Goal: Task Accomplishment & Management: Complete application form

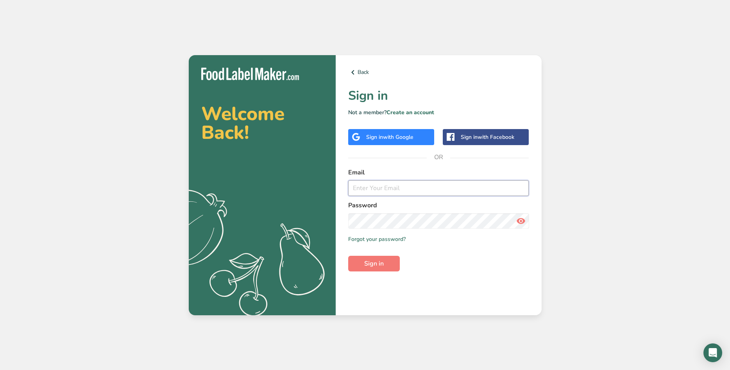
click at [389, 189] on input "email" at bounding box center [438, 188] width 181 height 16
click at [390, 190] on input "email" at bounding box center [438, 188] width 181 height 16
type input "centurysnack@gmail.com"
click at [348, 256] on button "Sign in" at bounding box center [374, 264] width 52 height 16
click at [409, 142] on div "Sign in with Google" at bounding box center [391, 137] width 86 height 16
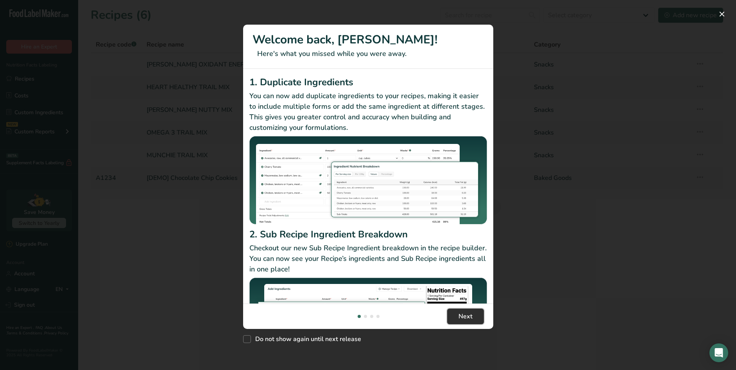
click at [469, 319] on span "Next" at bounding box center [465, 315] width 14 height 9
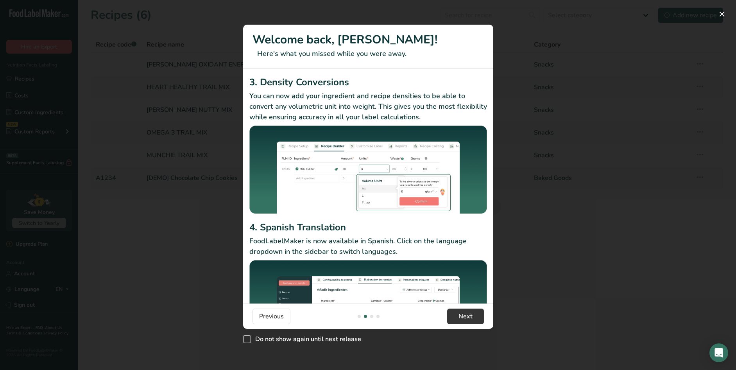
click at [249, 338] on span "New Features" at bounding box center [247, 339] width 8 height 8
click at [248, 338] on input "Do not show again until next release" at bounding box center [245, 338] width 5 height 5
checkbox input "true"
click at [467, 315] on span "Next" at bounding box center [465, 315] width 14 height 9
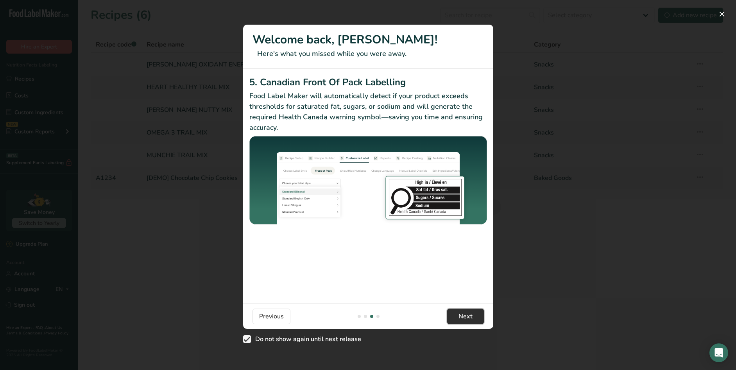
click at [467, 315] on span "Next" at bounding box center [465, 315] width 14 height 9
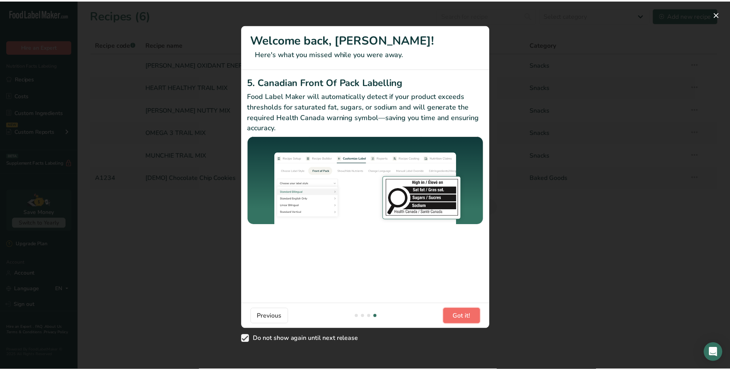
scroll to position [0, 750]
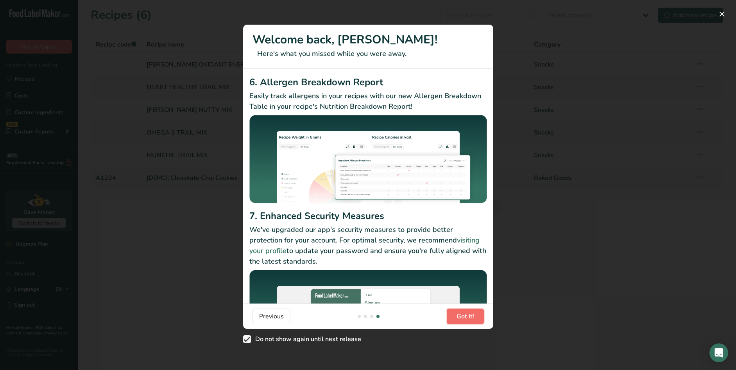
click at [467, 315] on span "Got it!" at bounding box center [466, 315] width 18 height 9
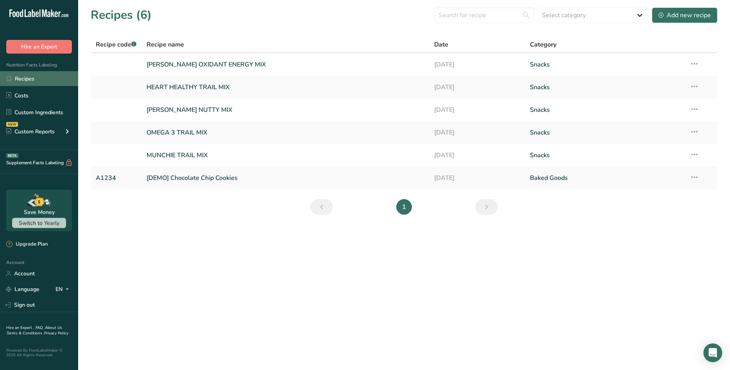
click at [45, 78] on link "Recipes" at bounding box center [39, 78] width 78 height 15
click at [177, 65] on link "[PERSON_NAME] OXIDANT ENERGY MIX" at bounding box center [286, 64] width 278 height 16
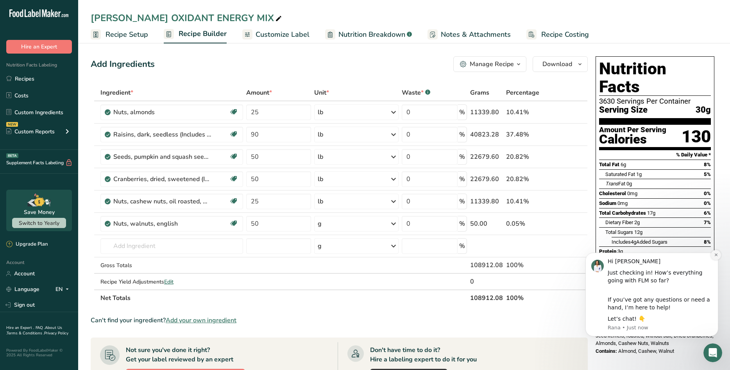
click at [714, 254] on icon "Dismiss notification" at bounding box center [716, 254] width 4 height 4
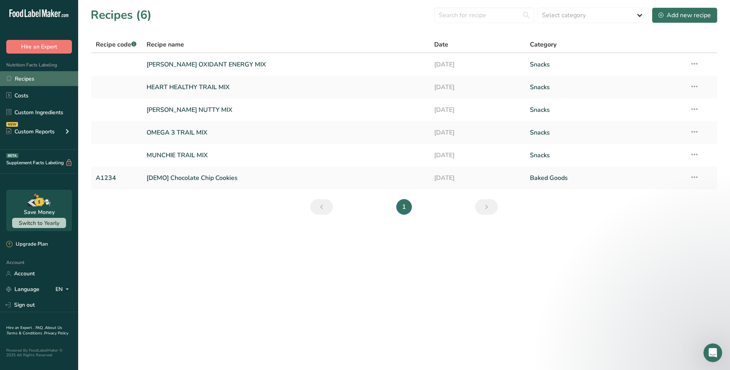
click at [33, 81] on link "Recipes" at bounding box center [39, 78] width 78 height 15
click at [36, 113] on link "Custom Ingredients" at bounding box center [39, 112] width 78 height 15
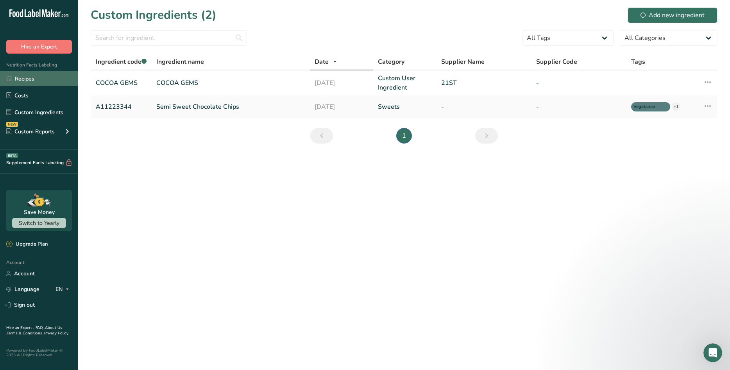
click at [28, 78] on link "Recipes" at bounding box center [39, 78] width 78 height 15
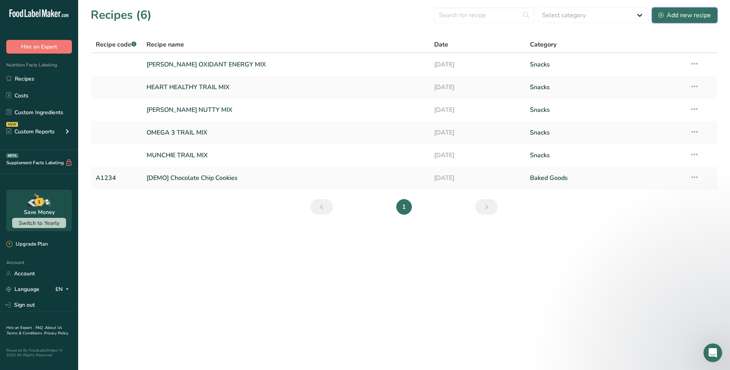
click at [697, 16] on div "Add new recipe" at bounding box center [685, 15] width 52 height 9
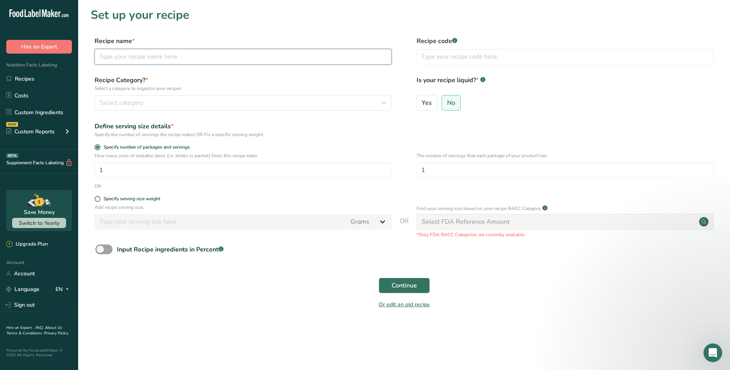
click at [130, 57] on input "text" at bounding box center [243, 57] width 297 height 16
type input "compound dark choc raisins"
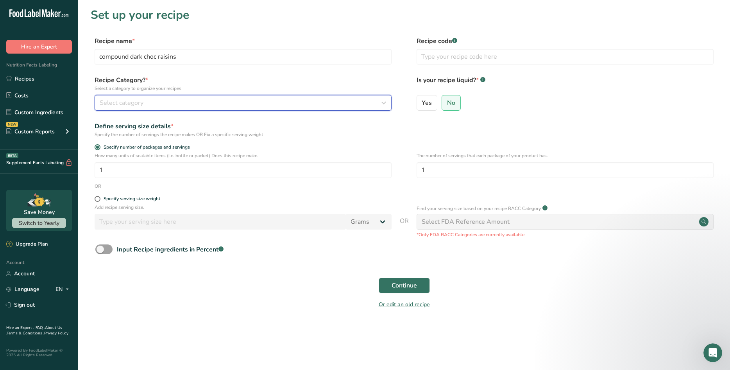
click at [158, 105] on div "Select category" at bounding box center [241, 102] width 282 height 9
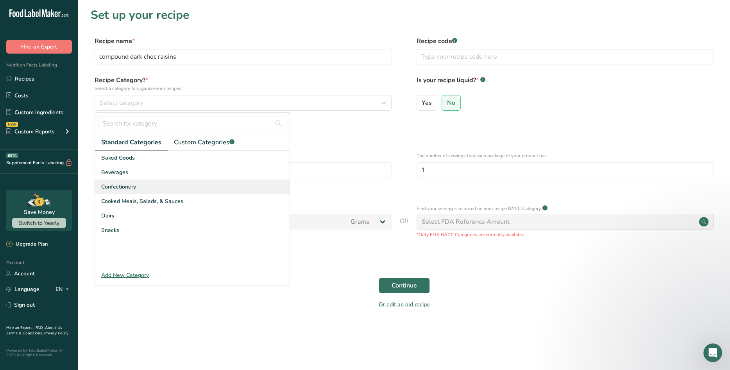
click at [138, 183] on div "Confectionery" at bounding box center [192, 186] width 195 height 14
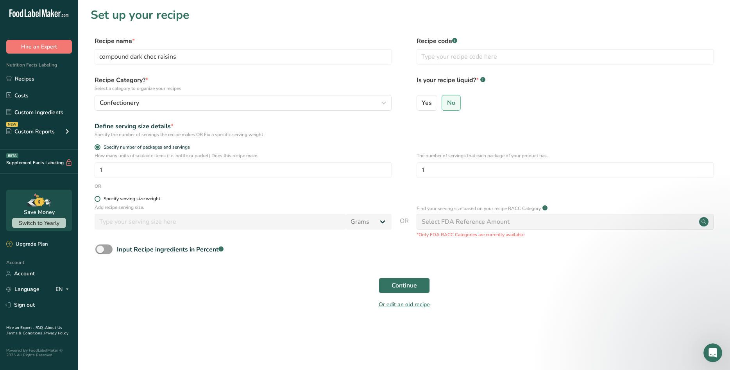
click at [99, 199] on span at bounding box center [98, 199] width 6 height 6
click at [99, 199] on input "Specify serving size weight" at bounding box center [97, 198] width 5 height 5
radio input "true"
radio input "false"
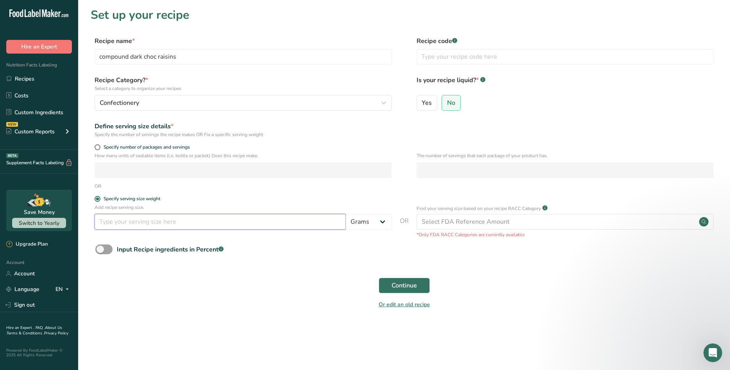
click at [236, 226] on input "number" at bounding box center [220, 222] width 251 height 16
type input "30"
click at [287, 273] on div "Continue" at bounding box center [404, 285] width 627 height 25
click at [103, 249] on span at bounding box center [103, 249] width 17 height 10
click at [100, 249] on input "Input Recipe ingredients in Percent .a-a{fill:#347362;}.b-a{fill:#fff;}" at bounding box center [97, 249] width 5 height 5
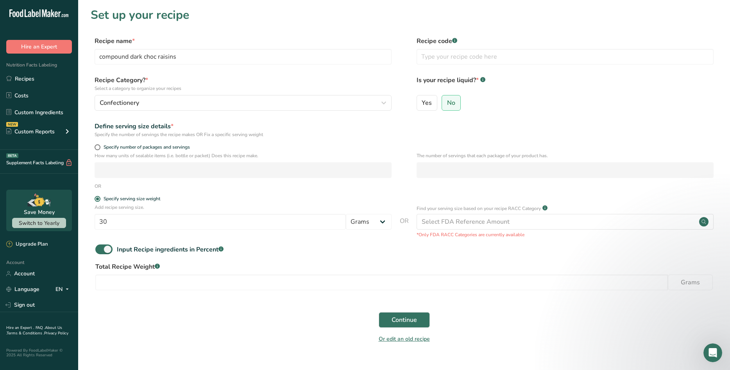
click at [282, 251] on div "Input Recipe ingredients in Percent .a-a{fill:#347362;}.b-a{fill:#fff;}" at bounding box center [404, 252] width 627 height 16
click at [105, 249] on span at bounding box center [103, 249] width 17 height 10
click at [100, 249] on input "Input Recipe ingredients in Percent .a-a{fill:#347362;}.b-a{fill:#fff;}" at bounding box center [97, 249] width 5 height 5
checkbox input "false"
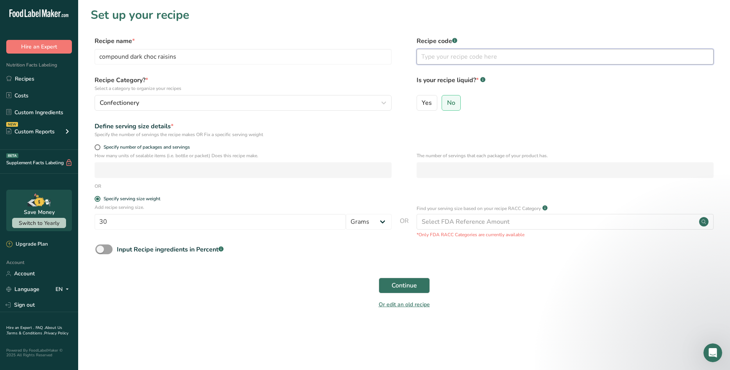
click at [468, 57] on input "text" at bounding box center [565, 57] width 297 height 16
type input "none"
click at [452, 104] on span "No" at bounding box center [451, 103] width 8 height 8
click at [447, 104] on input "No" at bounding box center [444, 102] width 5 height 5
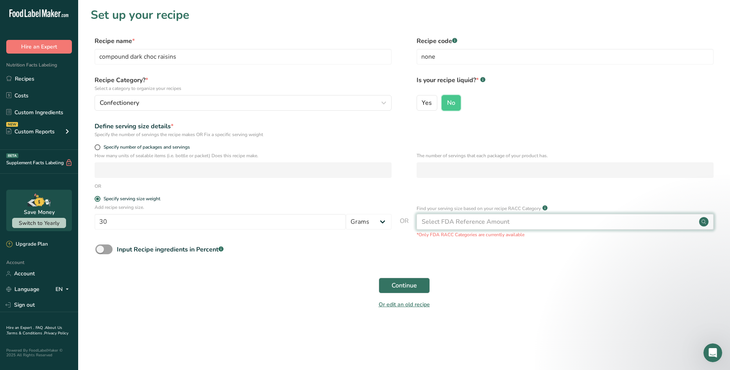
click at [680, 223] on div "Select FDA Reference Amount" at bounding box center [565, 222] width 297 height 16
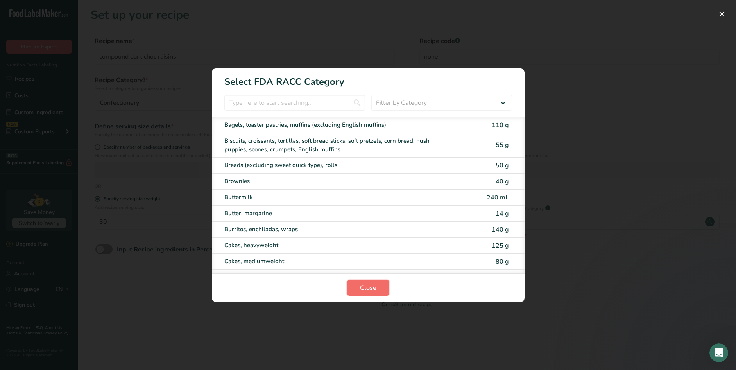
click at [370, 290] on span "Close" at bounding box center [368, 287] width 16 height 9
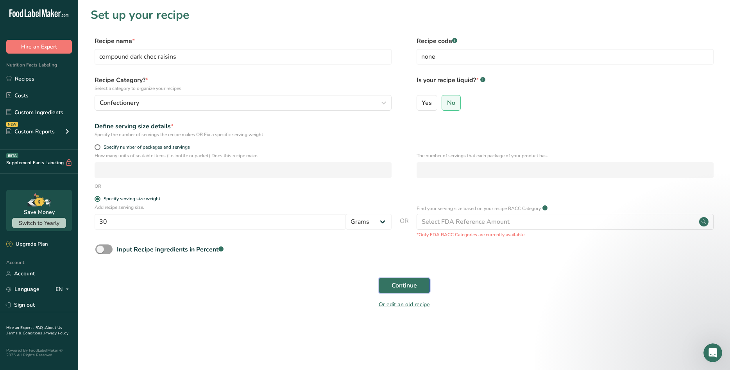
click at [417, 285] on button "Continue" at bounding box center [404, 285] width 51 height 16
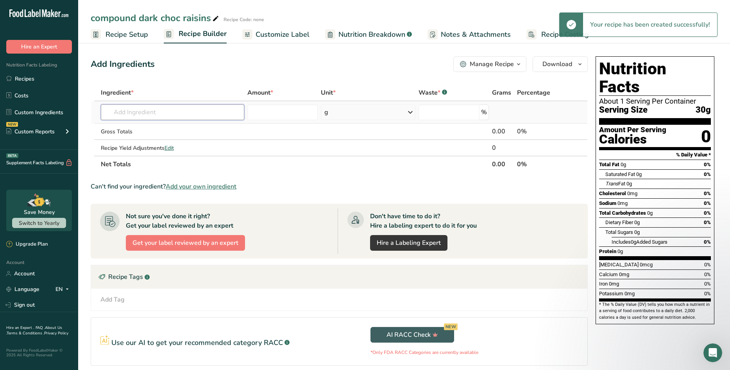
click at [216, 114] on input "text" at bounding box center [173, 112] width 144 height 16
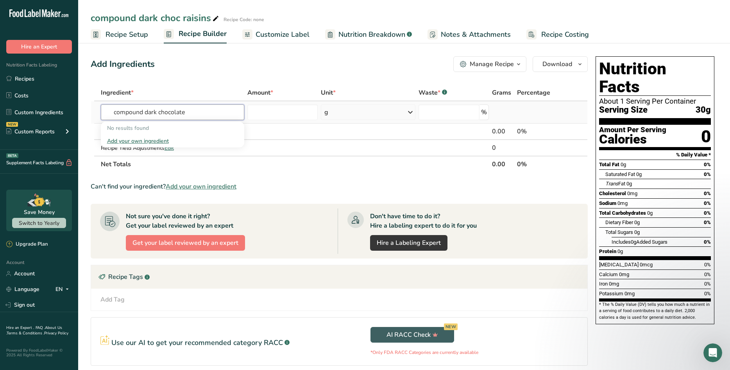
type input "compound dark chocolate"
click at [158, 140] on div "Add your own ingredient" at bounding box center [172, 141] width 131 height 8
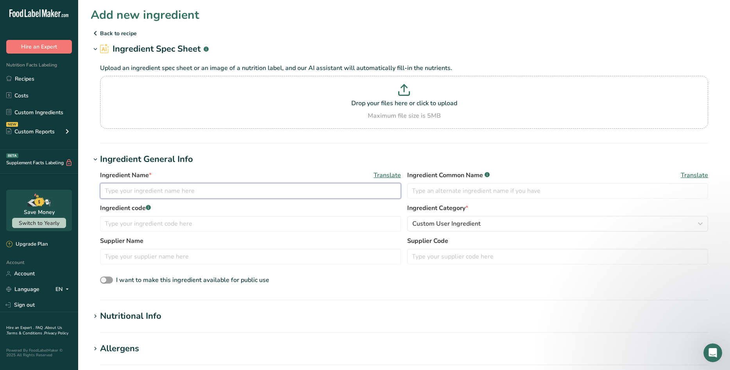
click at [153, 188] on input "text" at bounding box center [250, 191] width 301 height 16
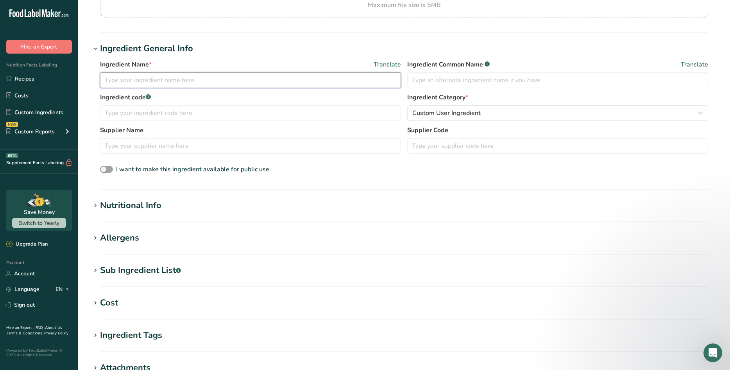
scroll to position [39, 0]
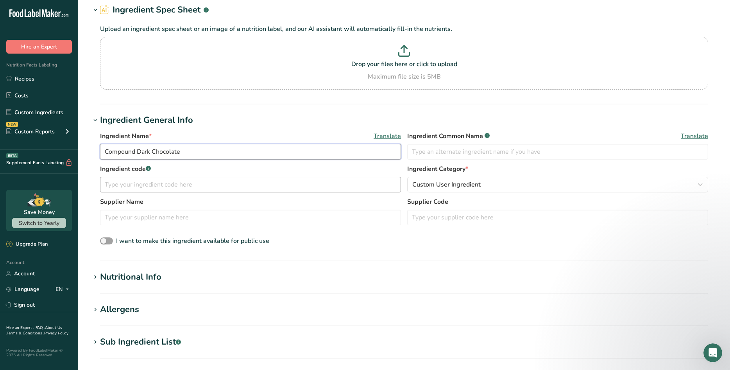
type input "Compound Dark Chocolate"
click at [183, 184] on input "text" at bounding box center [250, 185] width 301 height 16
click at [167, 217] on input "text" at bounding box center [250, 217] width 301 height 16
type input "me"
click at [433, 65] on p "Drop your files here or click to upload" at bounding box center [404, 63] width 604 height 9
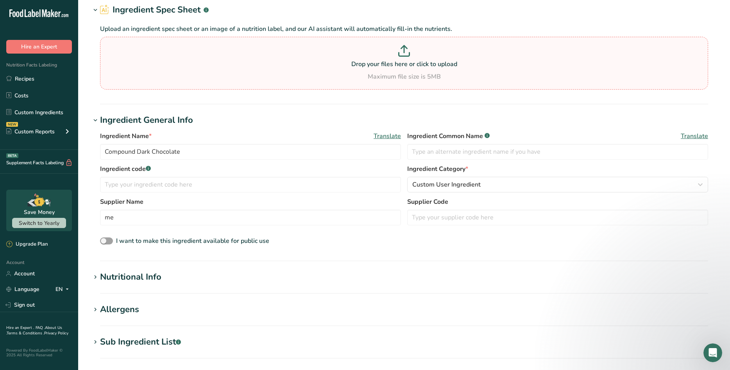
click at [433, 65] on input "Drop your files here or click to upload Maximum file size is 5MB" at bounding box center [404, 63] width 608 height 53
type input "C:\fakepath\nutr b raisin.jpg"
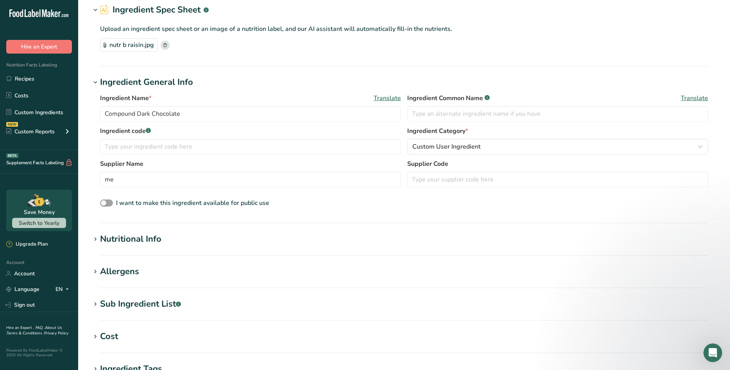
click at [134, 43] on div "nutr b raisin.jpg" at bounding box center [128, 44] width 57 height 13
click at [124, 234] on div "Nutritional Info" at bounding box center [130, 239] width 61 height 13
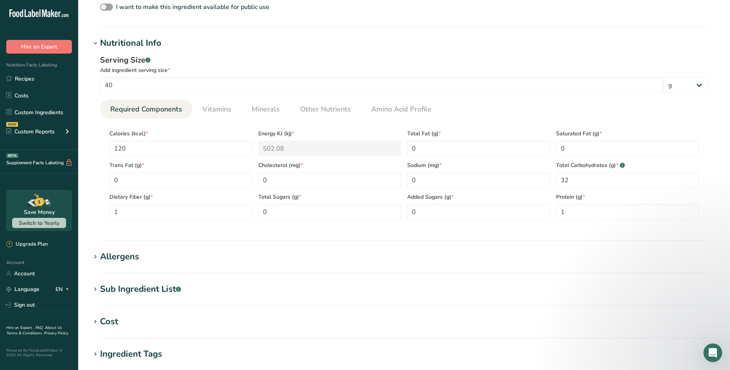
scroll to position [235, 0]
click at [218, 112] on span "Vitamins" at bounding box center [216, 109] width 29 height 11
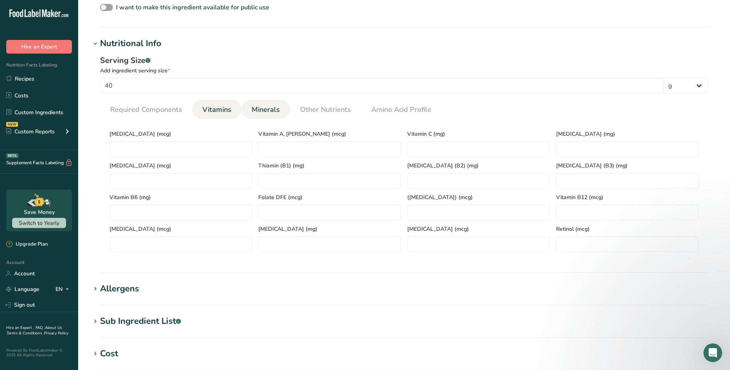
click at [263, 107] on span "Minerals" at bounding box center [266, 109] width 28 height 11
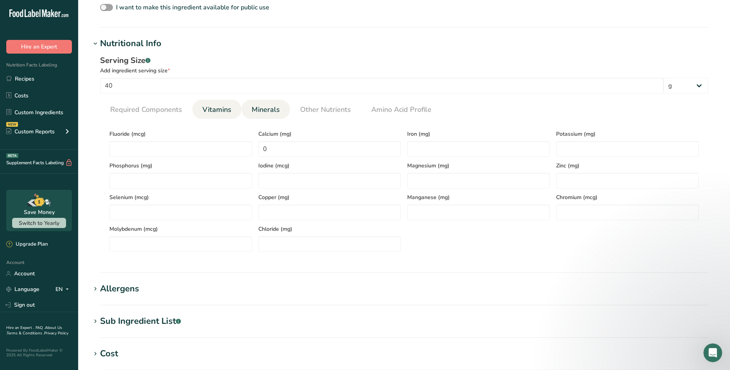
click at [209, 113] on span "Vitamins" at bounding box center [216, 109] width 29 height 11
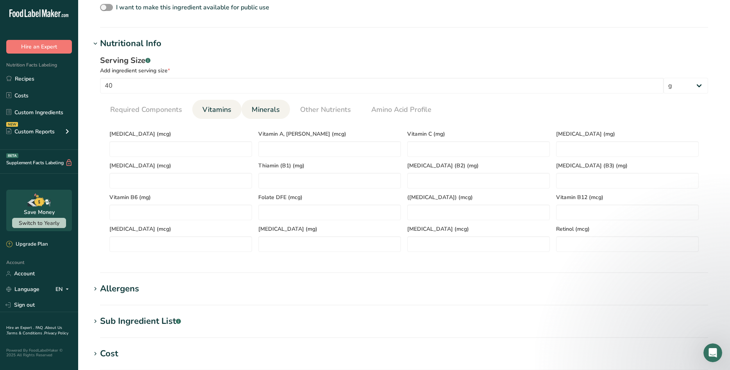
click at [270, 114] on span "Minerals" at bounding box center [266, 109] width 28 height 11
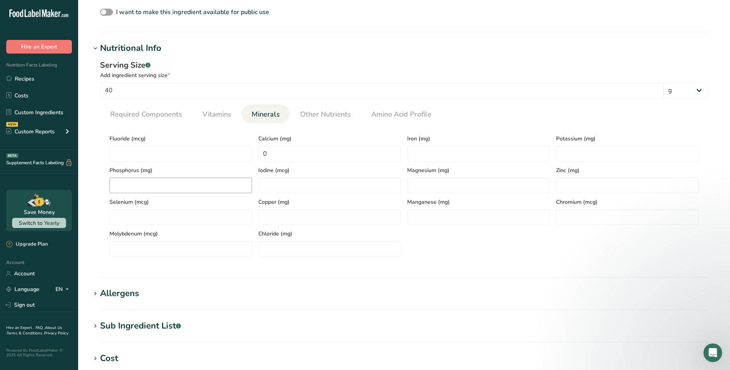
scroll to position [153, 0]
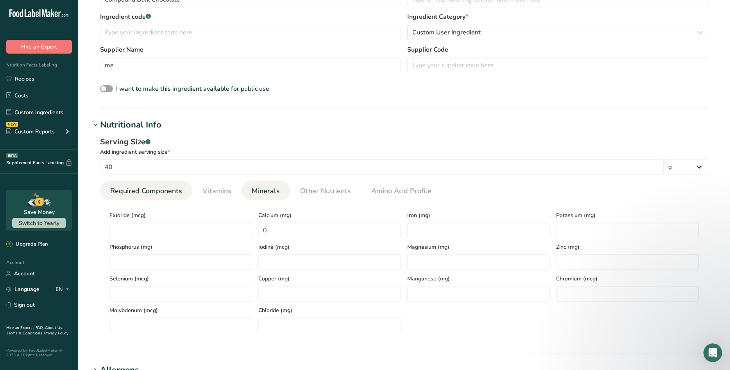
click at [160, 189] on span "Required Components" at bounding box center [146, 191] width 72 height 11
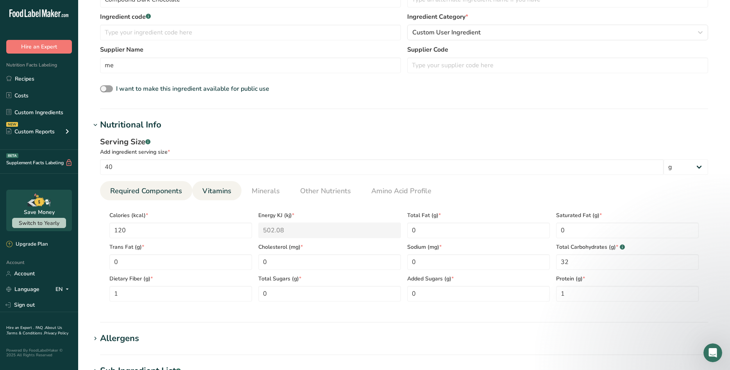
click at [211, 188] on span "Vitamins" at bounding box center [216, 191] width 29 height 11
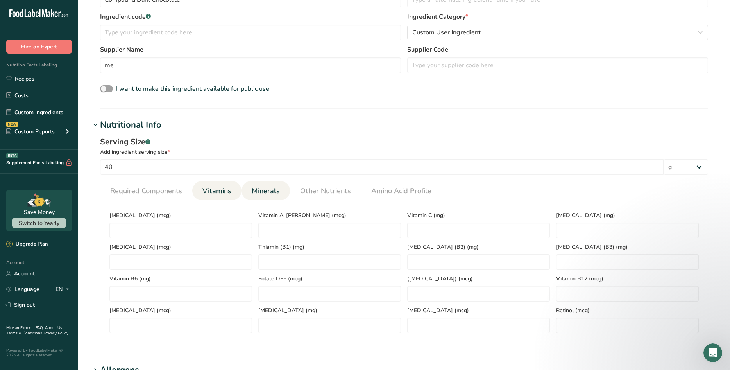
click at [254, 190] on span "Minerals" at bounding box center [266, 191] width 28 height 11
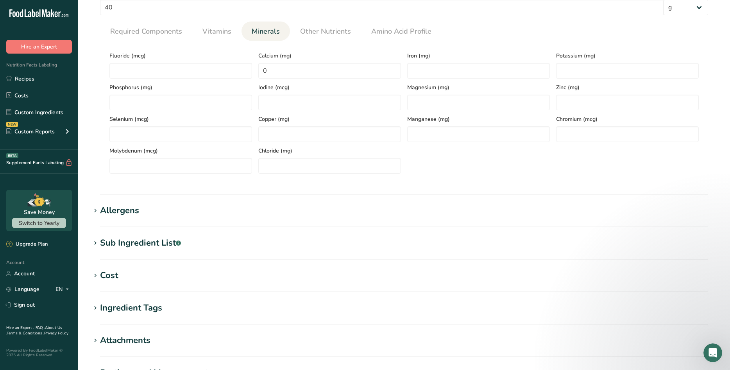
scroll to position [427, 0]
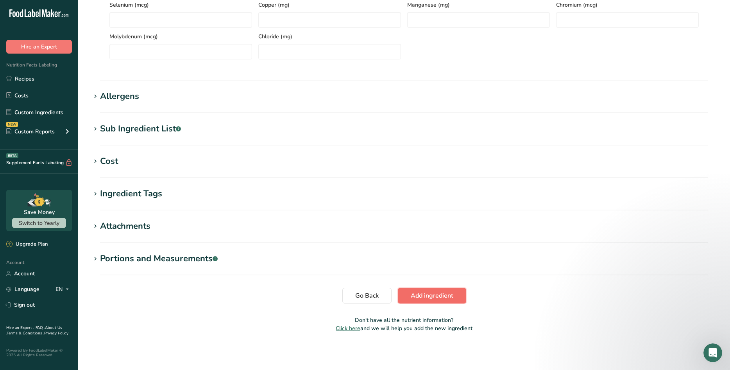
click at [433, 297] on span "Add ingredient" at bounding box center [432, 295] width 43 height 9
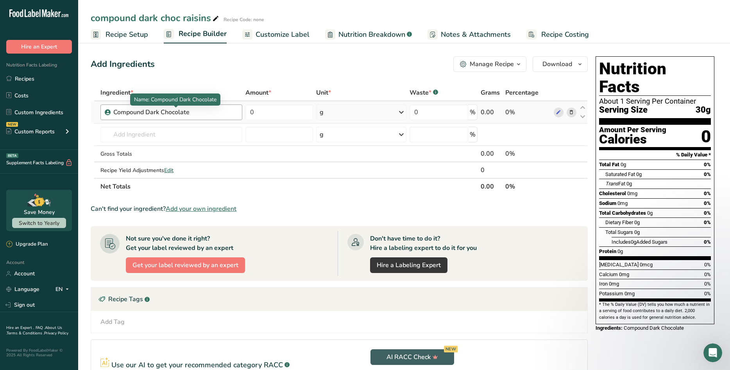
click at [199, 113] on div "Compound Dark Chocolate" at bounding box center [162, 111] width 98 height 9
click at [174, 136] on input "text" at bounding box center [171, 135] width 142 height 16
click at [192, 115] on div "Compound Dark Chocolate" at bounding box center [162, 111] width 98 height 9
drag, startPoint x: 192, startPoint y: 115, endPoint x: 182, endPoint y: 112, distance: 9.9
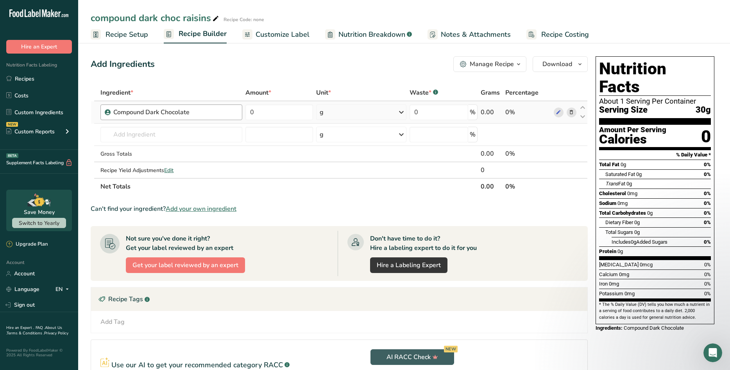
click at [182, 112] on div "Compound Dark Chocolate" at bounding box center [162, 111] width 98 height 9
drag, startPoint x: 182, startPoint y: 112, endPoint x: 158, endPoint y: 137, distance: 34.6
click at [158, 137] on input "text" at bounding box center [171, 135] width 142 height 16
type input "Compound dark chocolate"
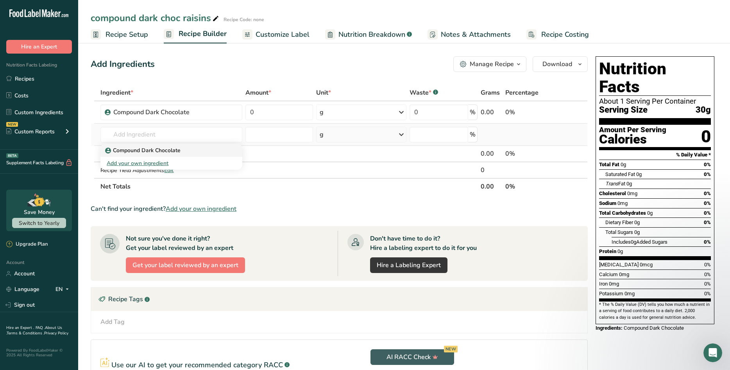
click at [178, 149] on p "Compound Dark Chocolate" at bounding box center [144, 150] width 74 height 8
type input "Compound Dark Chocolate"
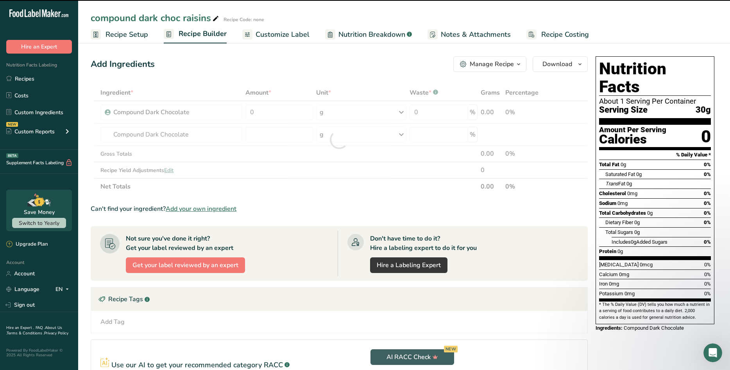
type input "0"
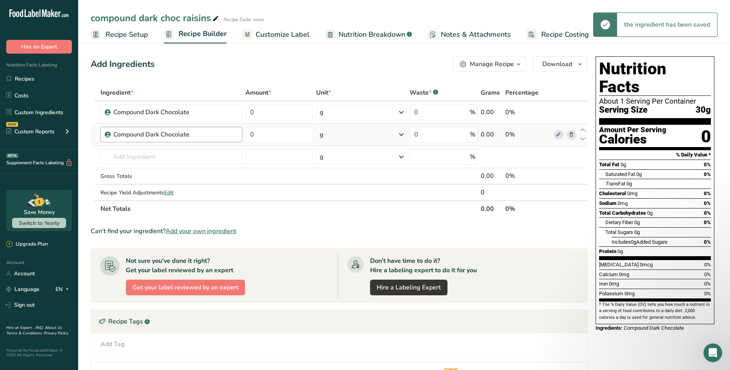
click at [217, 135] on div "Compound Dark Chocolate" at bounding box center [175, 134] width 124 height 9
click at [204, 137] on div "Compound Dark Chocolate" at bounding box center [162, 134] width 98 height 9
click at [182, 136] on div "Compound Dark Chocolate" at bounding box center [162, 134] width 98 height 9
click at [574, 133] on icon at bounding box center [571, 135] width 5 height 8
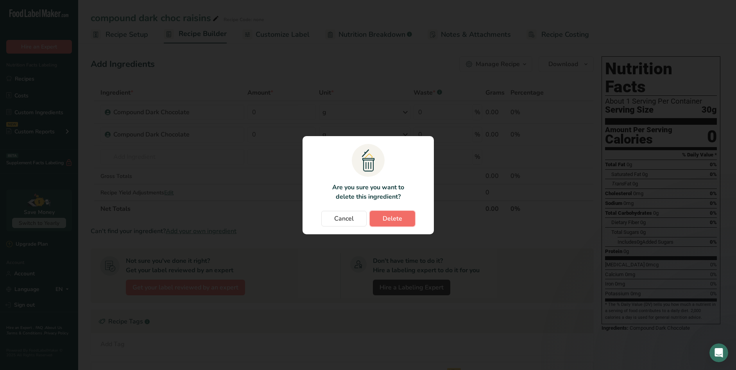
click at [394, 224] on button "Delete" at bounding box center [392, 219] width 45 height 16
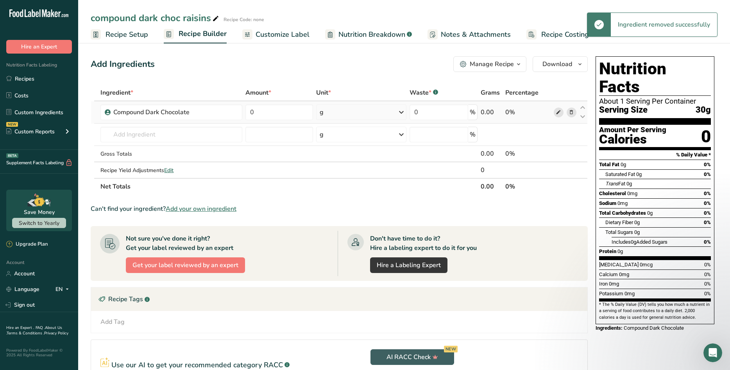
click at [560, 112] on icon at bounding box center [558, 112] width 5 height 8
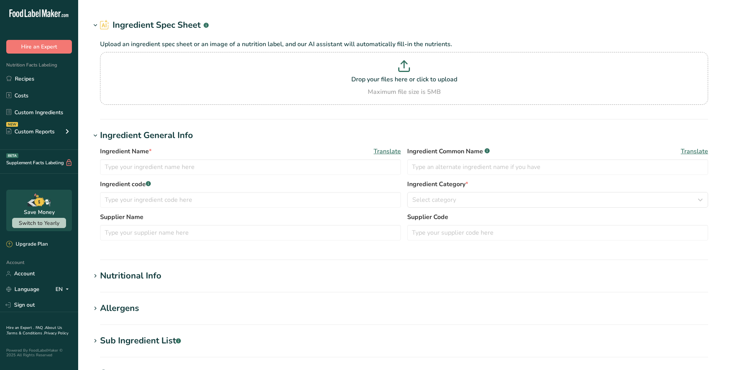
type input "Compound Dark Chocolate"
type input "me"
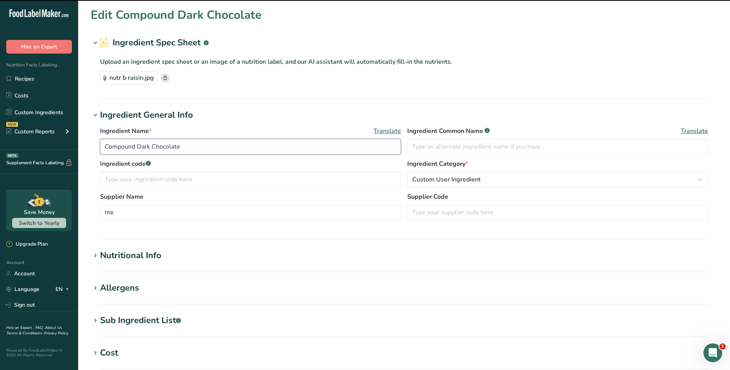
click at [196, 147] on input "Compound Dark Chocolate" at bounding box center [250, 147] width 301 height 16
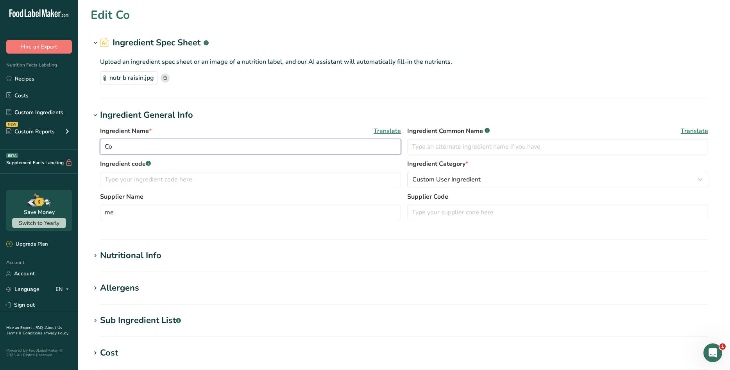
type input "C"
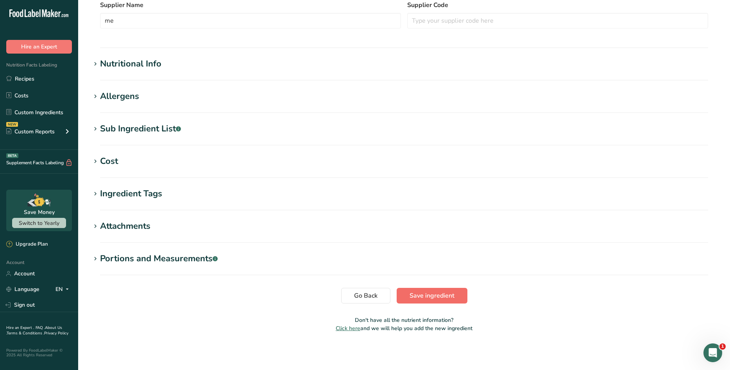
type input "black raisins"
click at [430, 297] on span "Save ingredient" at bounding box center [432, 295] width 45 height 9
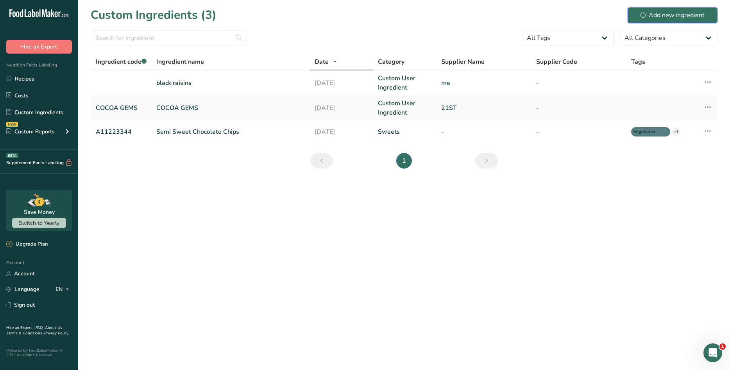
click at [663, 14] on div "Add new ingredient" at bounding box center [673, 15] width 64 height 9
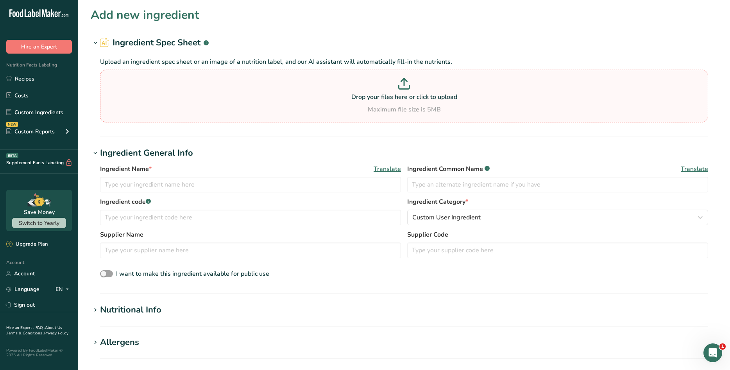
click at [286, 94] on p "Drop your files here or click to upload" at bounding box center [404, 96] width 604 height 9
click at [286, 94] on input "Drop your files here or click to upload Maximum file size is 5MB" at bounding box center [404, 96] width 608 height 53
type input "C:\fakepath\comp dark choc nfp.jpg"
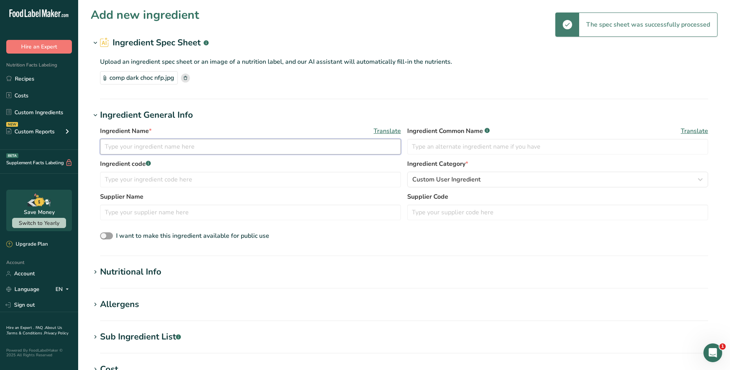
click at [157, 151] on input "text" at bounding box center [250, 147] width 301 height 16
type input "compound dark choc"
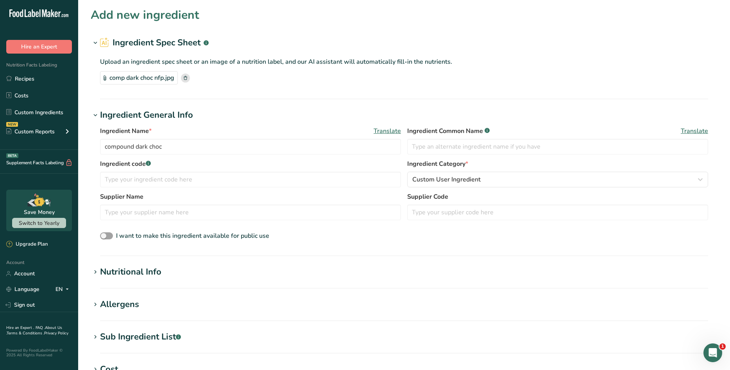
click at [153, 270] on div "Nutritional Info" at bounding box center [130, 271] width 61 height 13
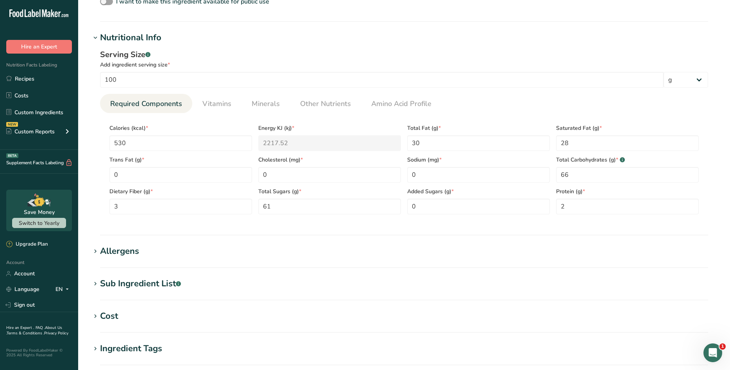
scroll to position [235, 0]
click at [471, 175] on input "0" at bounding box center [478, 174] width 143 height 16
type input "85"
drag, startPoint x: 421, startPoint y: 206, endPoint x: 397, endPoint y: 205, distance: 23.5
click at [397, 205] on div "Calories (kcal) * 530 Energy KJ (kj) * 2217.52 Total Fat (g) * 30 Saturated Fat…" at bounding box center [404, 166] width 596 height 95
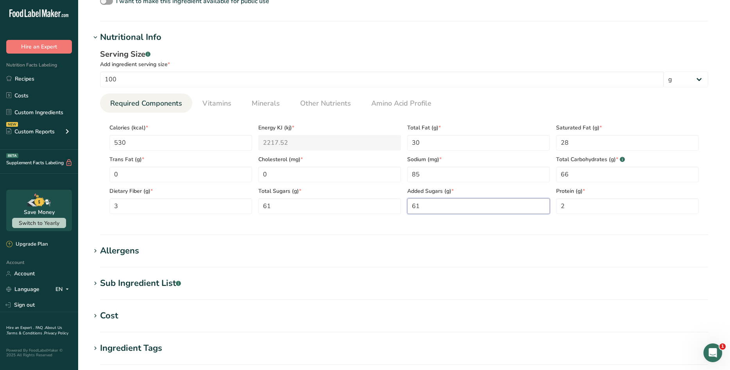
type Sugars "61"
click at [458, 223] on div "Serving Size .a-a{fill:#347362;}.b-a{fill:#fff;} Add ingredient serving size * …" at bounding box center [404, 134] width 627 height 181
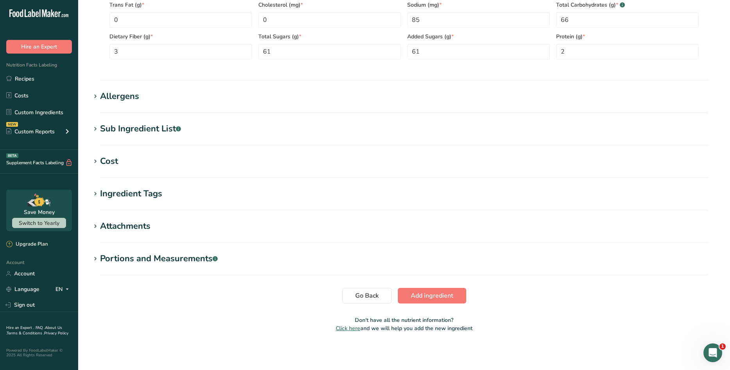
scroll to position [350, 0]
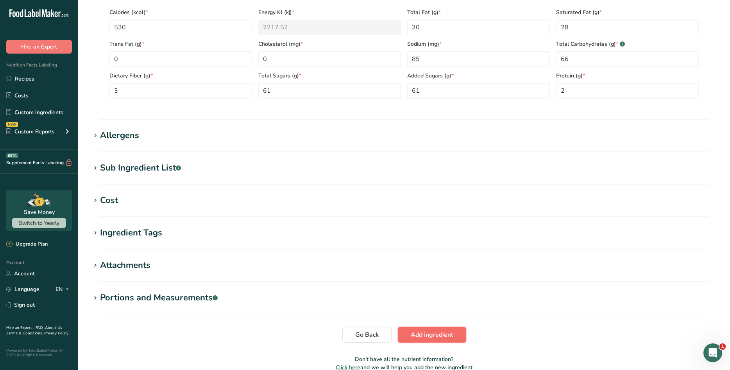
click at [425, 334] on span "Add ingredient" at bounding box center [432, 334] width 43 height 9
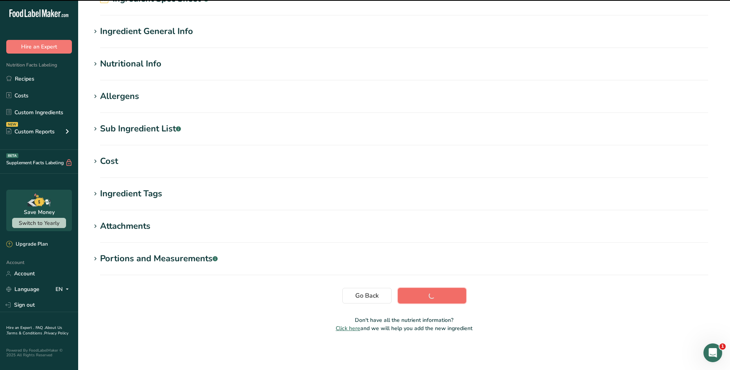
scroll to position [44, 0]
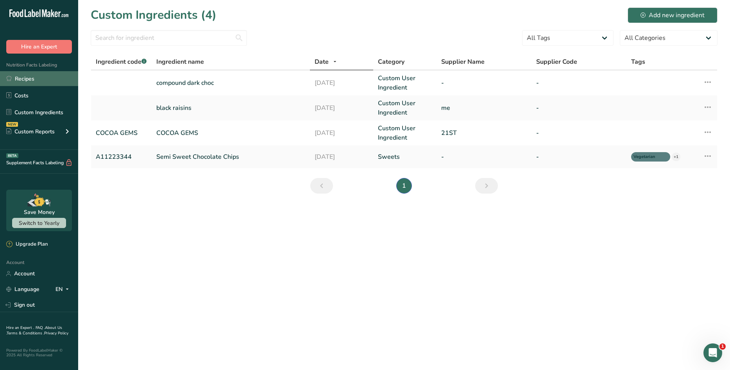
click at [18, 78] on link "Recipes" at bounding box center [39, 78] width 78 height 15
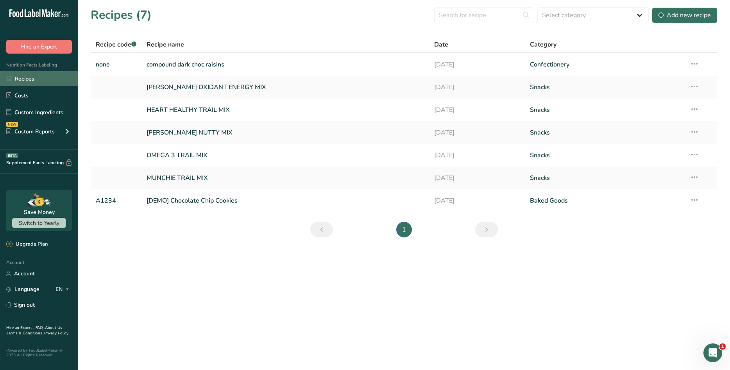
click at [23, 78] on link "Recipes" at bounding box center [39, 78] width 78 height 15
click at [177, 64] on link "compound dark choc raisins" at bounding box center [286, 64] width 278 height 16
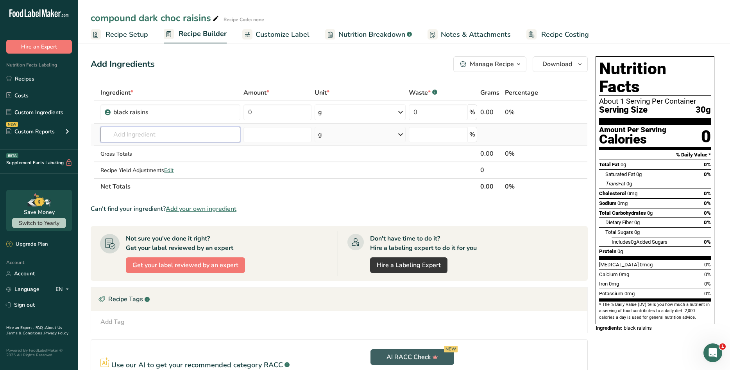
click at [132, 134] on input "text" at bounding box center [170, 135] width 140 height 16
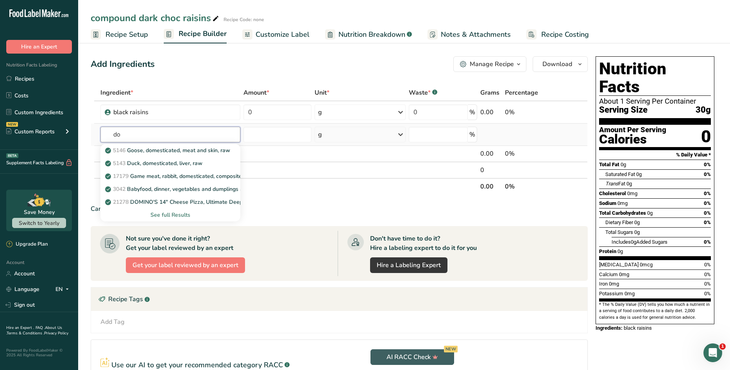
type input "d"
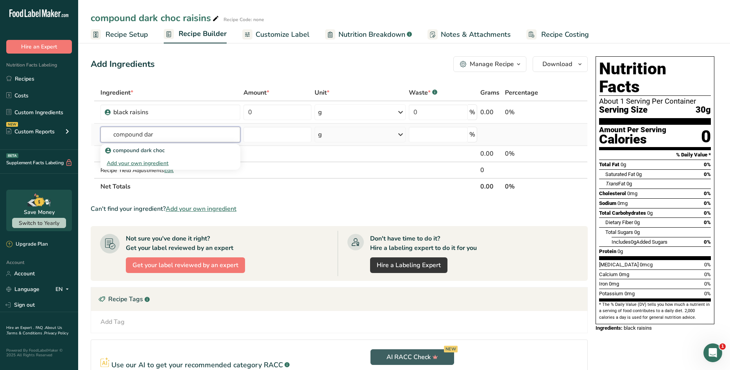
type input "compound dar"
click at [146, 159] on div "Add your own ingredient" at bounding box center [170, 163] width 127 height 8
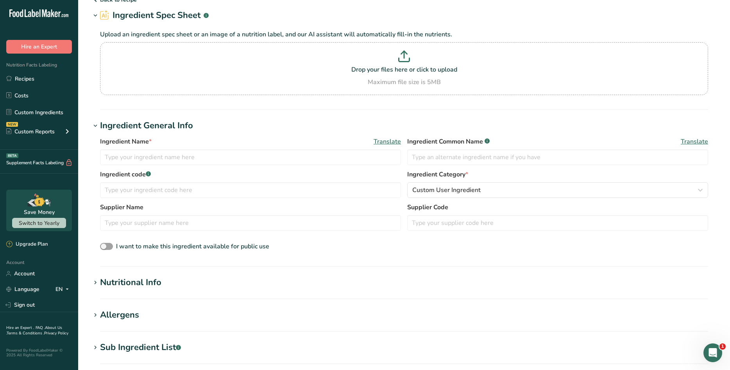
scroll to position [18, 0]
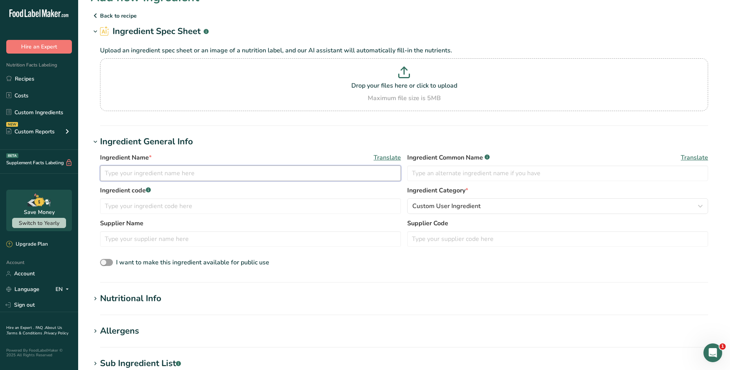
click at [163, 167] on input "text" at bounding box center [250, 173] width 301 height 16
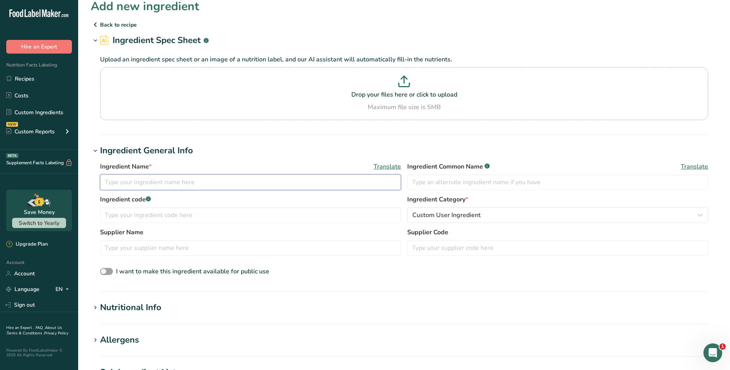
scroll to position [0, 0]
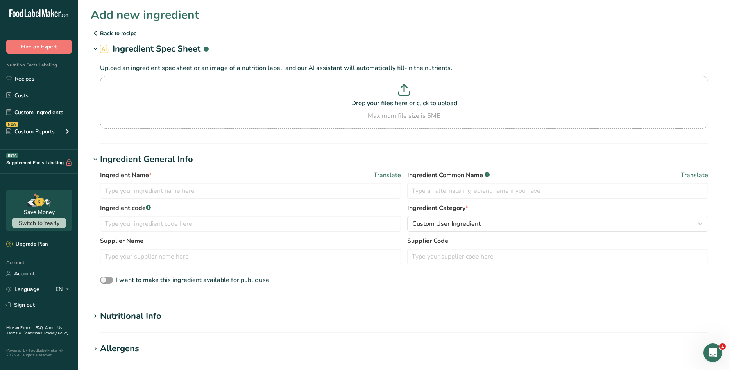
click at [119, 31] on p "Back to recipe" at bounding box center [404, 33] width 627 height 9
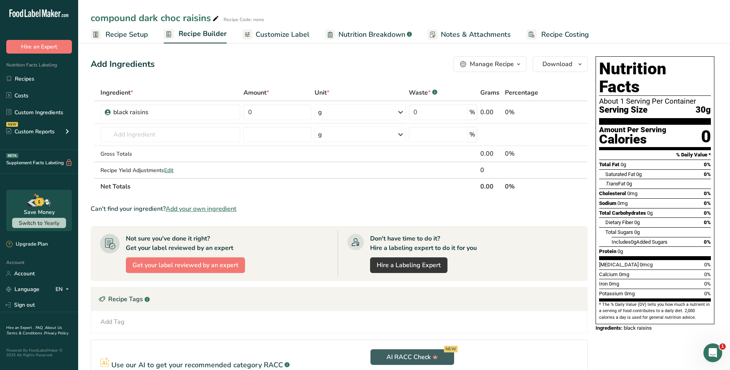
click at [142, 32] on span "Recipe Setup" at bounding box center [127, 34] width 43 height 11
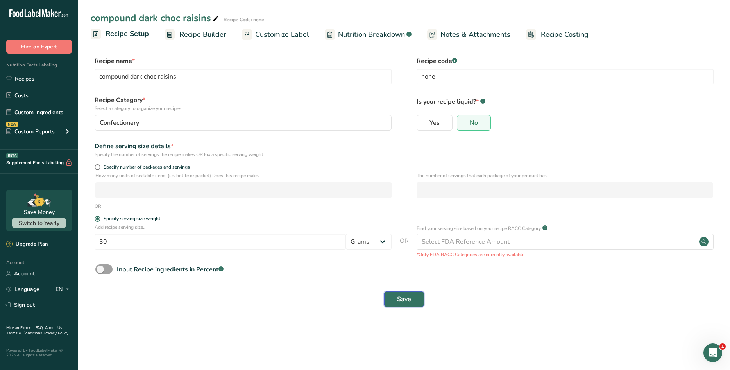
click at [416, 301] on button "Save" at bounding box center [404, 299] width 40 height 16
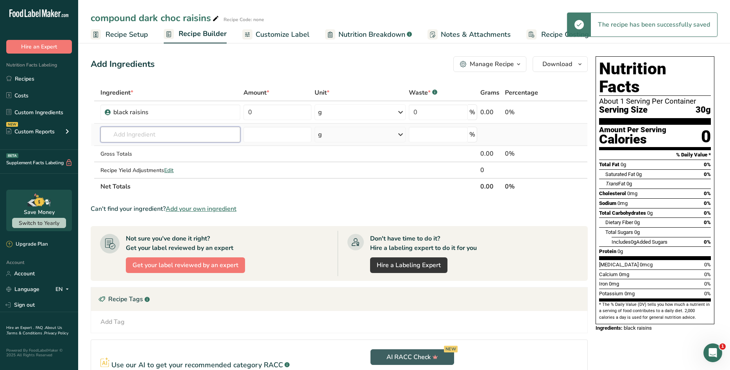
click at [150, 132] on input "text" at bounding box center [170, 135] width 140 height 16
click at [208, 208] on span "Add your own ingredient" at bounding box center [201, 208] width 71 height 9
click at [279, 189] on th "Net Totals" at bounding box center [289, 186] width 380 height 16
click at [146, 17] on div "compound dark choc raisins" at bounding box center [156, 18] width 130 height 14
click at [23, 14] on icon at bounding box center [21, 13] width 3 height 8
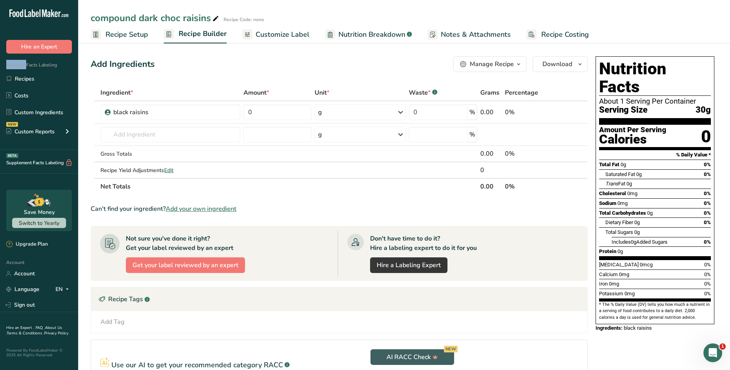
click at [23, 14] on icon at bounding box center [21, 13] width 3 height 8
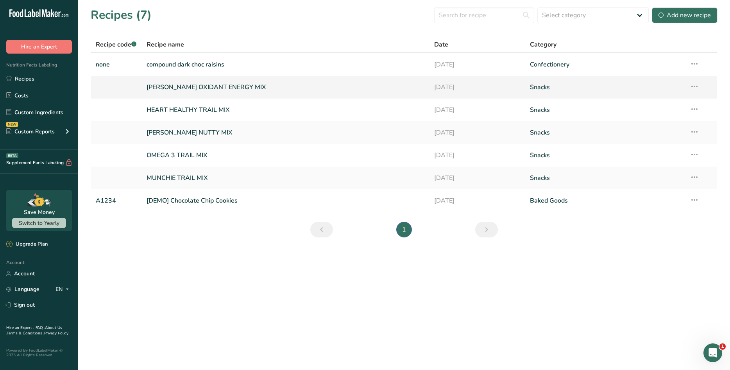
click at [200, 92] on link "[PERSON_NAME] OXIDANT ENERGY MIX" at bounding box center [286, 87] width 278 height 16
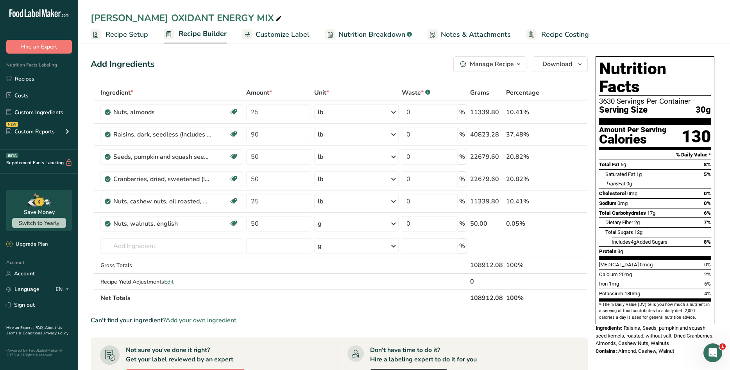
click at [199, 33] on span "Recipe Builder" at bounding box center [203, 34] width 48 height 11
click at [201, 34] on span "Recipe Builder" at bounding box center [203, 34] width 48 height 11
click at [199, 32] on span "Recipe Builder" at bounding box center [203, 34] width 48 height 11
click at [197, 30] on span "Recipe Builder" at bounding box center [203, 34] width 48 height 11
click at [32, 77] on link "Recipes" at bounding box center [39, 78] width 78 height 15
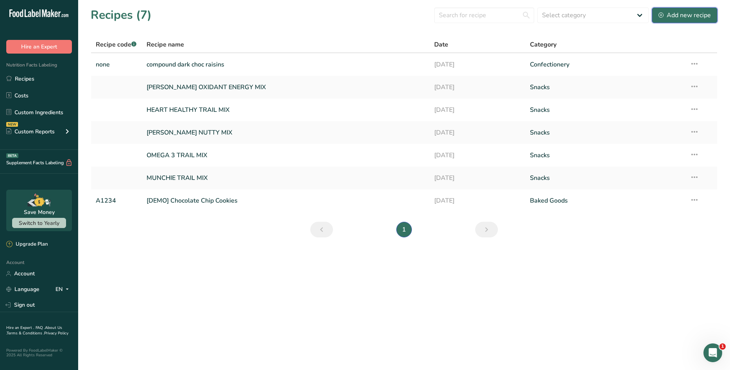
click at [683, 12] on div "Add new recipe" at bounding box center [685, 15] width 52 height 9
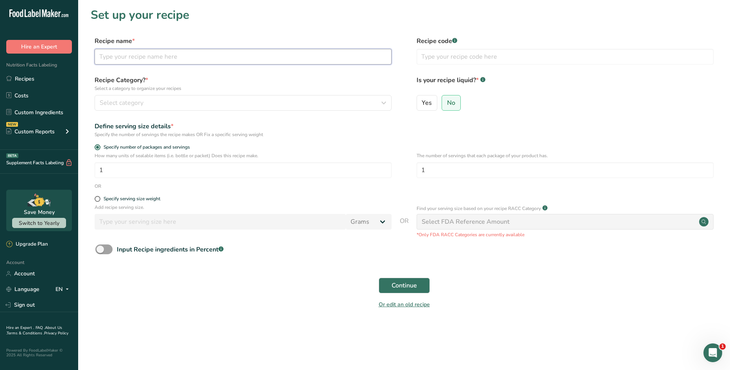
click at [165, 61] on input "text" at bounding box center [243, 57] width 297 height 16
type input "d"
type input "compound dark choc raisinss"
click at [99, 200] on span at bounding box center [98, 199] width 6 height 6
click at [99, 200] on input "Specify serving size weight" at bounding box center [97, 198] width 5 height 5
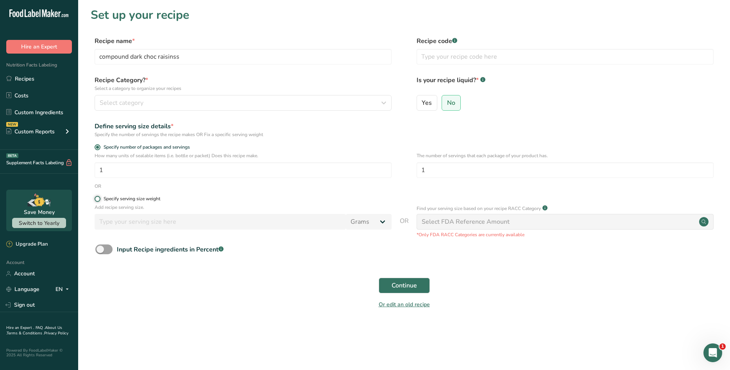
radio input "true"
radio input "false"
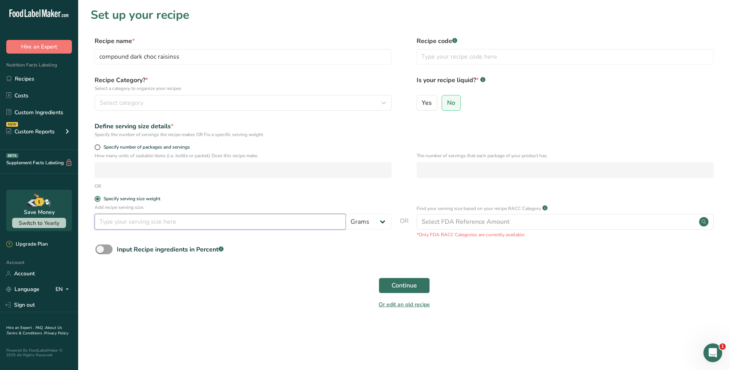
click at [271, 222] on input "number" at bounding box center [220, 222] width 251 height 16
type input "30"
click at [99, 249] on span at bounding box center [103, 249] width 17 height 10
click at [99, 249] on input "Input Recipe ingredients in Percent .a-a{fill:#347362;}.b-a{fill:#fff;}" at bounding box center [97, 249] width 5 height 5
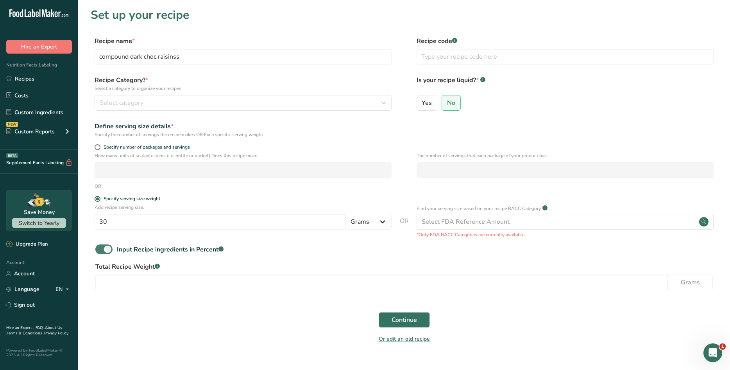
click at [106, 252] on span at bounding box center [103, 249] width 17 height 10
click at [100, 252] on input "Input Recipe ingredients in Percent .a-a{fill:#347362;}.b-a{fill:#fff;}" at bounding box center [97, 249] width 5 height 5
checkbox input "false"
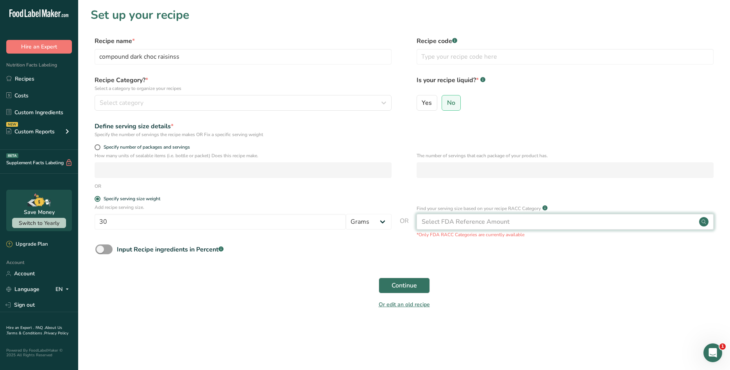
click at [520, 228] on div "Select FDA Reference Amount" at bounding box center [565, 222] width 297 height 16
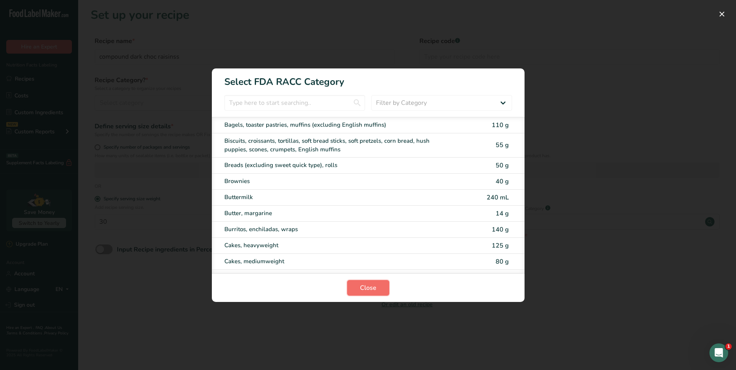
click at [370, 288] on span "Close" at bounding box center [368, 287] width 16 height 9
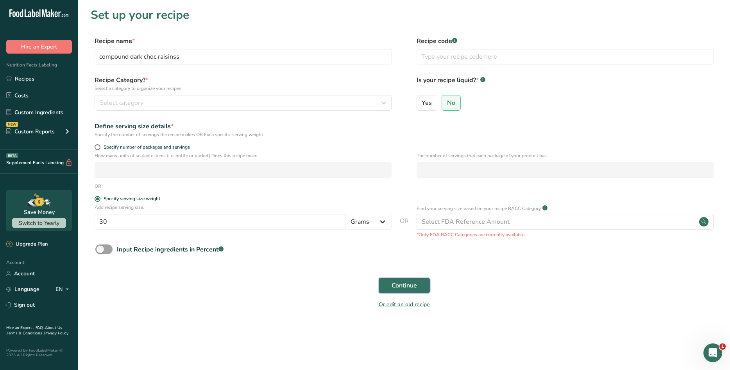
click at [401, 285] on span "Continue" at bounding box center [404, 285] width 25 height 9
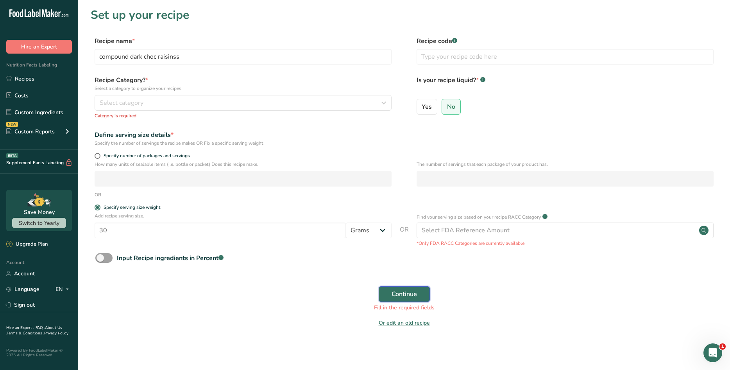
click at [420, 293] on button "Continue" at bounding box center [404, 294] width 51 height 16
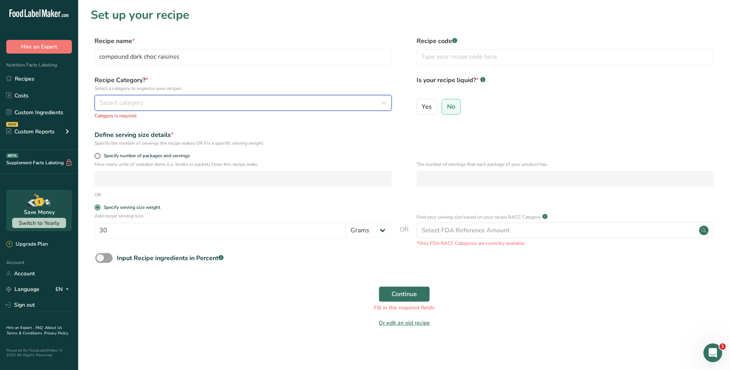
click at [149, 100] on div "Select category" at bounding box center [241, 102] width 282 height 9
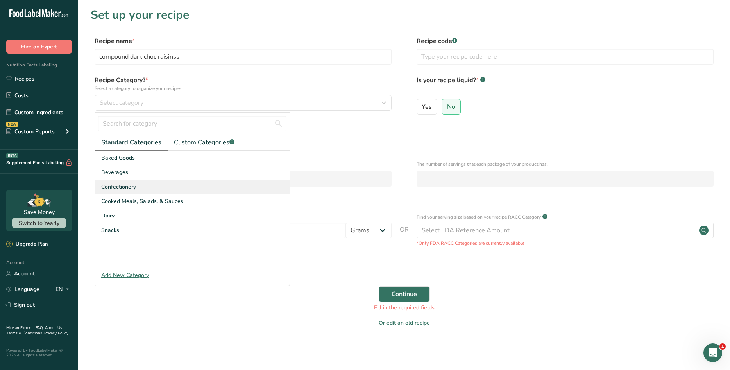
click at [145, 185] on div "Confectionery" at bounding box center [192, 186] width 195 height 14
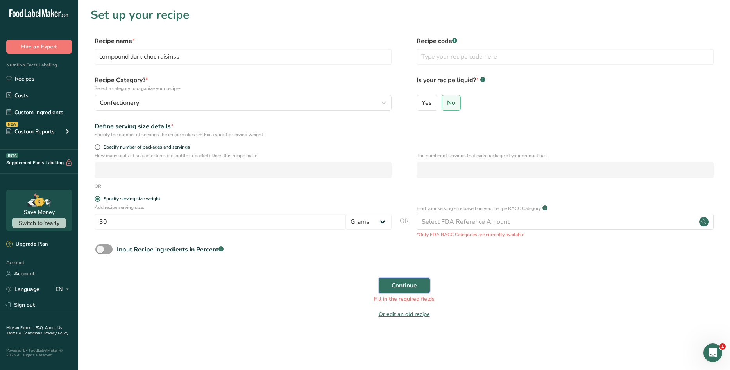
click at [414, 281] on span "Continue" at bounding box center [404, 285] width 25 height 9
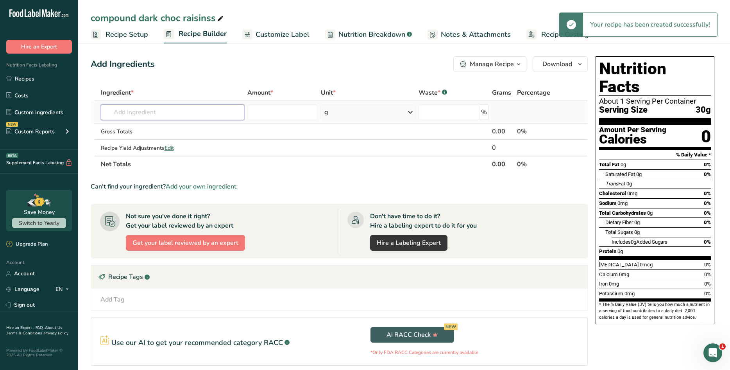
click at [131, 114] on input "text" at bounding box center [173, 112] width 144 height 16
click at [223, 186] on span "Add your own ingredient" at bounding box center [201, 186] width 71 height 9
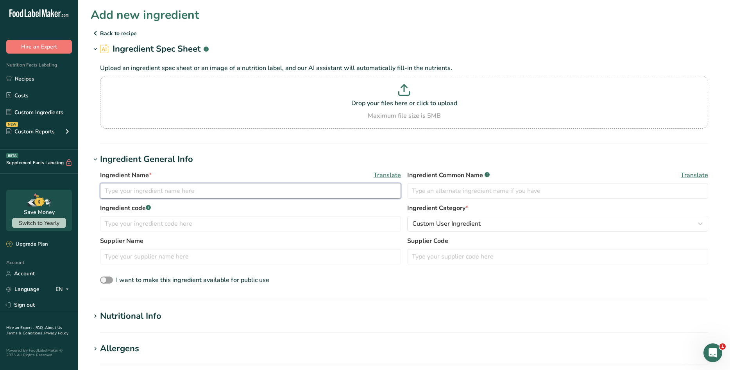
click at [234, 191] on input "text" at bounding box center [250, 191] width 301 height 16
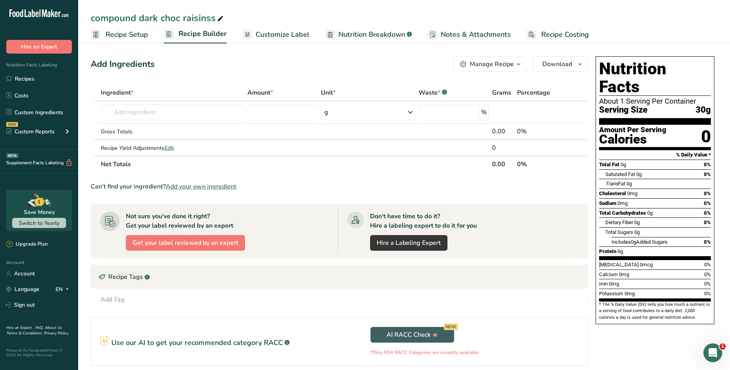
click at [498, 63] on div "Manage Recipe" at bounding box center [492, 63] width 44 height 9
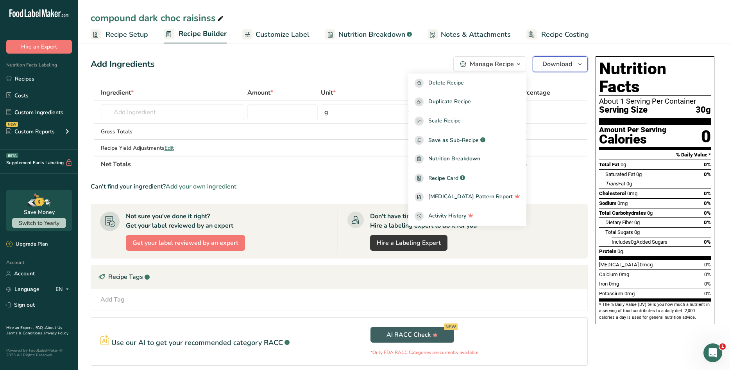
click at [557, 61] on span "Download" at bounding box center [557, 63] width 30 height 9
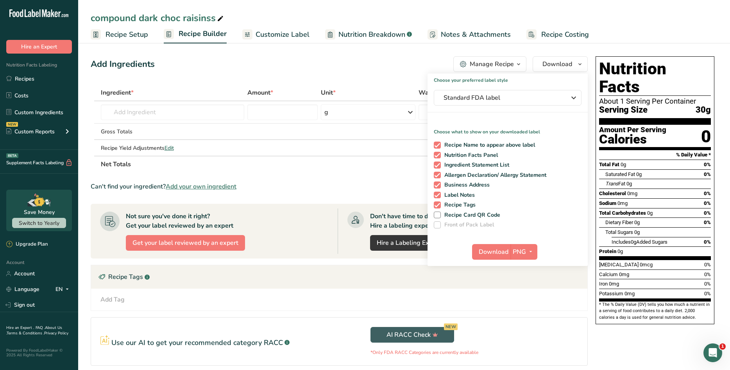
click at [337, 59] on div "Add Ingredients Manage Recipe Delete Recipe Duplicate Recipe Scale Recipe Save …" at bounding box center [339, 64] width 497 height 16
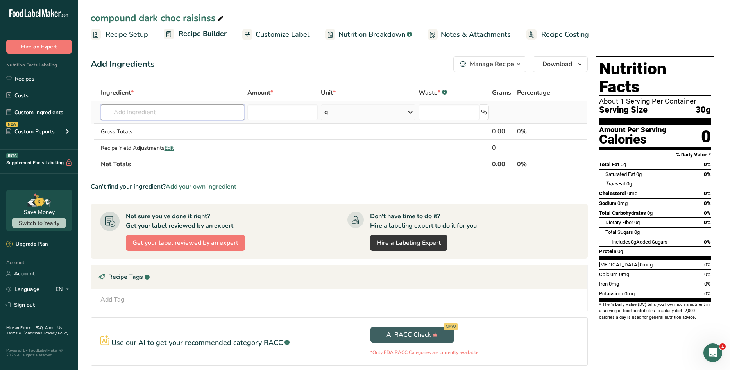
click at [200, 113] on input "text" at bounding box center [173, 112] width 144 height 16
type input "compound"
click at [134, 38] on span "Recipe Setup" at bounding box center [127, 34] width 43 height 11
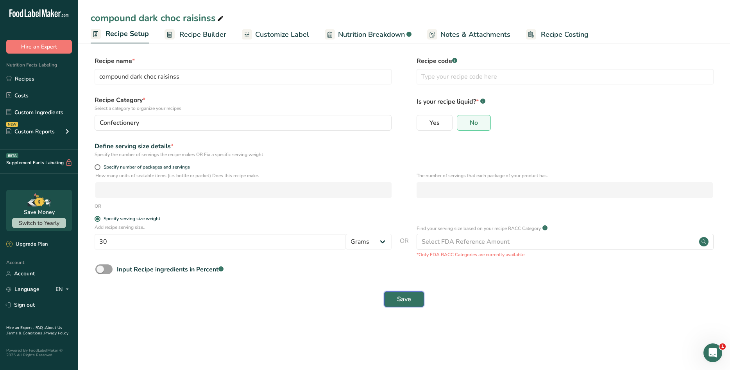
click at [405, 297] on span "Save" at bounding box center [404, 298] width 14 height 9
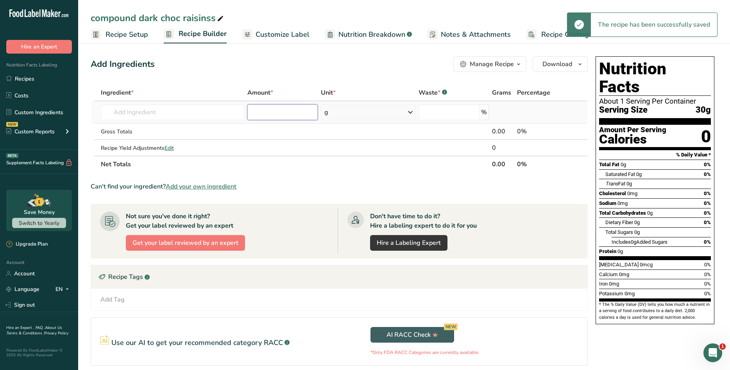
click at [251, 113] on input "number" at bounding box center [282, 112] width 70 height 16
click at [225, 113] on input "text" at bounding box center [173, 112] width 144 height 16
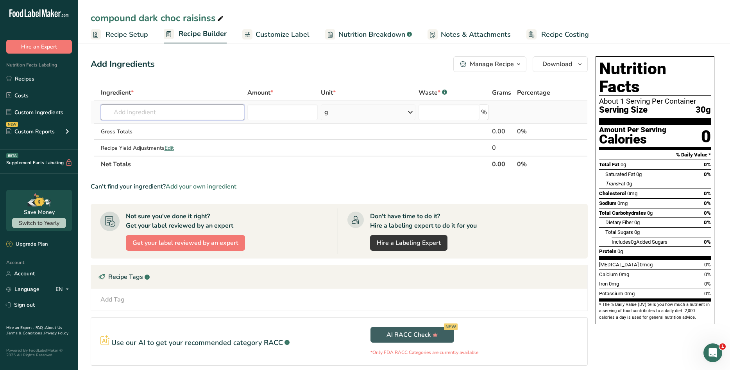
click at [225, 113] on input "text" at bounding box center [173, 112] width 144 height 16
click at [221, 112] on input "text" at bounding box center [173, 112] width 144 height 16
click at [147, 134] on div "Gross Totals" at bounding box center [173, 131] width 144 height 8
click at [192, 135] on div "Gross Totals" at bounding box center [173, 131] width 144 height 8
click at [176, 109] on input "text" at bounding box center [173, 112] width 144 height 16
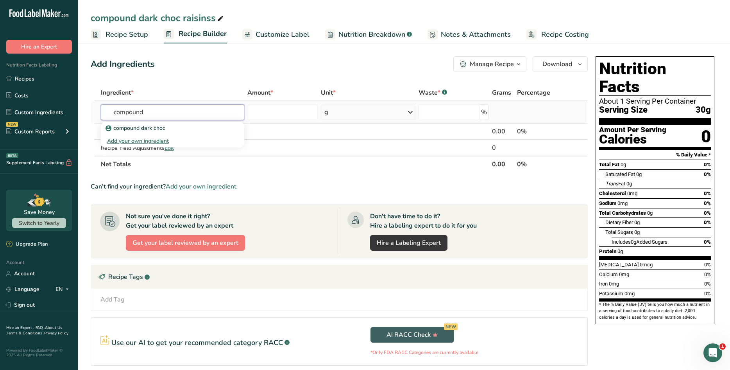
type input "compound"
click at [159, 140] on div "Add your own ingredient" at bounding box center [172, 141] width 131 height 8
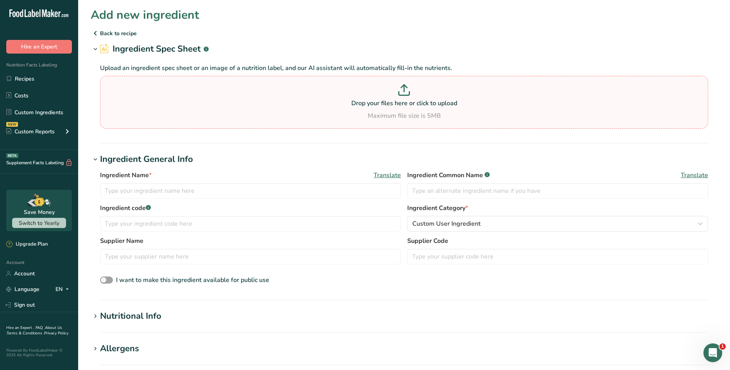
click at [379, 105] on p "Drop your files here or click to upload" at bounding box center [404, 102] width 604 height 9
click at [379, 105] on input "Drop your files here or click to upload Maximum file size is 5MB" at bounding box center [404, 102] width 608 height 53
type input "C:\fakepath\comp dark choc nfp.jpg"
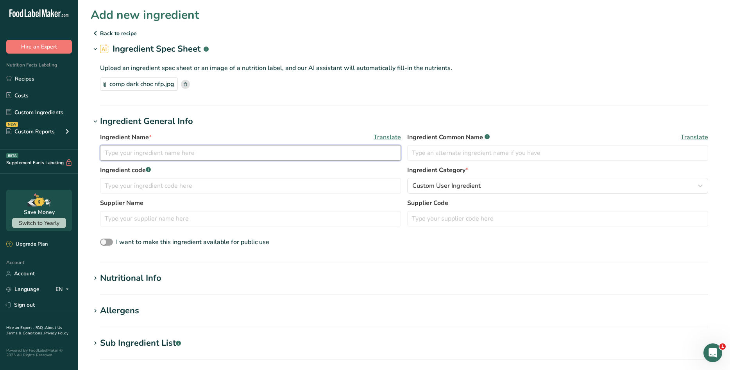
click at [169, 154] on input "text" at bounding box center [250, 153] width 301 height 16
type input "cdc"
click at [151, 279] on div "Nutritional Info" at bounding box center [130, 278] width 61 height 13
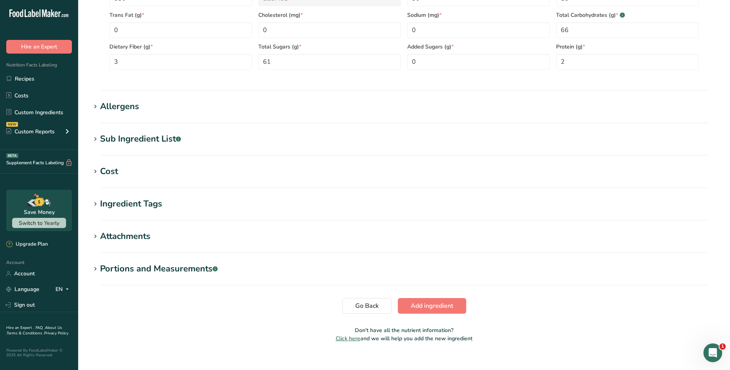
scroll to position [391, 0]
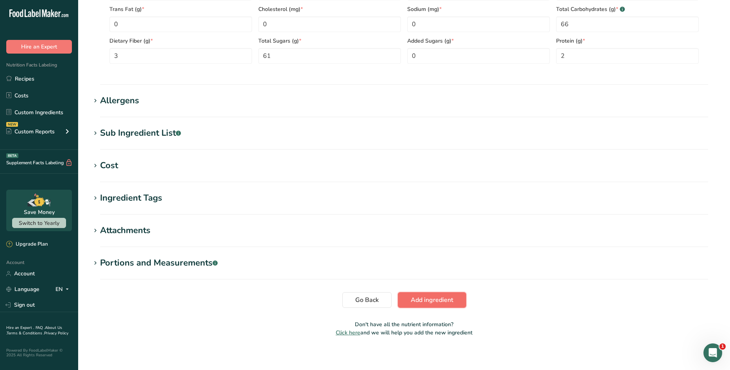
click at [424, 295] on span "Add ingredient" at bounding box center [432, 299] width 43 height 9
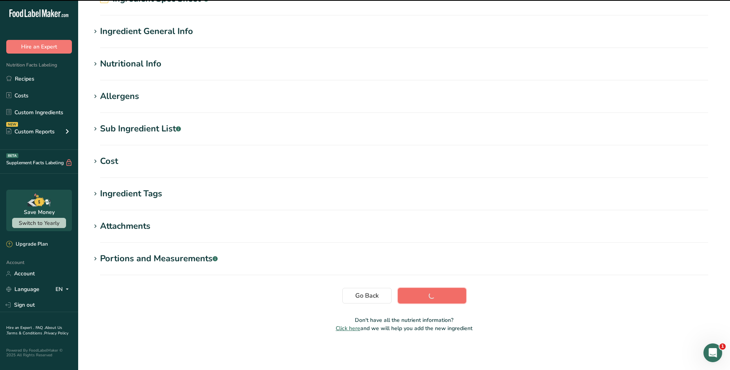
scroll to position [50, 0]
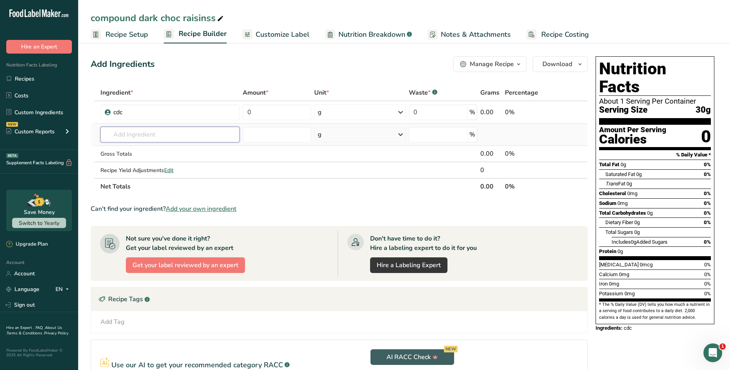
click at [148, 131] on input "text" at bounding box center [169, 135] width 139 height 16
click at [287, 114] on input "0" at bounding box center [277, 112] width 68 height 16
type input "15"
click at [273, 132] on div "Ingredient * Amount * Unit * Waste * .a-a{fill:#347362;}.b-a{fill:#fff;} Grams …" at bounding box center [339, 139] width 497 height 110
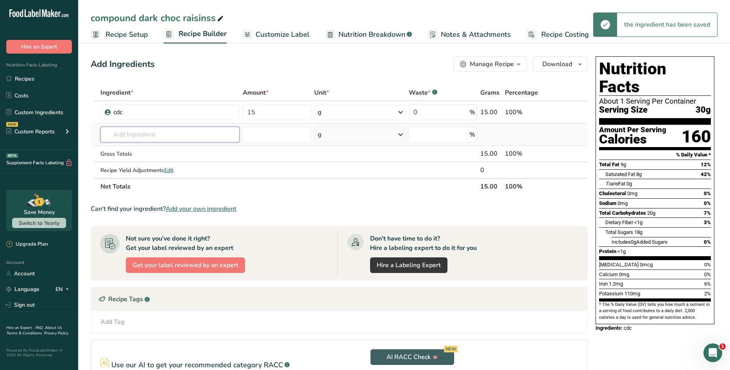
click at [159, 131] on input "text" at bounding box center [169, 135] width 139 height 16
type input "brx"
click at [158, 163] on div "Add your own ingredient" at bounding box center [170, 163] width 127 height 8
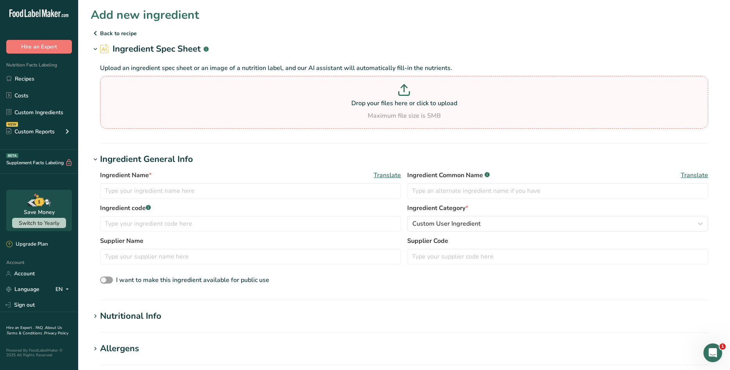
click at [400, 91] on icon at bounding box center [404, 90] width 12 height 12
click at [400, 91] on input "Drop your files here or click to upload Maximum file size is 5MB" at bounding box center [404, 102] width 608 height 53
type input "C:\fakepath\nutr b raisin.jpg"
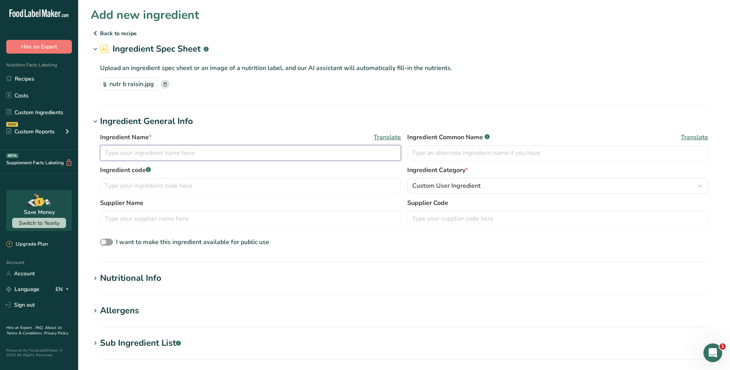
click at [188, 152] on input "text" at bounding box center [250, 153] width 301 height 16
type input "nbr"
click at [350, 249] on div "Ingredient Name * Translate nbr Ingredient Common Name .a-a{fill:#347362;}.b-a{…" at bounding box center [404, 190] width 627 height 124
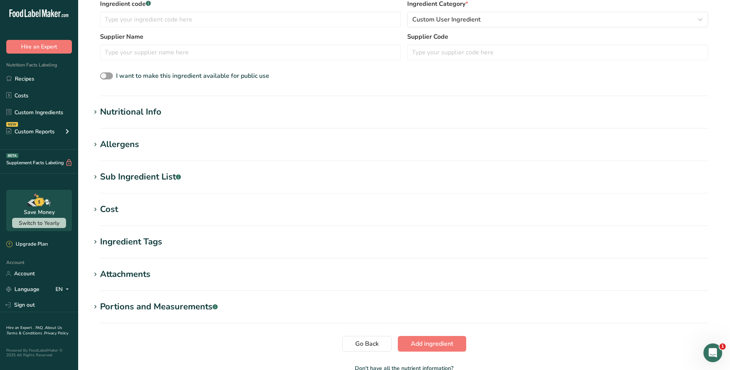
scroll to position [214, 0]
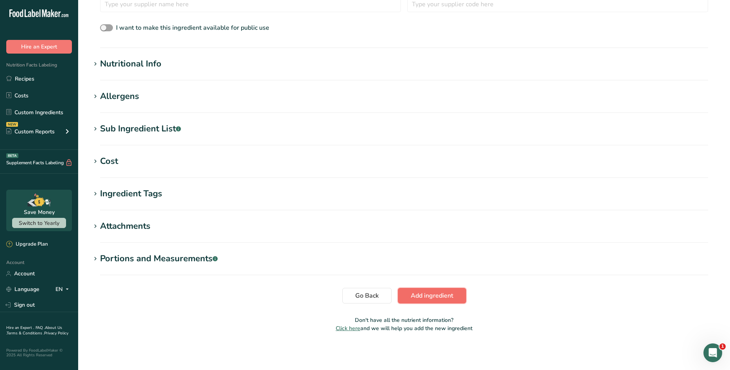
click at [432, 295] on span "Add ingredient" at bounding box center [432, 295] width 43 height 9
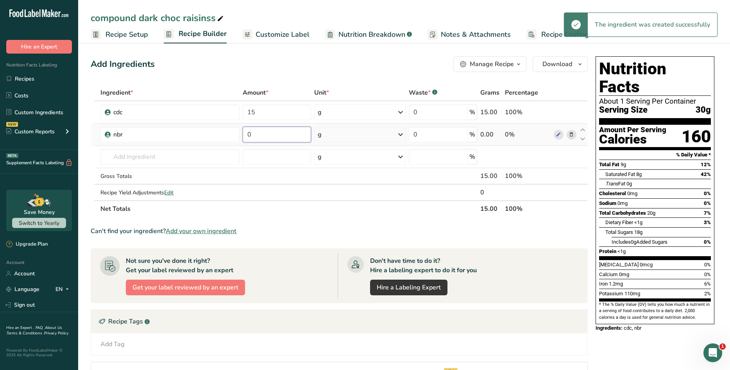
click at [275, 131] on input "0" at bounding box center [277, 135] width 68 height 16
type input "15"
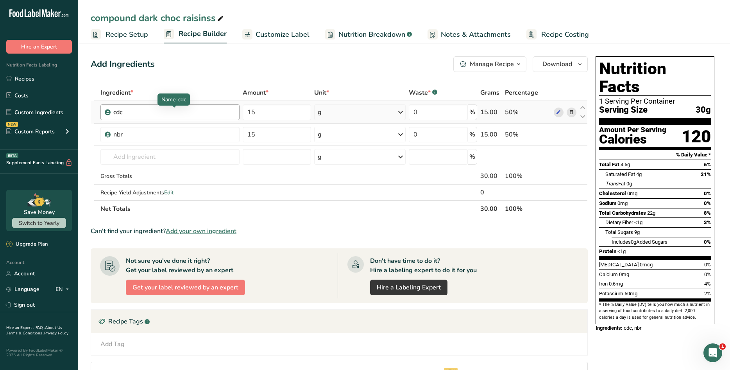
click at [189, 112] on div "cdc" at bounding box center [162, 111] width 98 height 9
click at [47, 79] on link "Recipes" at bounding box center [39, 78] width 78 height 15
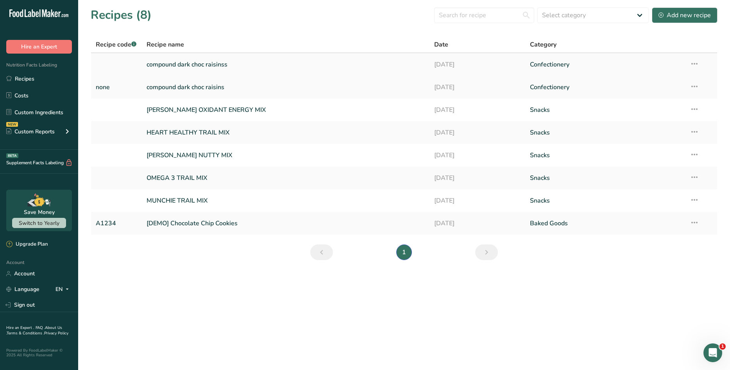
click at [698, 61] on icon at bounding box center [694, 64] width 9 height 14
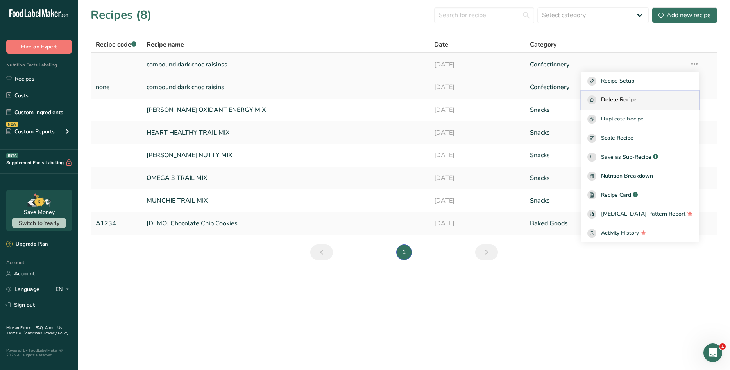
click at [637, 97] on span "Delete Recipe" at bounding box center [619, 99] width 36 height 9
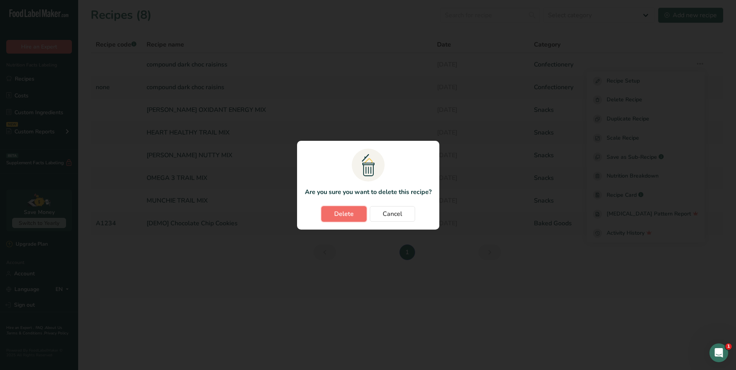
click at [343, 215] on span "Delete" at bounding box center [344, 213] width 20 height 9
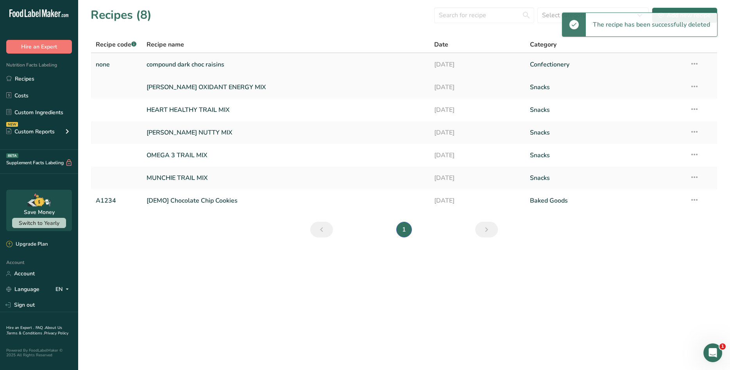
click at [698, 61] on icon at bounding box center [694, 64] width 9 height 14
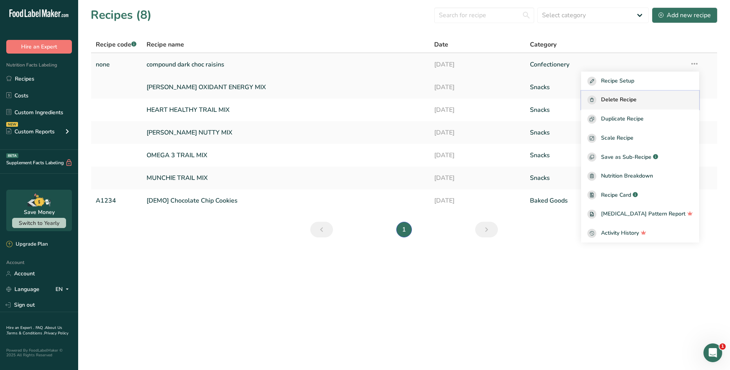
click at [637, 97] on span "Delete Recipe" at bounding box center [619, 99] width 36 height 9
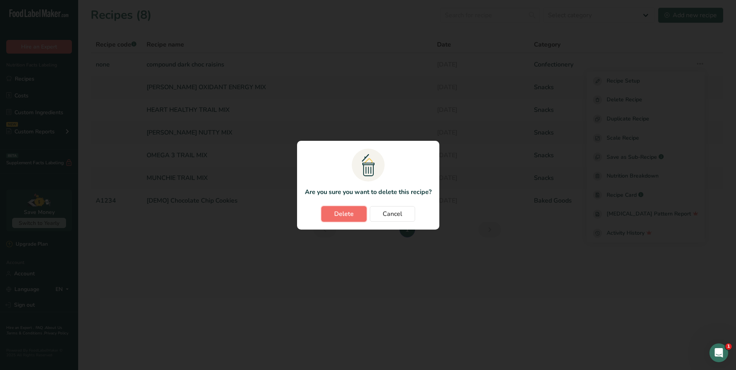
click at [349, 215] on span "Delete" at bounding box center [344, 213] width 20 height 9
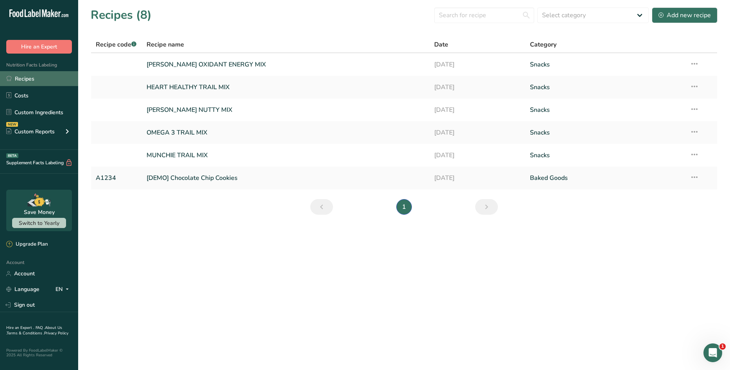
click at [37, 75] on link "Recipes" at bounding box center [39, 78] width 78 height 15
click at [36, 77] on link "Recipes" at bounding box center [39, 78] width 78 height 15
click at [45, 13] on icon at bounding box center [44, 13] width 5 height 8
click at [42, 130] on div "Custom Reports" at bounding box center [30, 131] width 48 height 8
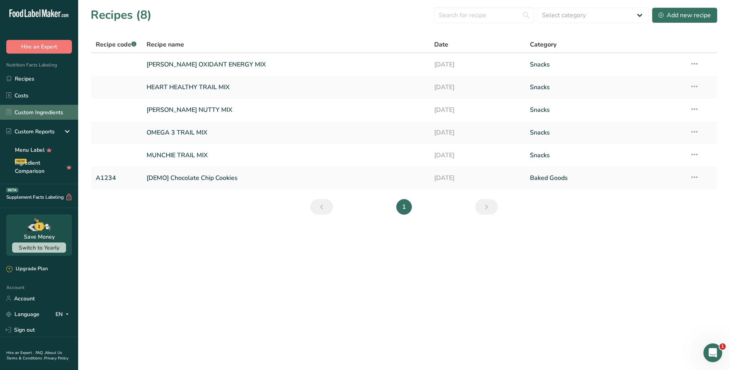
click at [25, 109] on link "Custom Ingredients" at bounding box center [39, 112] width 78 height 15
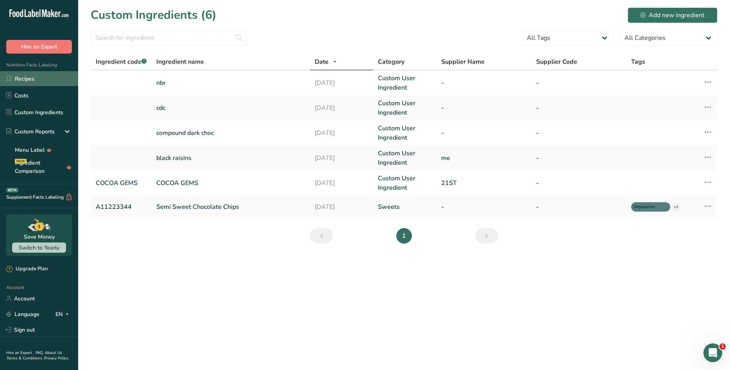
click at [34, 76] on link "Recipes" at bounding box center [39, 78] width 78 height 15
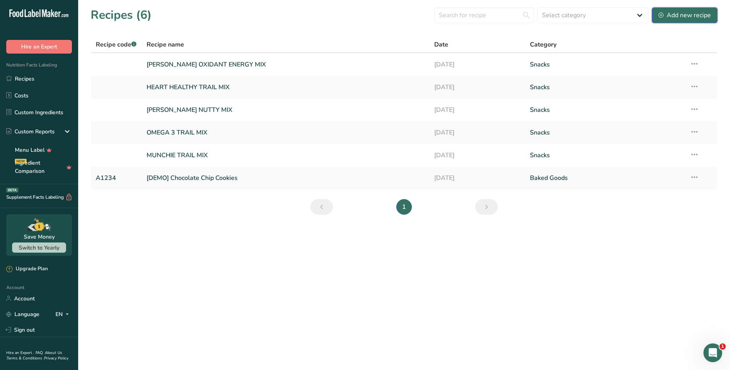
click at [677, 14] on div "Add new recipe" at bounding box center [685, 15] width 52 height 9
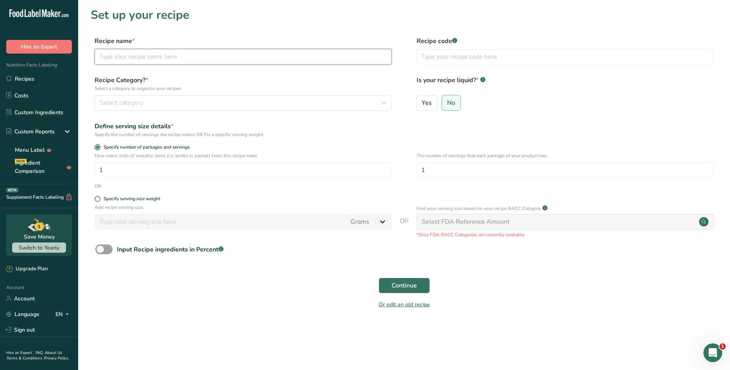
click at [159, 55] on input "text" at bounding box center [243, 57] width 297 height 16
type input "compound dark chocolate"
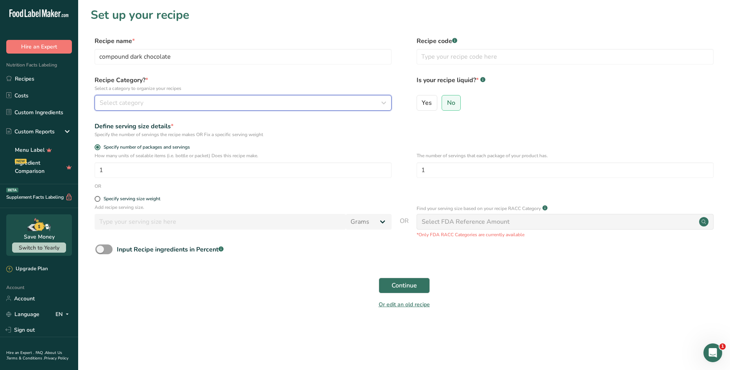
click at [175, 106] on div "Select category" at bounding box center [241, 102] width 282 height 9
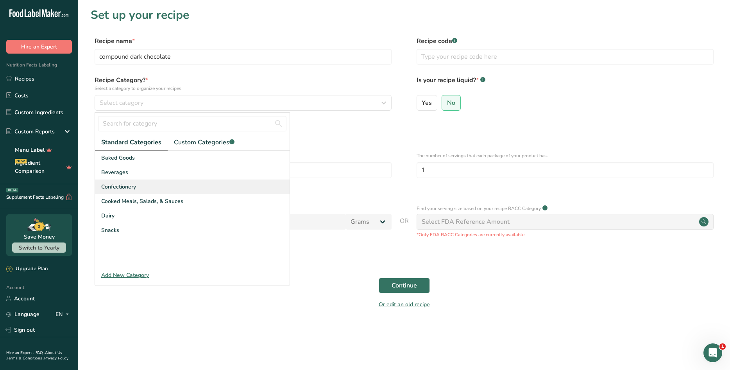
click at [154, 181] on div "Confectionery" at bounding box center [192, 186] width 195 height 14
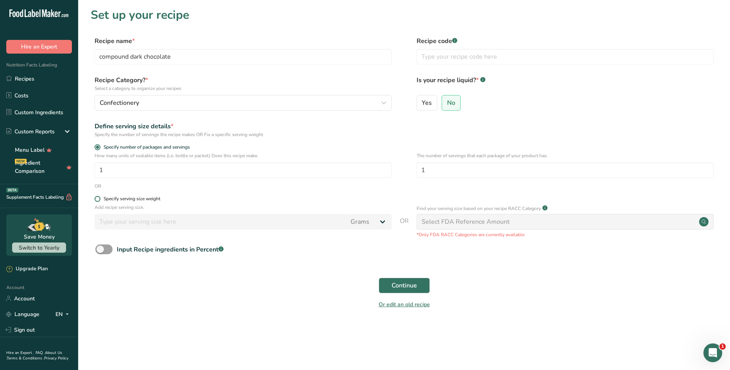
click at [98, 197] on span at bounding box center [98, 199] width 6 height 6
click at [98, 197] on input "Specify serving size weight" at bounding box center [97, 198] width 5 height 5
radio input "true"
radio input "false"
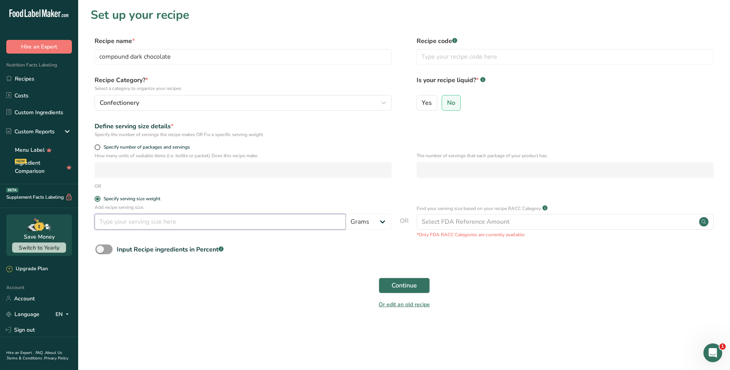
click at [147, 222] on input "number" at bounding box center [220, 222] width 251 height 16
type input "3"
type input "30"
click at [289, 299] on div "Or edit an old recipe" at bounding box center [404, 306] width 627 height 16
click at [416, 286] on span "Continue" at bounding box center [404, 285] width 25 height 9
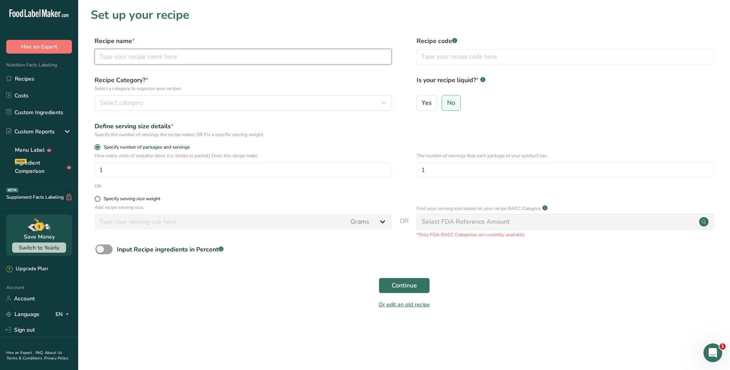
click at [169, 60] on input "text" at bounding box center [243, 57] width 297 height 16
type input "compound dark chocolate raisins"
click at [99, 199] on span at bounding box center [98, 199] width 6 height 6
click at [99, 199] on input "Specify serving size weight" at bounding box center [97, 198] width 5 height 5
radio input "true"
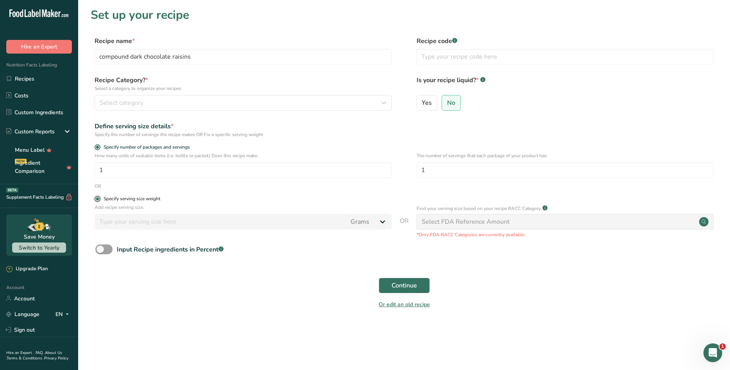
radio input "false"
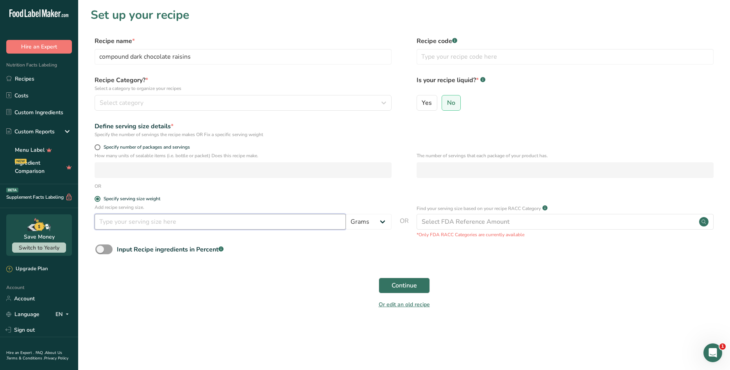
click at [117, 219] on input "number" at bounding box center [220, 222] width 251 height 16
type input "30"
click at [289, 304] on div "Or edit an old recipe" at bounding box center [404, 306] width 627 height 16
click at [413, 285] on span "Continue" at bounding box center [404, 285] width 25 height 9
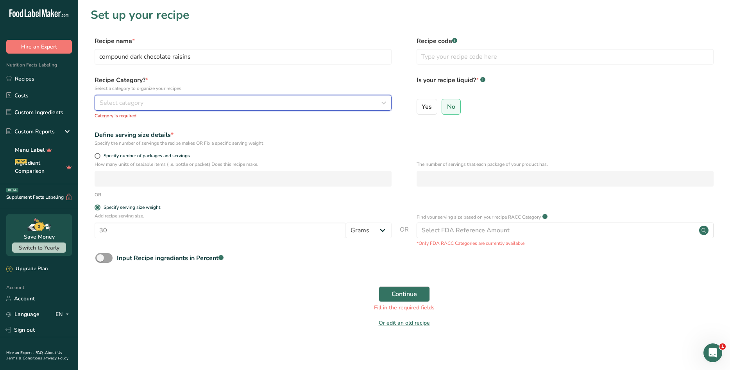
click at [151, 107] on div "Select category" at bounding box center [241, 102] width 282 height 9
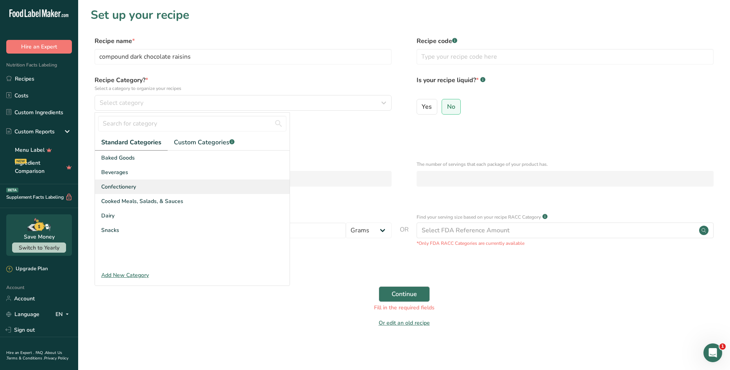
click at [129, 186] on span "Confectionery" at bounding box center [118, 187] width 35 height 8
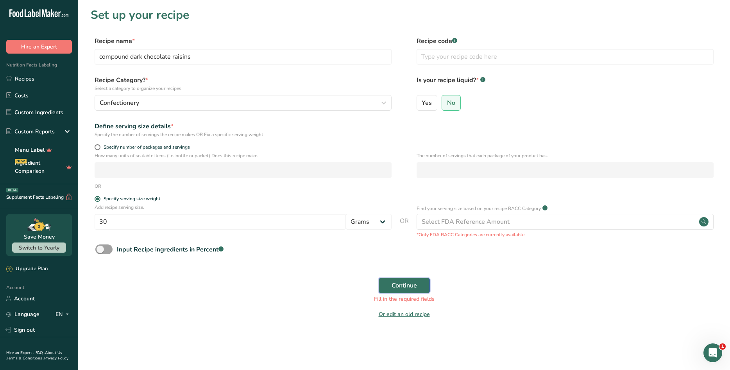
click at [416, 288] on span "Continue" at bounding box center [404, 285] width 25 height 9
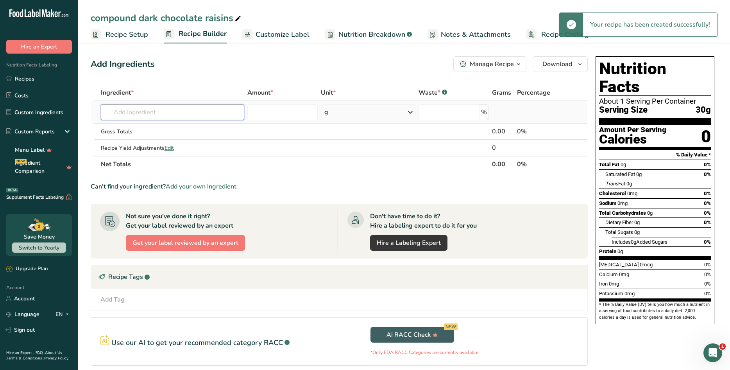
click at [197, 113] on input "text" at bounding box center [173, 112] width 144 height 16
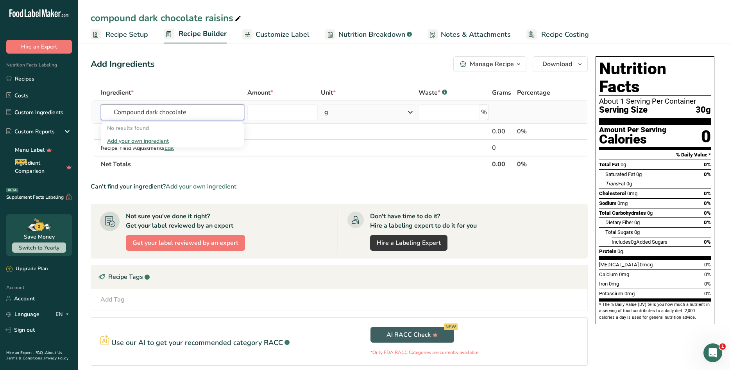
click at [114, 114] on input "Compound dark chocolate" at bounding box center [173, 112] width 144 height 16
type input "bulk Compound dark chocolate"
type input "15"
type input "0"
click at [138, 114] on input "text" at bounding box center [173, 112] width 144 height 16
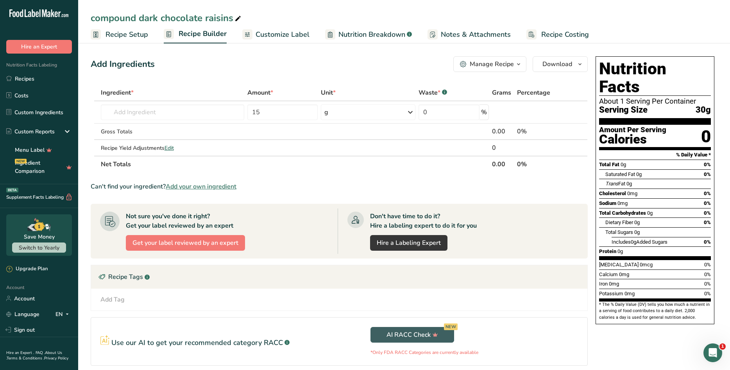
click at [201, 185] on span "Add your own ingredient" at bounding box center [201, 186] width 71 height 9
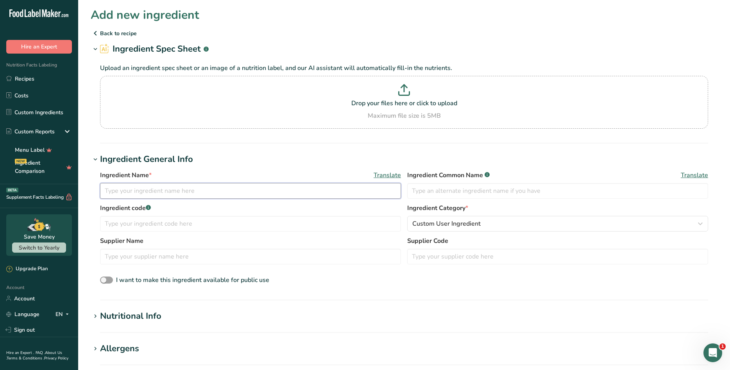
click at [151, 191] on input "text" at bounding box center [250, 191] width 301 height 16
type input "c"
type input "bulk compound dark chocolate"
click at [199, 224] on input "text" at bounding box center [250, 224] width 301 height 16
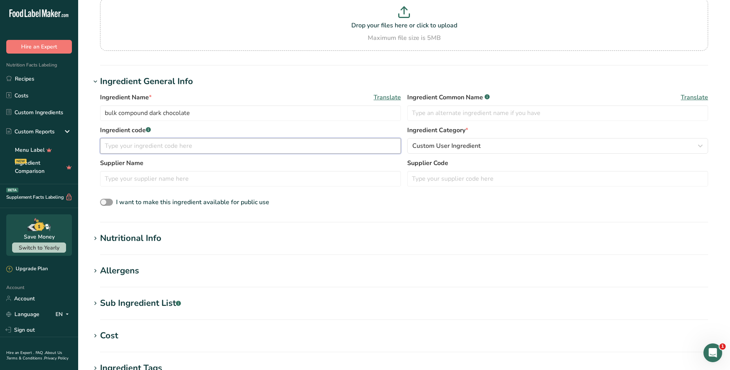
scroll to position [78, 0]
click at [159, 235] on div "Nutritional Info" at bounding box center [130, 237] width 61 height 13
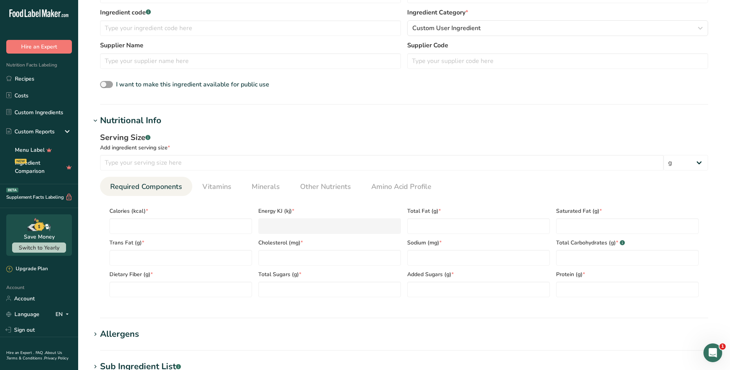
scroll to position [235, 0]
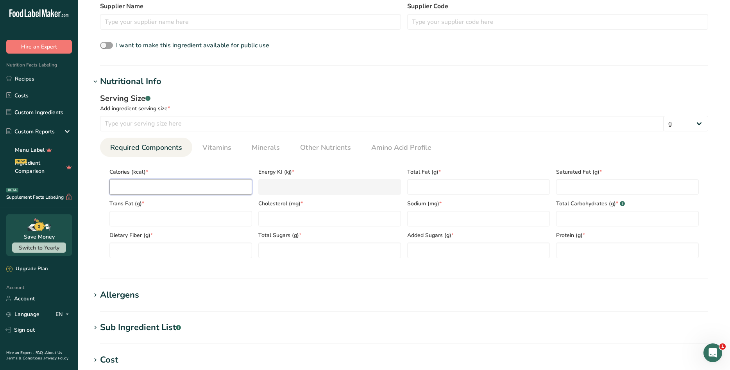
click at [202, 191] on input "number" at bounding box center [180, 187] width 143 height 16
type input "0.0001"
type KJ "0"
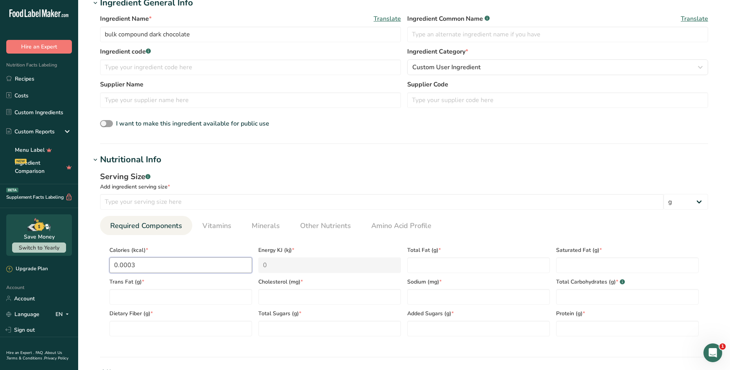
scroll to position [195, 0]
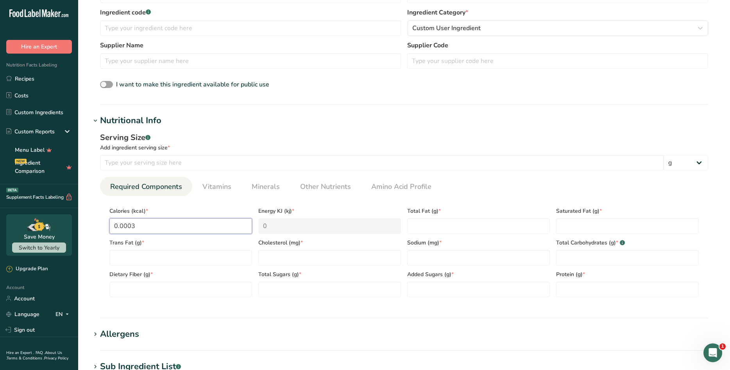
type input "0"
type input "1"
type KJ "4.2"
type input "15"
type KJ "62.8"
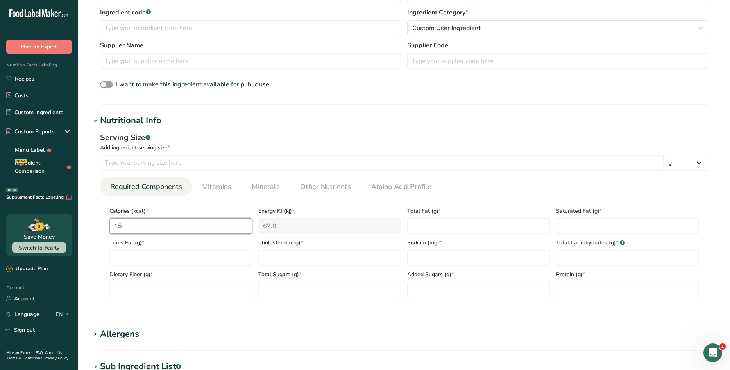
type input "159"
type KJ "665.3"
type input "159"
click at [438, 222] on Fat "number" at bounding box center [478, 226] width 143 height 16
type Fat "9"
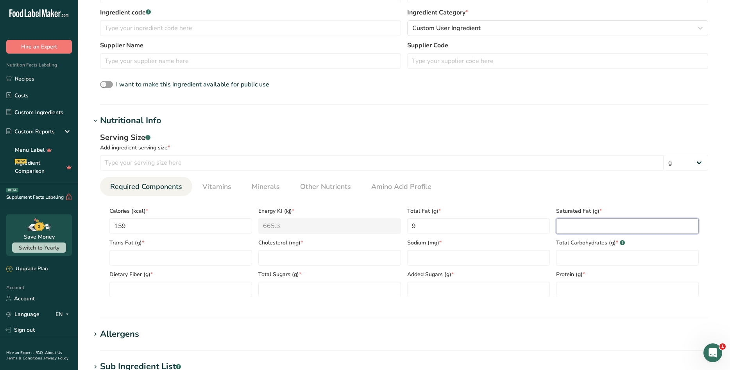
click at [577, 225] on Fat "number" at bounding box center [627, 226] width 143 height 16
type Fat "8.4"
type Fat "0"
click at [312, 257] on input "number" at bounding box center [329, 258] width 143 height 16
type input "0"
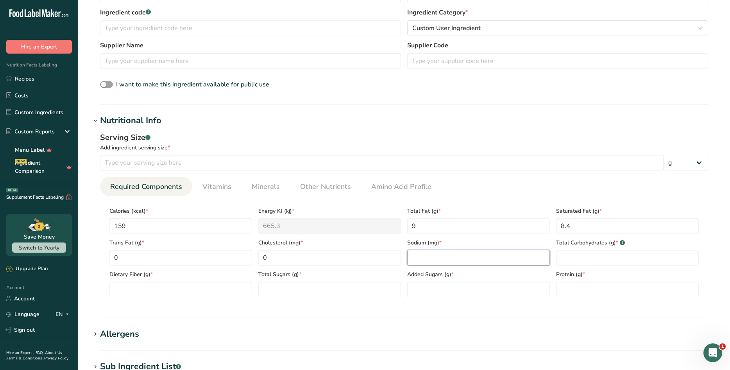
click at [426, 259] on input "number" at bounding box center [478, 258] width 143 height 16
type input "25"
type Carbohydrates "20"
click at [118, 291] on Fiber "number" at bounding box center [180, 289] width 143 height 16
type Fiber "1"
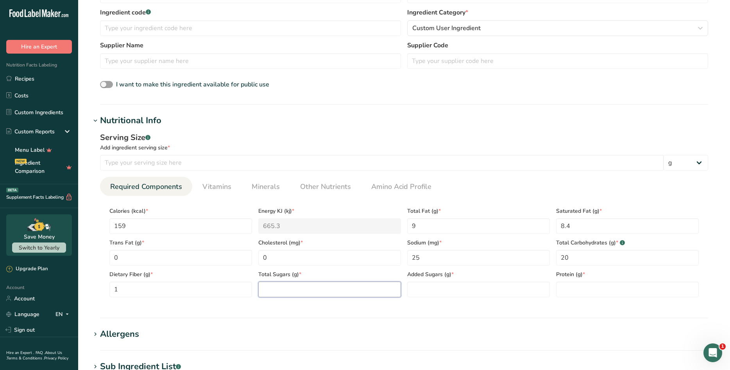
click at [285, 292] on Sugars "number" at bounding box center [329, 289] width 143 height 16
type Sugars "18"
click at [442, 288] on Sugars "number" at bounding box center [478, 289] width 143 height 16
type Sugars "18"
click at [611, 290] on input "number" at bounding box center [627, 289] width 143 height 16
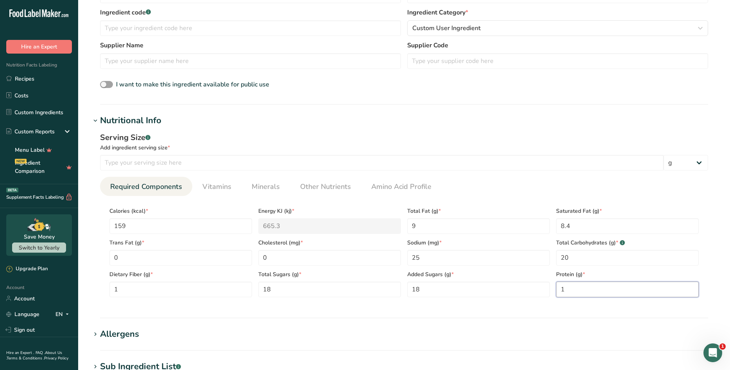
type input "1"
click at [496, 305] on div "Serving Size .a-a{fill:#347362;}.b-a{fill:#fff;} Add ingredient serving size * …" at bounding box center [404, 217] width 627 height 181
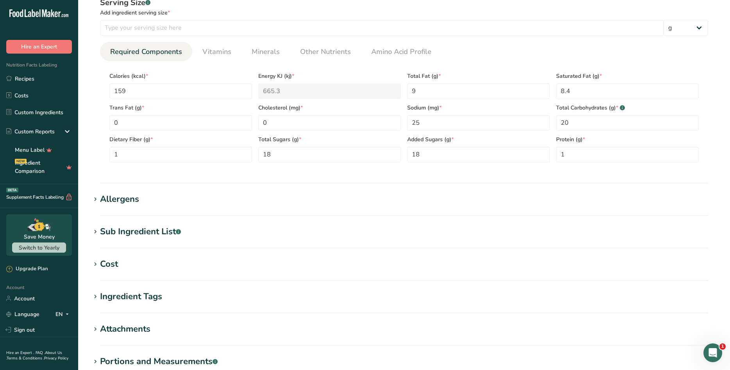
scroll to position [313, 0]
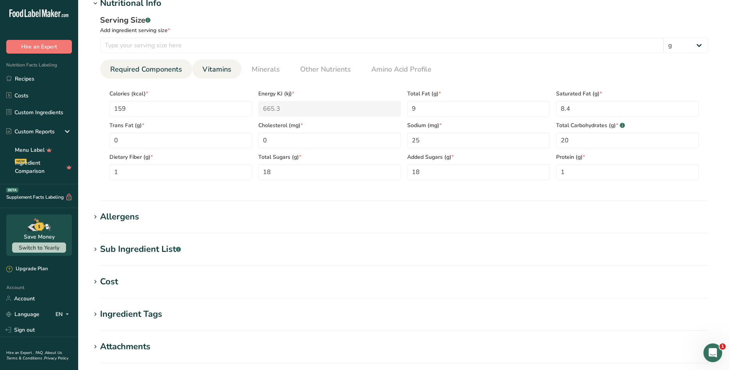
click at [224, 70] on span "Vitamins" at bounding box center [216, 69] width 29 height 11
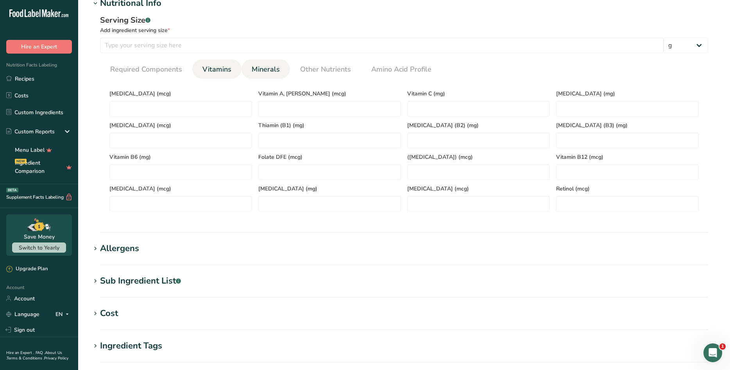
click at [260, 74] on span "Minerals" at bounding box center [266, 69] width 28 height 11
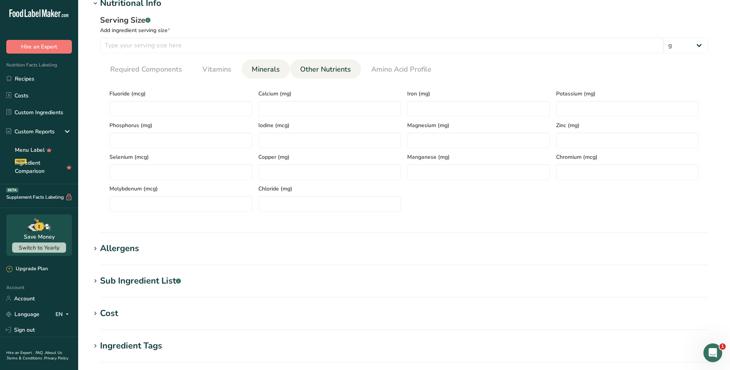
click at [316, 69] on span "Other Nutrients" at bounding box center [325, 69] width 51 height 11
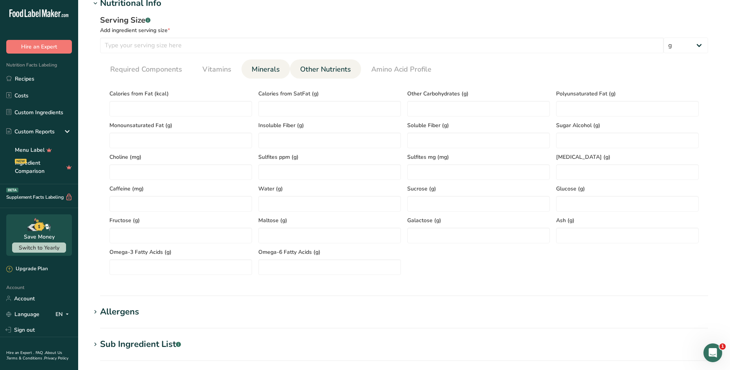
click at [267, 70] on span "Minerals" at bounding box center [266, 69] width 28 height 11
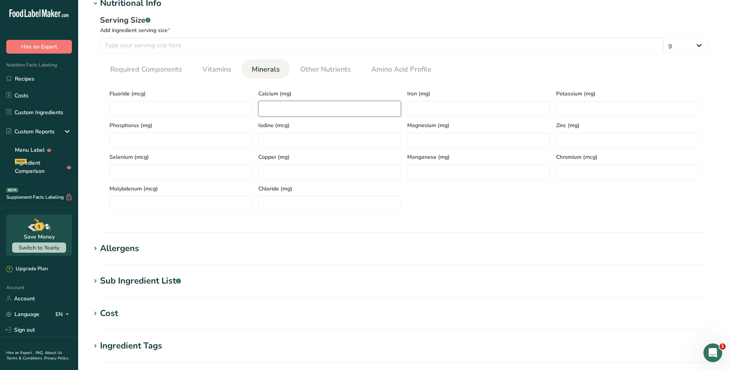
click at [288, 107] on input "number" at bounding box center [329, 109] width 143 height 16
type input "6"
click at [571, 109] on input "number" at bounding box center [627, 109] width 143 height 16
type input "108"
click at [337, 220] on div "Serving Size .a-a{fill:#347362;}.b-a{fill:#fff;} Add ingredient serving size * …" at bounding box center [404, 116] width 627 height 213
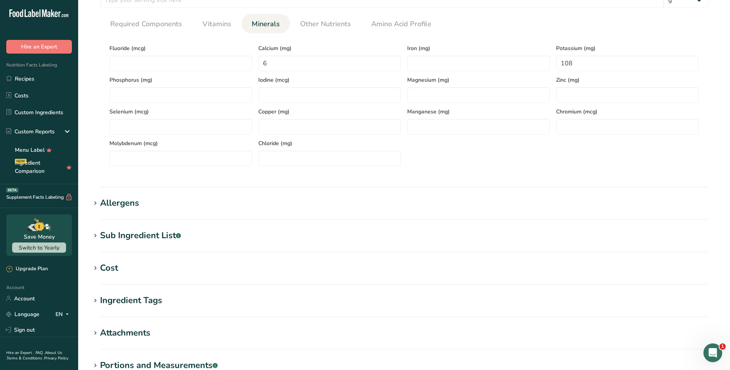
scroll to position [430, 0]
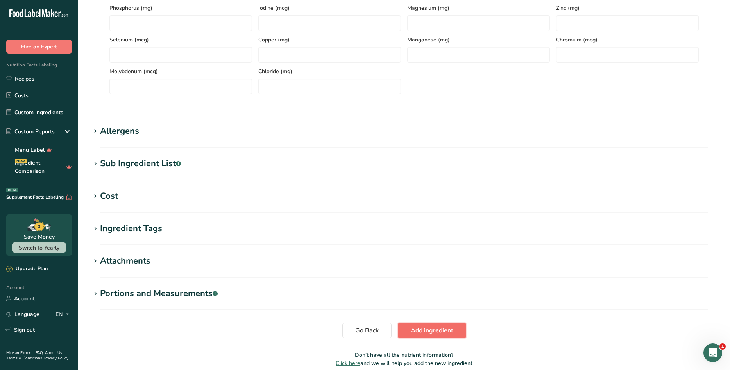
click at [446, 329] on span "Add ingredient" at bounding box center [432, 330] width 43 height 9
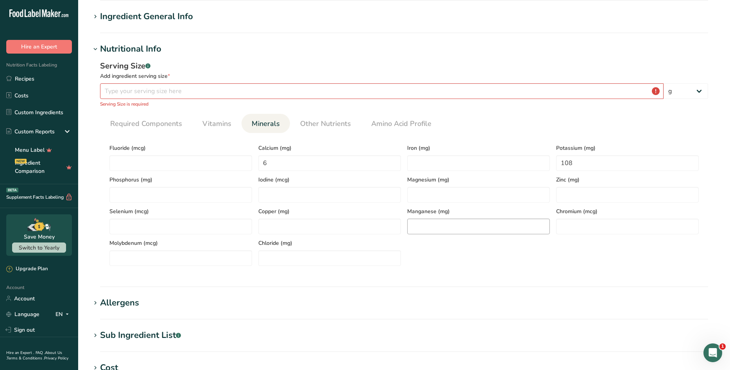
scroll to position [0, 0]
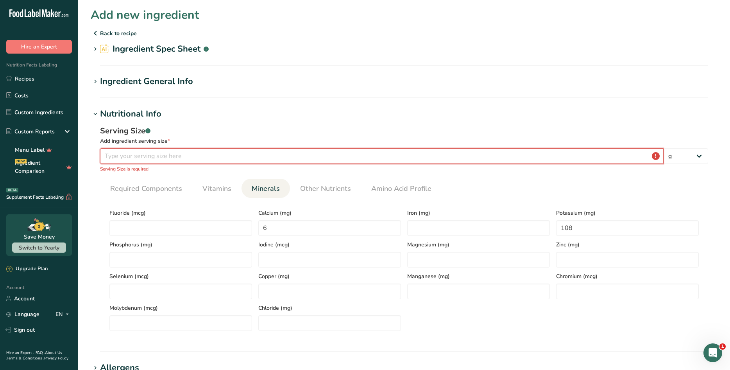
click at [164, 159] on input "number" at bounding box center [382, 156] width 564 height 16
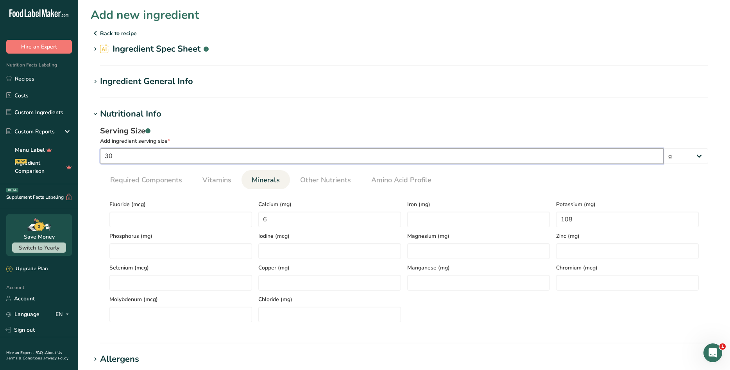
type input "30"
click at [370, 109] on h1 "Nutritional Info" at bounding box center [404, 113] width 627 height 13
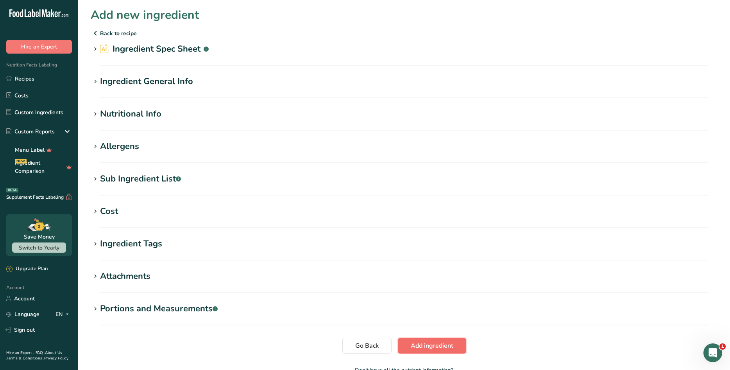
click at [450, 344] on span "Add ingredient" at bounding box center [432, 345] width 43 height 9
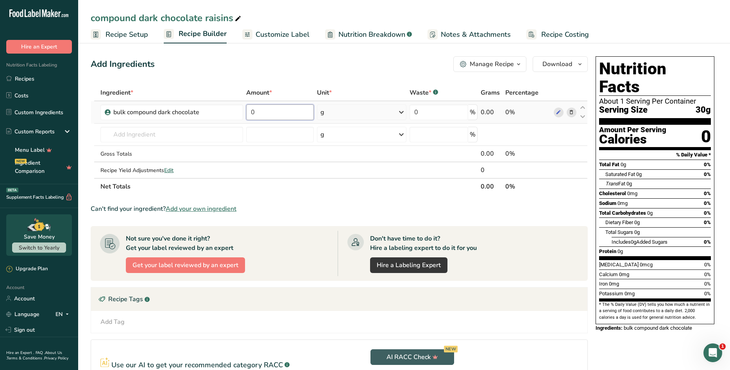
click at [281, 113] on input "0" at bounding box center [280, 112] width 68 height 16
click at [344, 113] on div "Ingredient * Amount * Unit * Waste * .a-a{fill:#347362;}.b-a{fill:#fff;} Grams …" at bounding box center [339, 139] width 497 height 110
click at [289, 111] on input "0" at bounding box center [280, 112] width 68 height 16
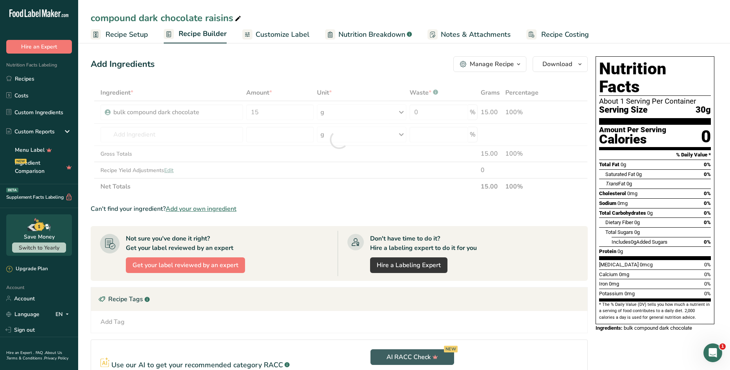
click at [290, 80] on div "Add Ingredients Manage Recipe Delete Recipe Duplicate Recipe Scale Recipe Save …" at bounding box center [342, 251] width 502 height 396
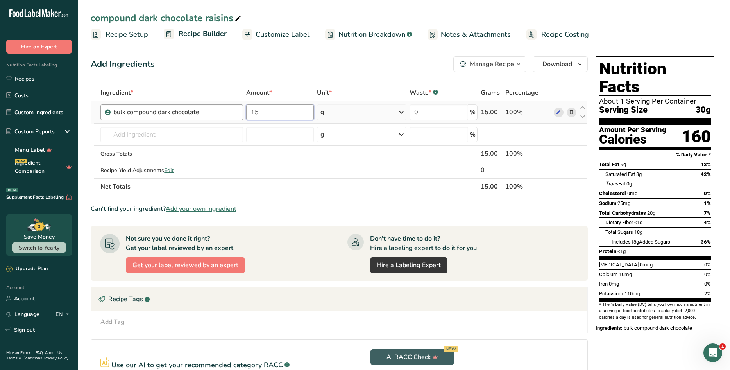
drag, startPoint x: 269, startPoint y: 113, endPoint x: 219, endPoint y: 115, distance: 49.3
click at [220, 116] on tr "bulk compound dark chocolate 15 g Weight Units g kg mg See more Volume Units l …" at bounding box center [339, 112] width 496 height 22
type input "3"
click at [308, 74] on div "Add Ingredients Manage Recipe Delete Recipe Duplicate Recipe Scale Recipe Save …" at bounding box center [342, 251] width 502 height 396
click at [283, 111] on input "100" at bounding box center [280, 112] width 68 height 16
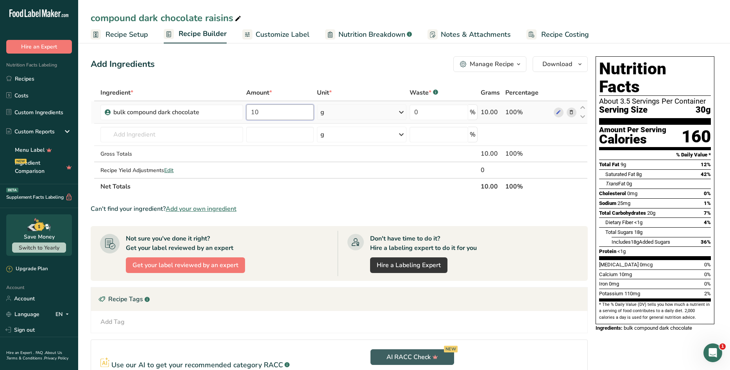
type input "1"
click at [275, 111] on input "15" at bounding box center [280, 112] width 68 height 16
type input "1"
click at [274, 111] on input "100" at bounding box center [280, 112] width 68 height 16
type input "15"
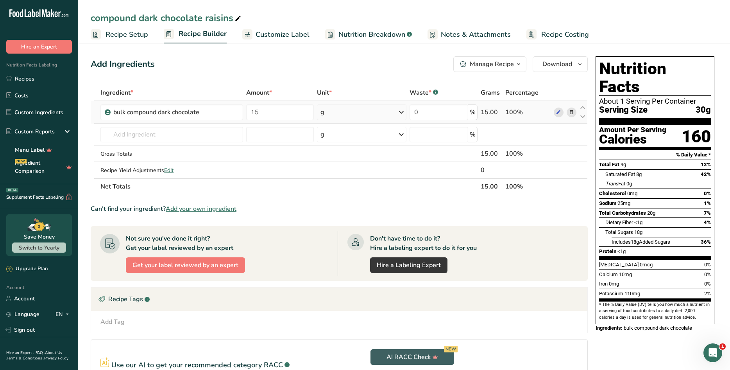
click at [517, 112] on div "100%" at bounding box center [527, 111] width 45 height 9
click at [518, 112] on div "100%" at bounding box center [527, 111] width 45 height 9
click at [174, 132] on input "text" at bounding box center [171, 135] width 142 height 16
click at [127, 134] on input "bulk black raisins" at bounding box center [171, 135] width 142 height 16
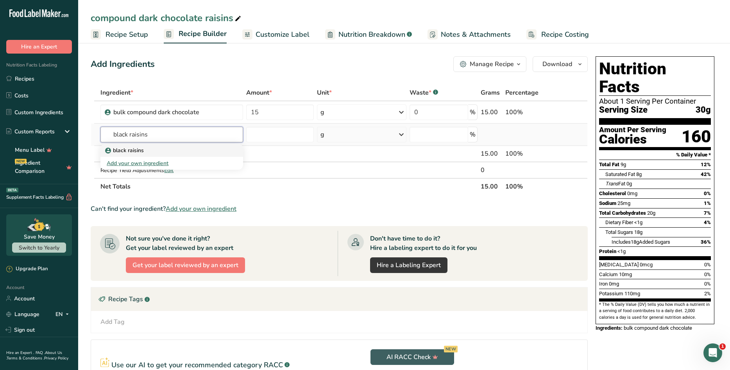
type input "black raisins"
click at [142, 151] on p "black raisins" at bounding box center [125, 150] width 37 height 8
type input "black raisins"
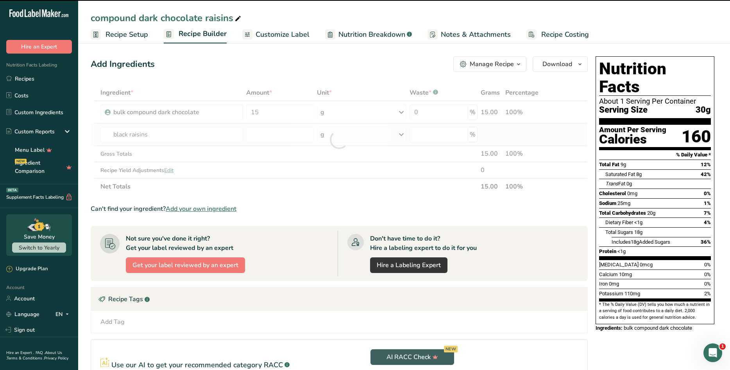
type input "0"
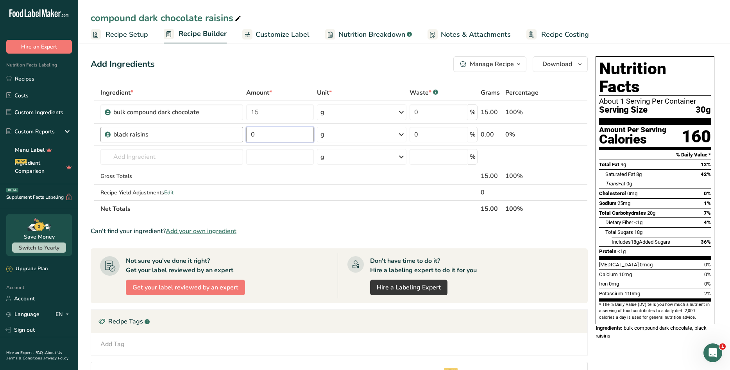
drag, startPoint x: 261, startPoint y: 132, endPoint x: 234, endPoint y: 135, distance: 27.1
click at [234, 135] on tr "black raisins 0 g Weight Units g kg mg See more Volume Units l Volume units req…" at bounding box center [339, 135] width 496 height 22
type input "15"
click at [560, 134] on icon at bounding box center [558, 135] width 5 height 8
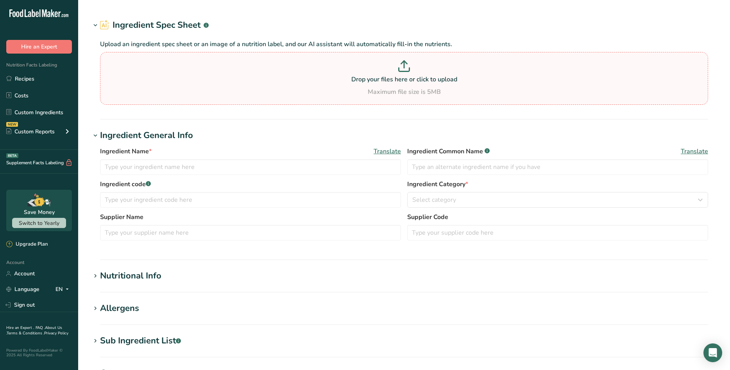
type input "black raisins"
type input "me"
type input "40"
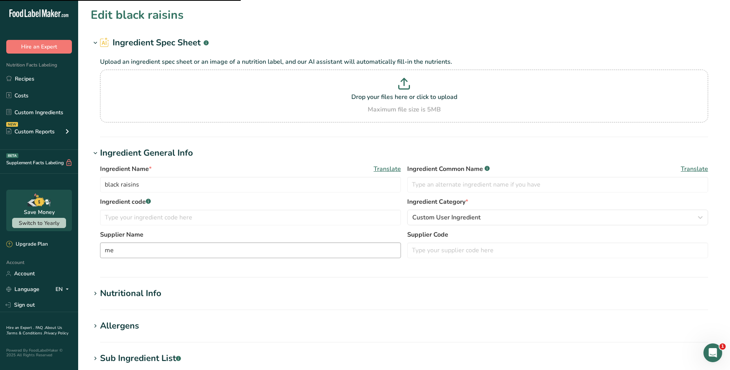
scroll to position [117, 0]
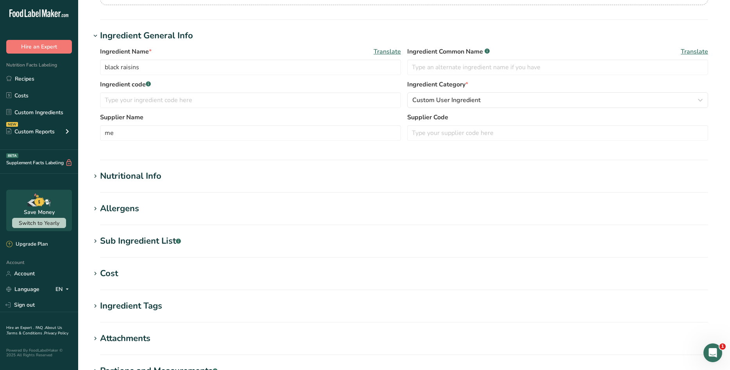
click at [155, 178] on div "Nutritional Info" at bounding box center [130, 176] width 61 height 13
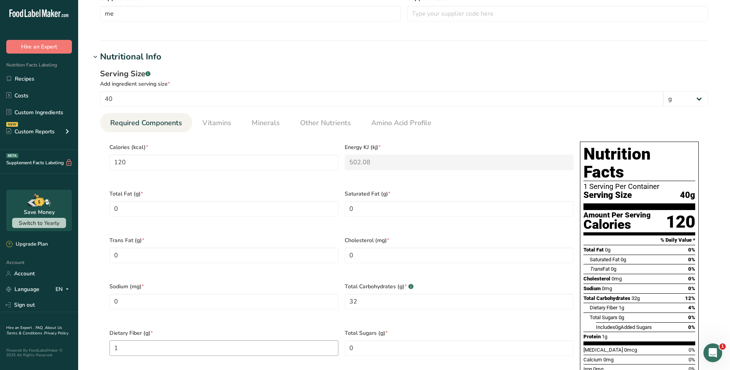
scroll to position [235, 0]
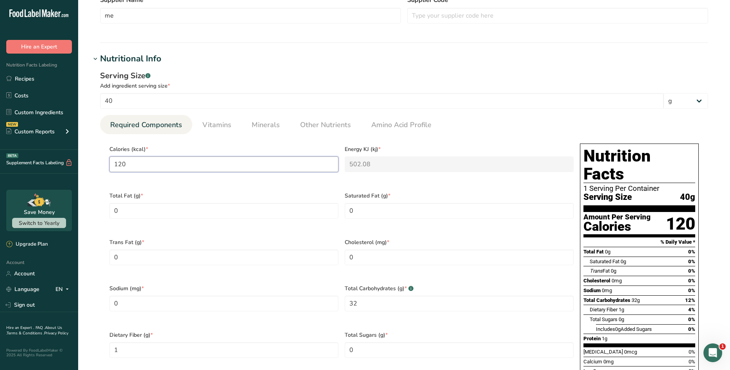
drag, startPoint x: 164, startPoint y: 167, endPoint x: 106, endPoint y: 165, distance: 57.9
click at [106, 165] on div "Calories (kcal) * 120" at bounding box center [223, 163] width 235 height 47
type input "0"
type KJ "0"
type input "9"
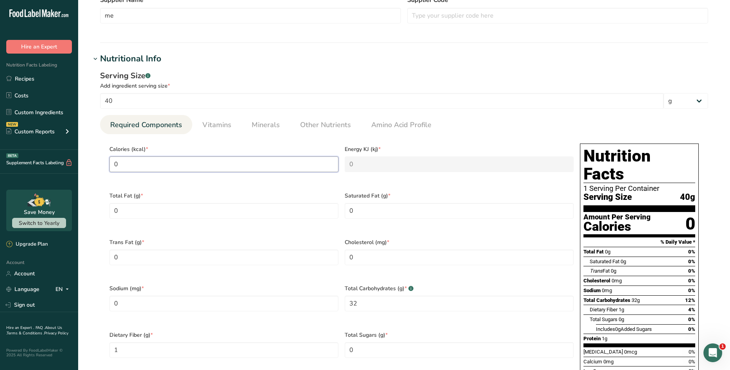
type KJ "37.7"
type input "90"
type KJ "376.6"
type input "90"
click at [138, 204] on Fat "0" at bounding box center [223, 211] width 229 height 16
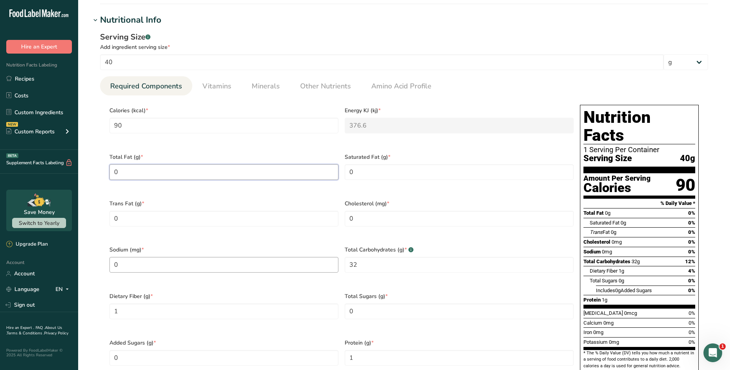
scroll to position [274, 0]
click at [358, 303] on Sugars "0" at bounding box center [459, 311] width 229 height 16
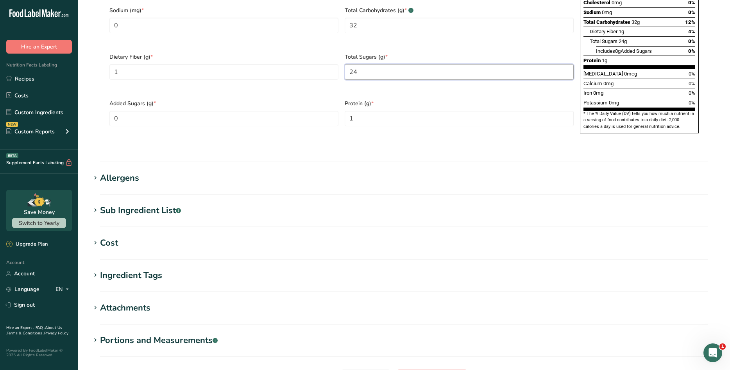
scroll to position [576, 0]
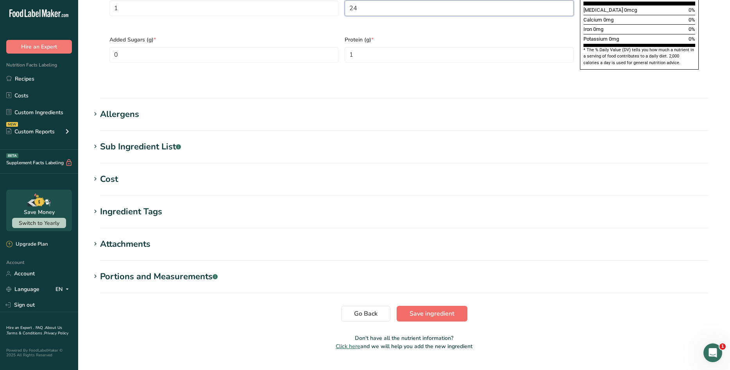
type Sugars "24"
click at [431, 306] on button "Save ingredient" at bounding box center [432, 314] width 71 height 16
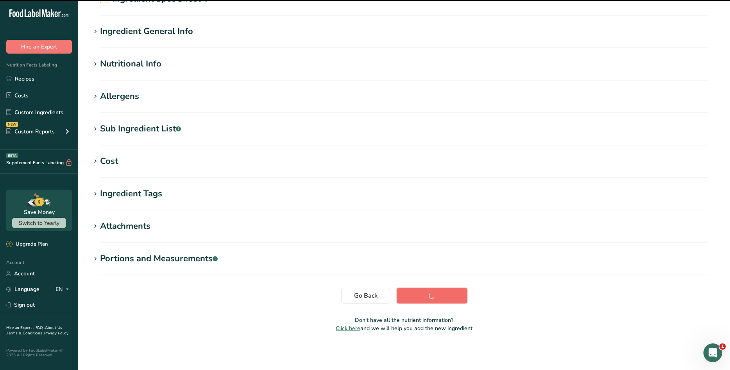
scroll to position [44, 0]
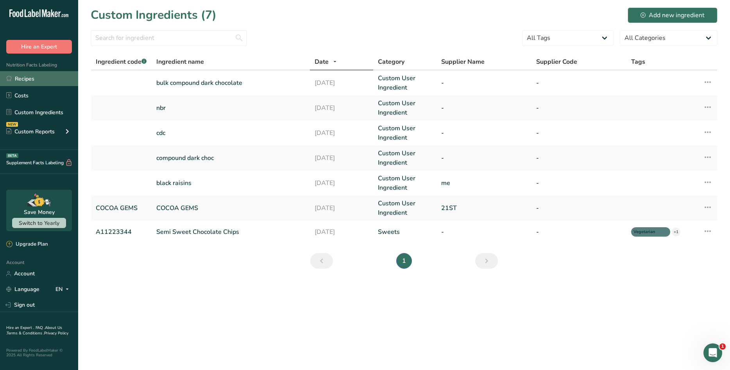
click at [41, 75] on link "Recipes" at bounding box center [39, 78] width 78 height 15
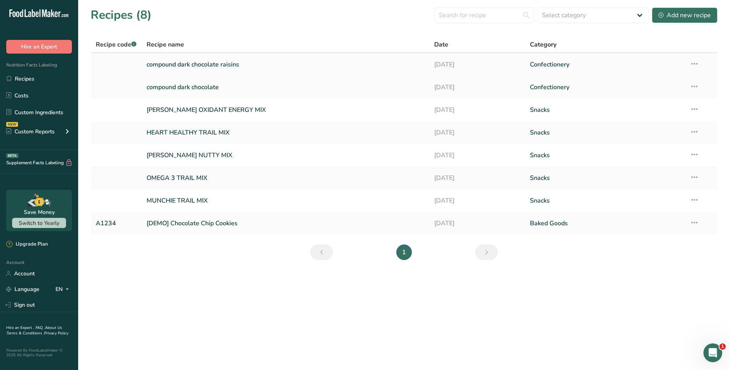
click at [191, 66] on link "compound dark chocolate raisins" at bounding box center [286, 64] width 278 height 16
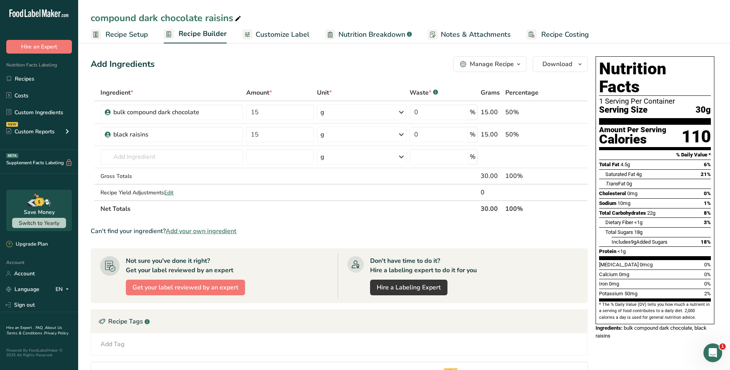
click at [124, 34] on span "Recipe Setup" at bounding box center [127, 34] width 43 height 11
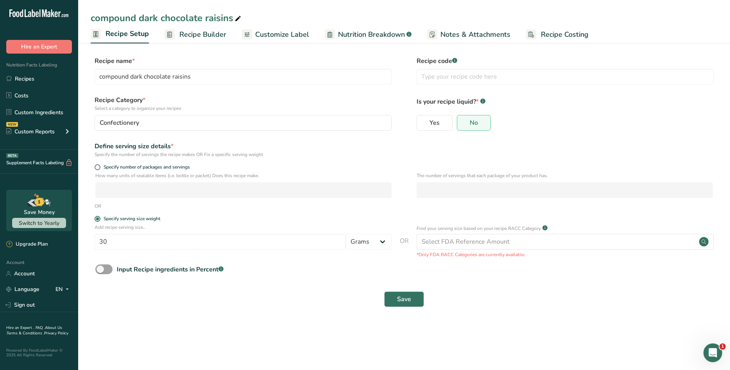
click at [212, 34] on span "Recipe Builder" at bounding box center [202, 34] width 47 height 11
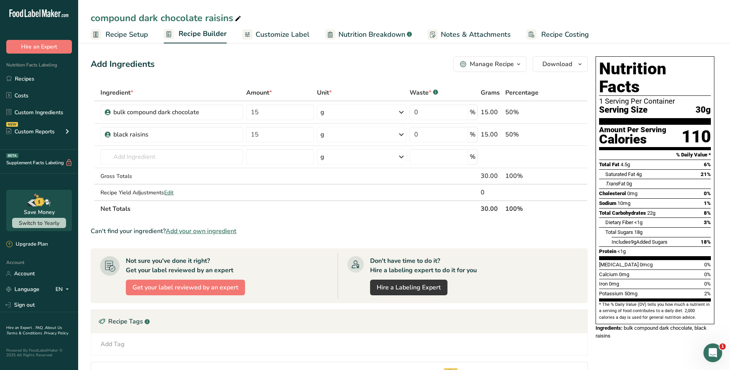
click at [134, 32] on span "Recipe Setup" at bounding box center [127, 34] width 43 height 11
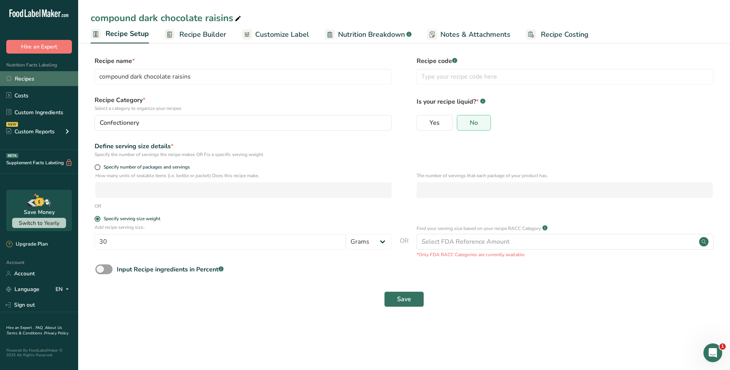
click at [28, 78] on link "Recipes" at bounding box center [39, 78] width 78 height 15
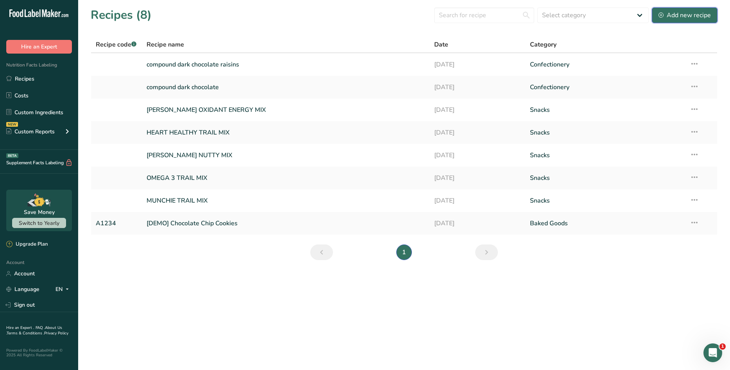
click at [701, 17] on div "Add new recipe" at bounding box center [685, 15] width 52 height 9
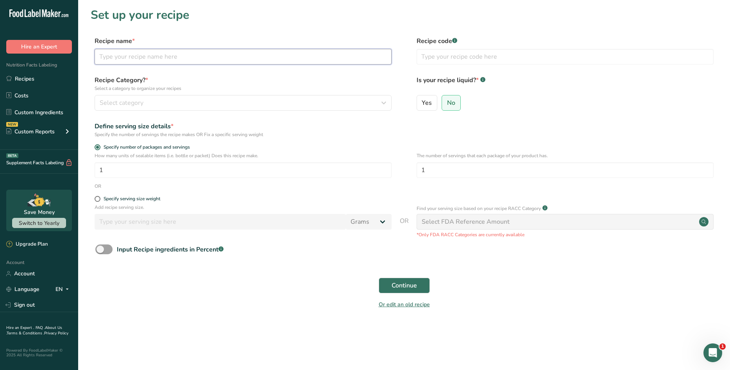
click at [150, 58] on input "text" at bounding box center [243, 57] width 297 height 16
type input "compound dark chocolate almonds"
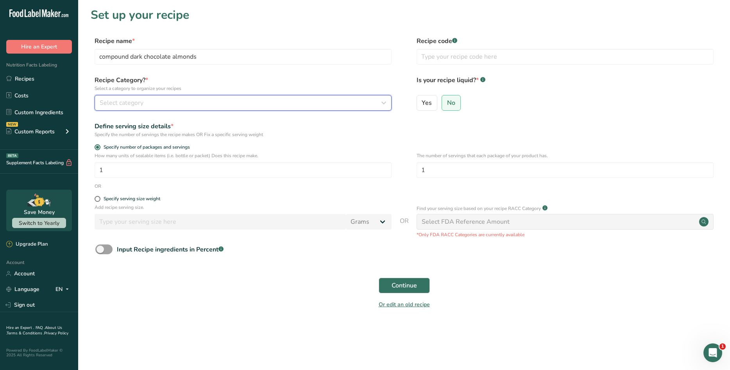
click at [156, 102] on div "Select category" at bounding box center [241, 102] width 282 height 9
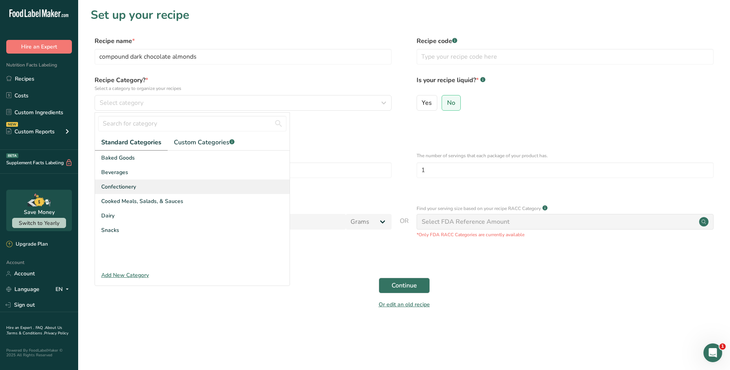
click at [136, 184] on span "Confectionery" at bounding box center [118, 187] width 35 height 8
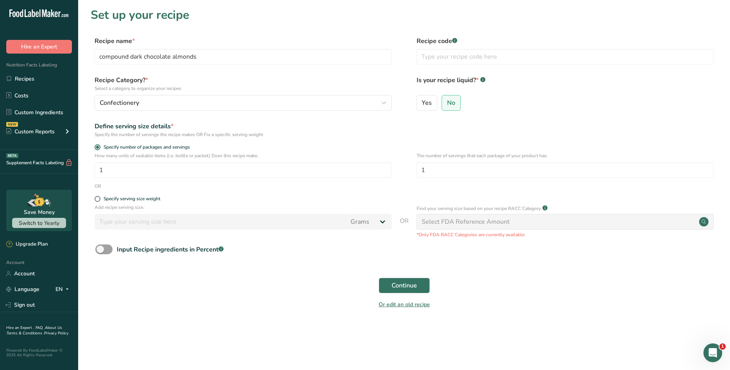
click at [97, 202] on div "Specify serving size weight" at bounding box center [243, 200] width 297 height 8
click at [97, 198] on span at bounding box center [98, 199] width 6 height 6
click at [97, 198] on input "Specify serving size weight" at bounding box center [97, 198] width 5 height 5
radio input "true"
radio input "false"
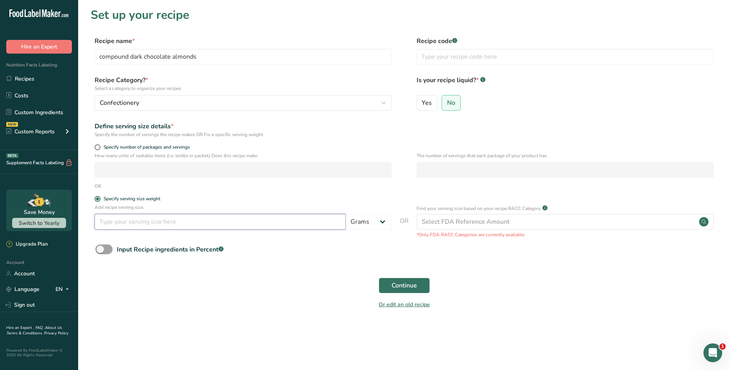
click at [188, 219] on input "number" at bounding box center [220, 222] width 251 height 16
type input "30"
click at [335, 265] on form "Recipe name * compound dark chocolate almonds Recipe code .a-a{fill:#347362;}.b…" at bounding box center [404, 174] width 627 height 277
click at [404, 281] on span "Continue" at bounding box center [404, 285] width 25 height 9
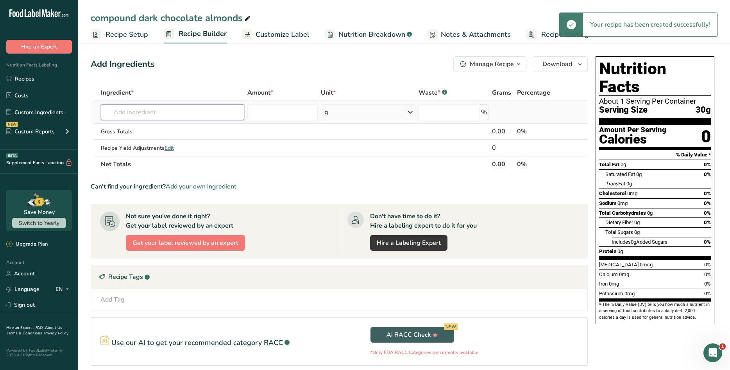
click at [137, 115] on input "text" at bounding box center [173, 112] width 144 height 16
click at [167, 113] on input "text" at bounding box center [173, 112] width 144 height 16
click at [501, 64] on div "Manage Recipe" at bounding box center [492, 63] width 44 height 9
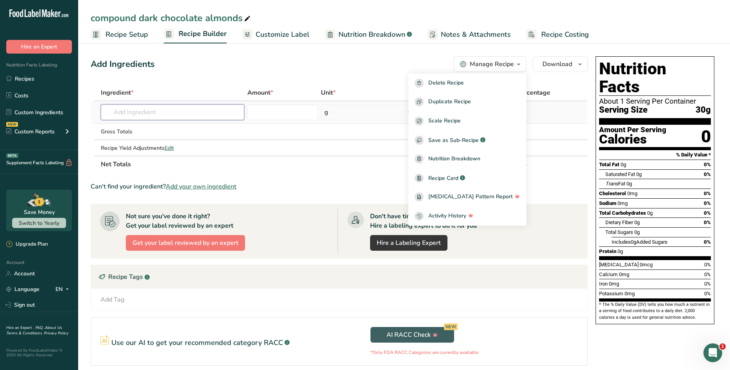
click at [149, 109] on input "text" at bounding box center [173, 112] width 144 height 16
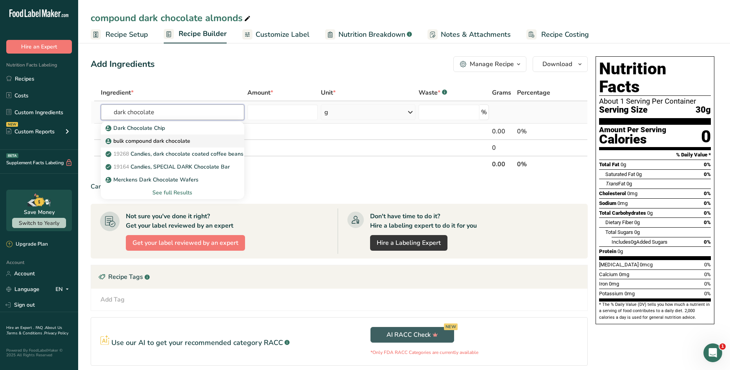
type input "dark chocolate"
click at [166, 138] on p "bulk compound dark chocolate" at bounding box center [148, 141] width 83 height 8
type input "bulk compound dark chocolate"
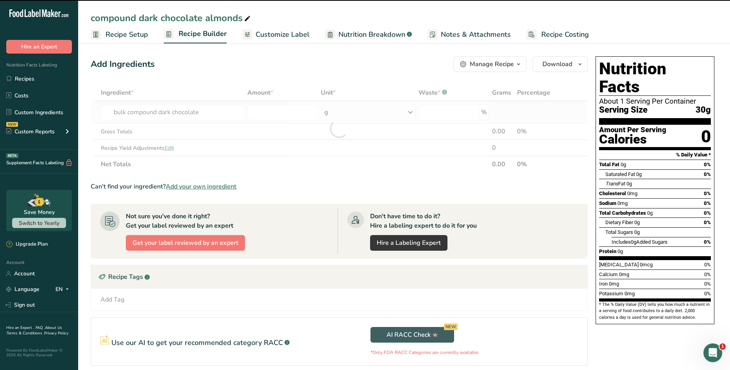
type input "0"
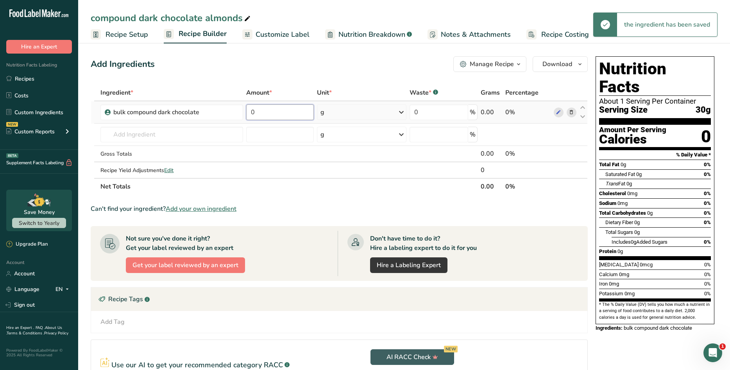
click at [288, 117] on input "0" at bounding box center [280, 112] width 68 height 16
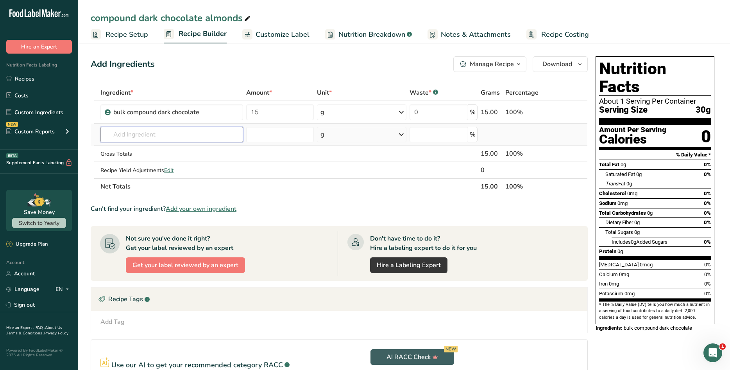
click at [224, 133] on div "Ingredient * Amount * Unit * Waste * .a-a{fill:#347362;}.b-a{fill:#fff;} Grams …" at bounding box center [339, 139] width 497 height 110
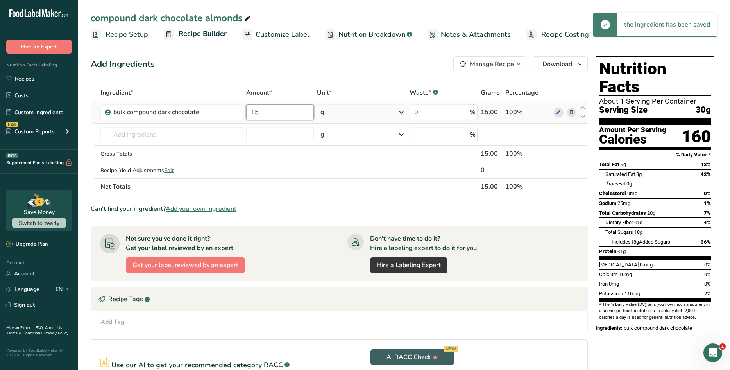
click at [273, 110] on input "15" at bounding box center [280, 112] width 68 height 16
type input "1"
drag, startPoint x: 274, startPoint y: 110, endPoint x: 238, endPoint y: 117, distance: 36.3
click at [238, 117] on tr "bulk compound dark chocolate 100 g Weight Units g kg mg See more Volume Units l…" at bounding box center [339, 112] width 496 height 22
type input "15"
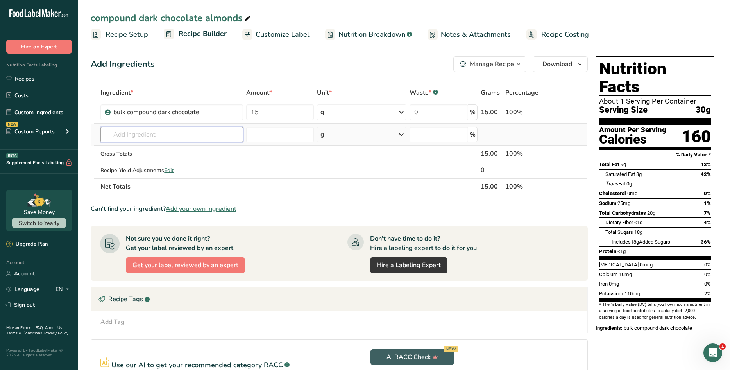
click at [143, 130] on input "text" at bounding box center [171, 135] width 142 height 16
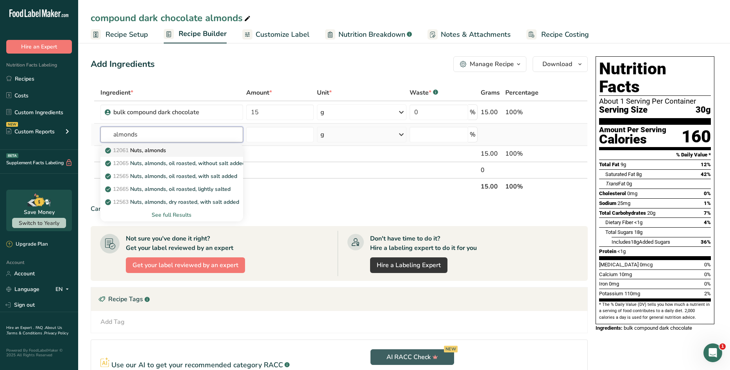
type input "almonds"
click at [156, 152] on p "12061 Nuts, almonds" at bounding box center [136, 150] width 59 height 8
type input "Nuts, almonds"
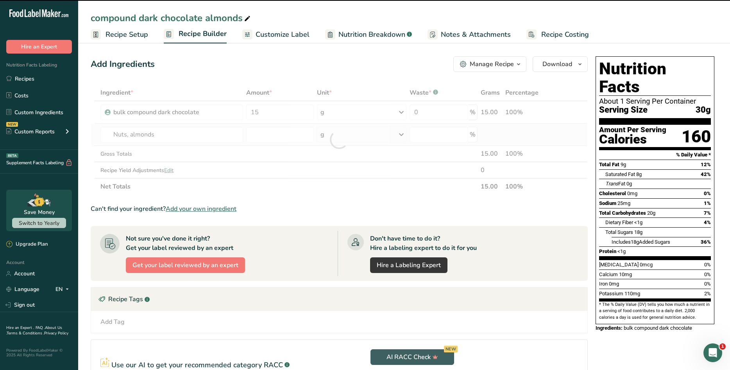
type input "0"
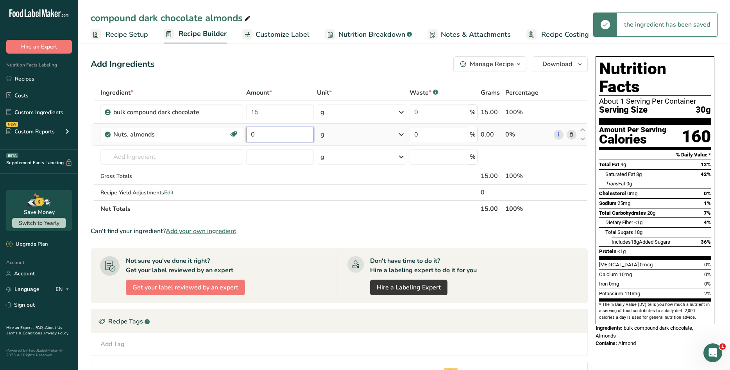
click at [273, 136] on input "0" at bounding box center [280, 135] width 68 height 16
type input "15"
click at [309, 211] on div "Ingredient * Amount * Unit * Waste * .a-a{fill:#347362;}.b-a{fill:#fff;} Grams …" at bounding box center [339, 150] width 497 height 132
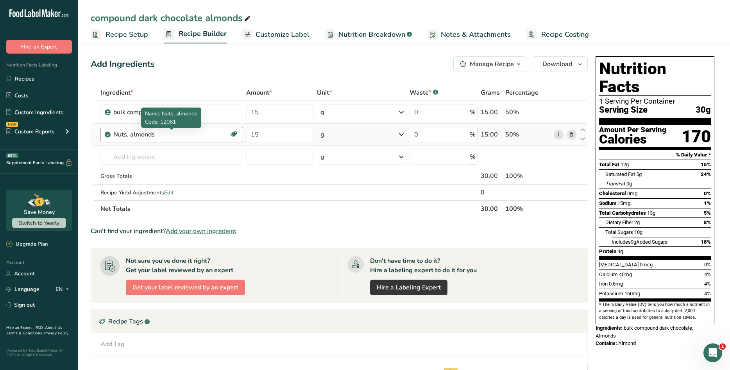
click at [195, 134] on div "Nuts, almonds" at bounding box center [162, 134] width 98 height 9
click at [559, 134] on link "i" at bounding box center [559, 135] width 10 height 10
click at [574, 136] on icon at bounding box center [571, 135] width 5 height 8
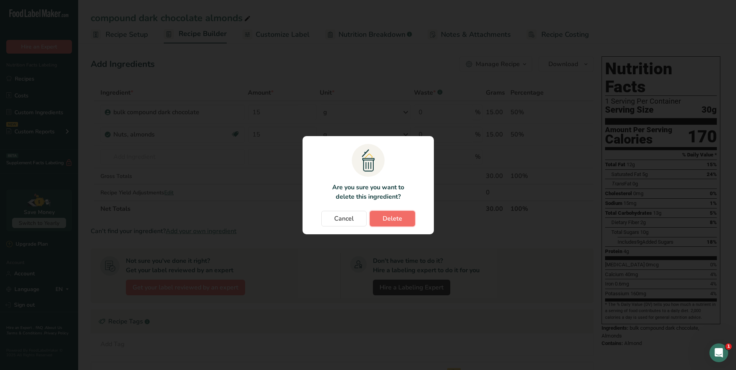
click at [408, 215] on button "Delete" at bounding box center [392, 219] width 45 height 16
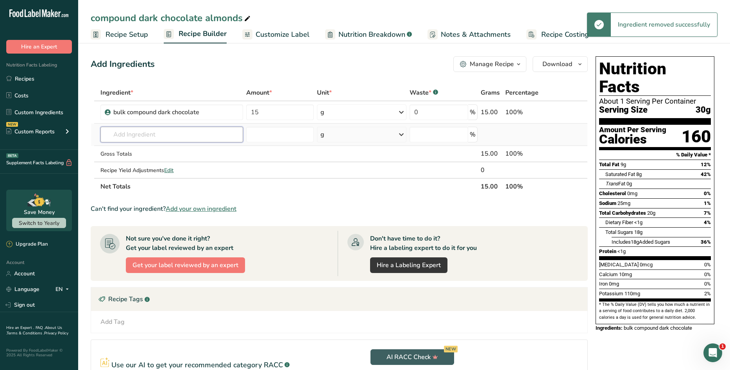
click at [179, 134] on input "text" at bounding box center [171, 135] width 142 height 16
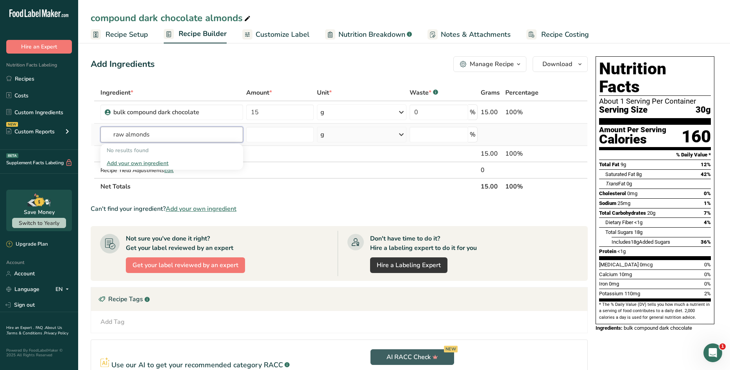
type input "raw almonds"
click at [154, 164] on div "Add your own ingredient" at bounding box center [172, 163] width 130 height 8
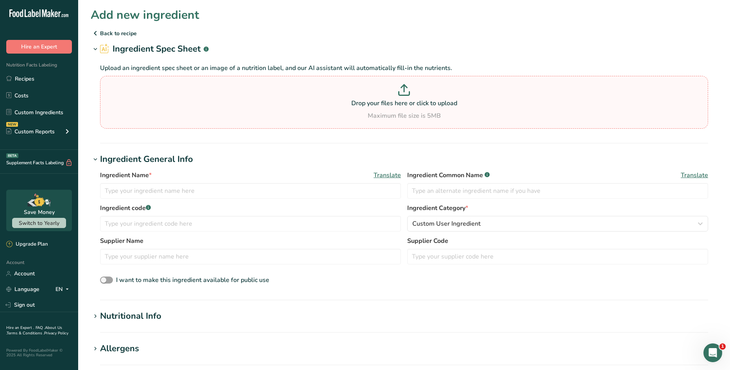
click at [428, 105] on p "Drop your files here or click to upload" at bounding box center [404, 102] width 604 height 9
click at [428, 105] on input "Drop your files here or click to upload Maximum file size is 5MB" at bounding box center [404, 102] width 608 height 53
type input "C:\fakepath\alm nfp.jpg"
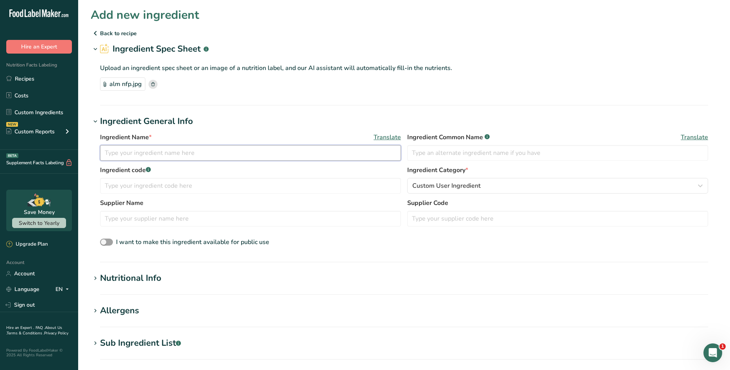
click at [147, 150] on input "text" at bounding box center [250, 153] width 301 height 16
type input "raw almonds"
click at [156, 278] on div "Nutritional Info" at bounding box center [130, 278] width 61 height 13
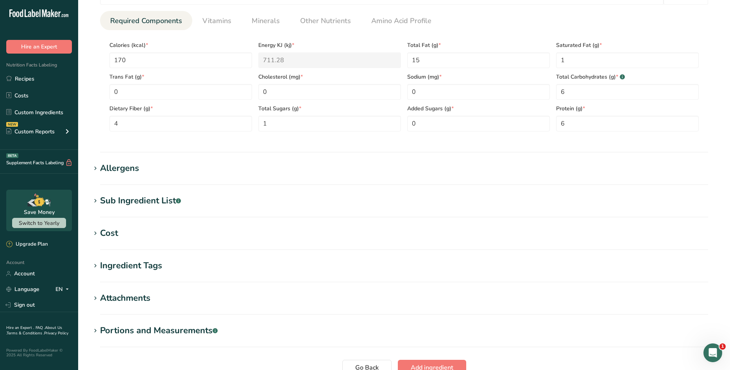
scroll to position [313, 0]
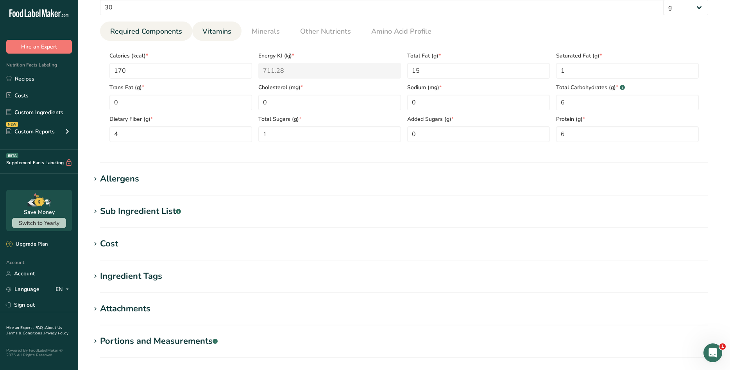
click at [216, 34] on span "Vitamins" at bounding box center [216, 31] width 29 height 11
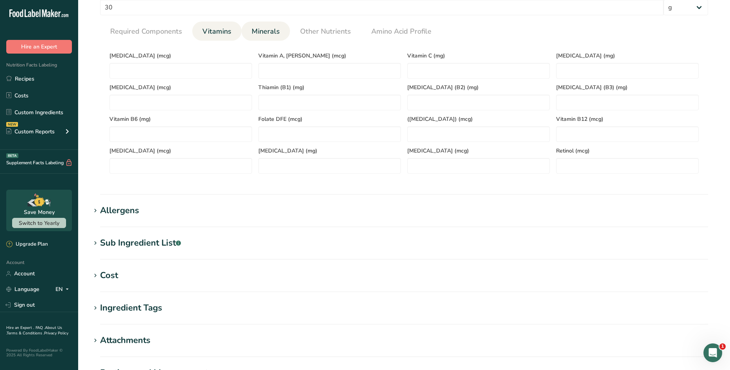
click at [274, 31] on span "Minerals" at bounding box center [266, 31] width 28 height 11
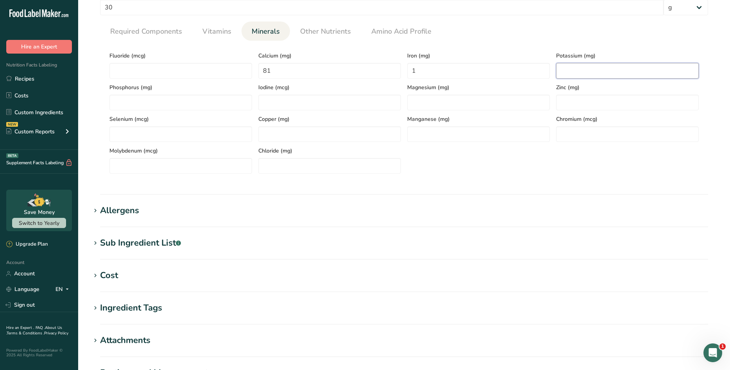
click at [565, 70] on input "number" at bounding box center [627, 71] width 143 height 16
type input "220"
click at [572, 41] on section "Calories (kcal) * 170 Energy KJ (kj) * 711.28 Total Fat (g) * 15 Saturated Fat …" at bounding box center [404, 110] width 608 height 139
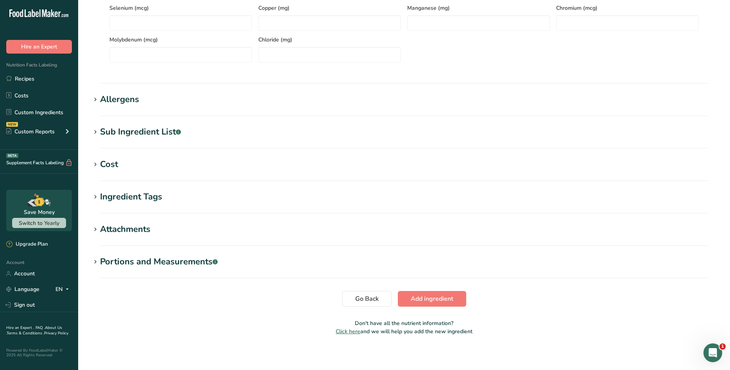
scroll to position [427, 0]
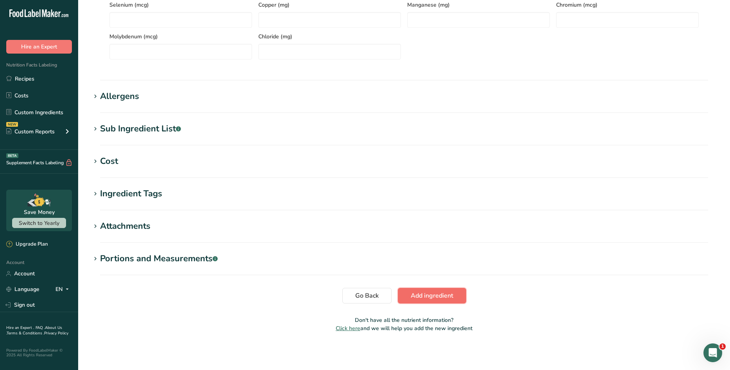
click at [448, 293] on span "Add ingredient" at bounding box center [432, 295] width 43 height 9
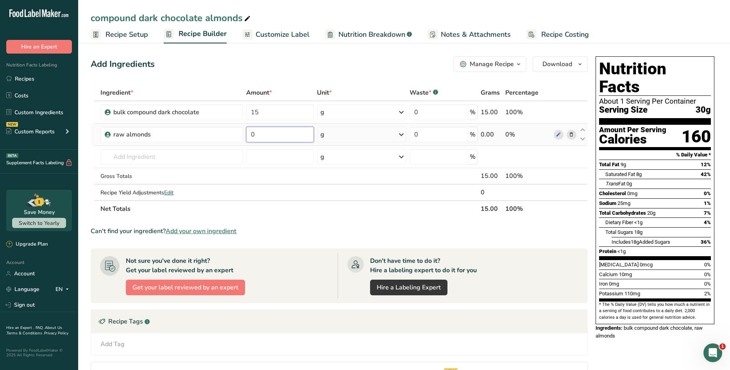
click at [277, 132] on input "0" at bounding box center [280, 135] width 68 height 16
drag, startPoint x: 275, startPoint y: 133, endPoint x: 234, endPoint y: 133, distance: 40.6
click at [234, 133] on tr "raw almonds 15 g Weight Units g kg mg See more Volume Units l Volume units requ…" at bounding box center [339, 135] width 496 height 22
type input "0"
click at [260, 134] on input "0" at bounding box center [280, 135] width 68 height 16
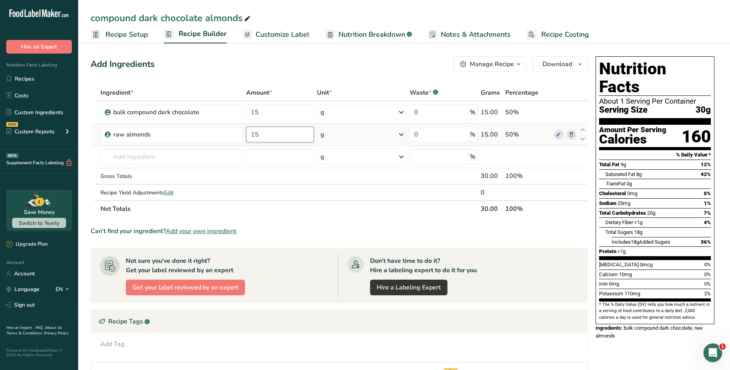
type input "15"
drag, startPoint x: 261, startPoint y: 112, endPoint x: 239, endPoint y: 110, distance: 22.8
click at [239, 110] on tr "bulk compound dark chocolate 15 g Weight Units g kg mg See more Volume Units l …" at bounding box center [339, 112] width 496 height 22
click at [400, 61] on div "Add Ingredients Manage Recipe Delete Recipe Duplicate Recipe Scale Recipe Save …" at bounding box center [339, 64] width 497 height 16
click at [38, 76] on link "Recipes" at bounding box center [39, 78] width 78 height 15
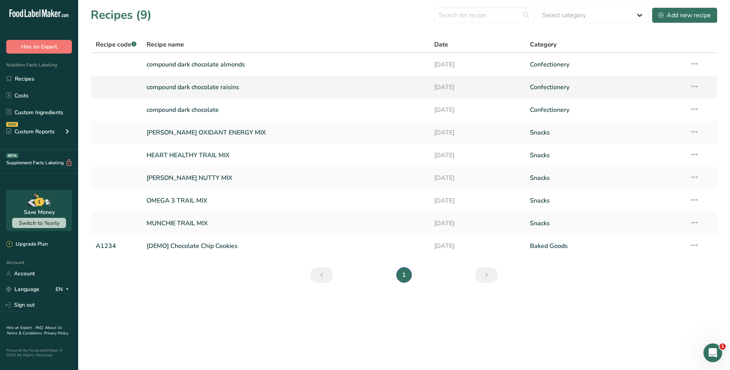
click at [204, 91] on link "compound dark chocolate raisins" at bounding box center [286, 87] width 278 height 16
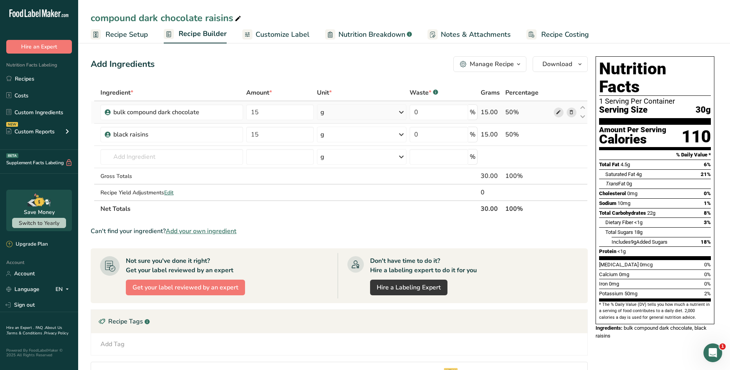
click at [557, 114] on icon at bounding box center [558, 112] width 5 height 8
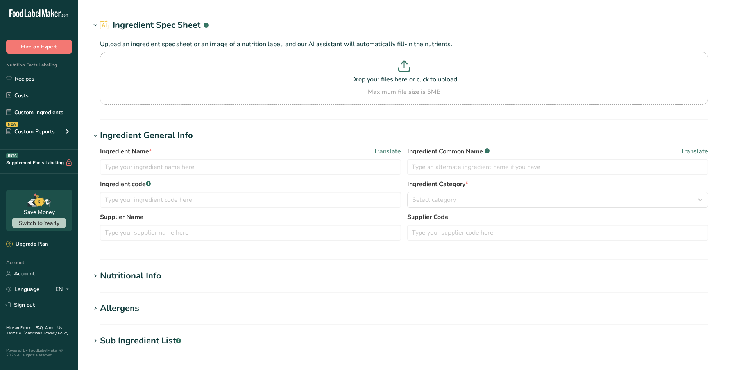
type input "Nuts, almonds"
type input "Almonds"
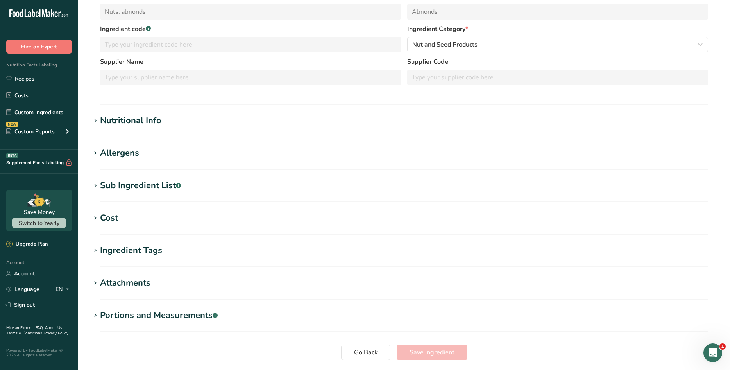
scroll to position [117, 0]
click at [145, 116] on div "Nutritional Info" at bounding box center [130, 120] width 61 height 13
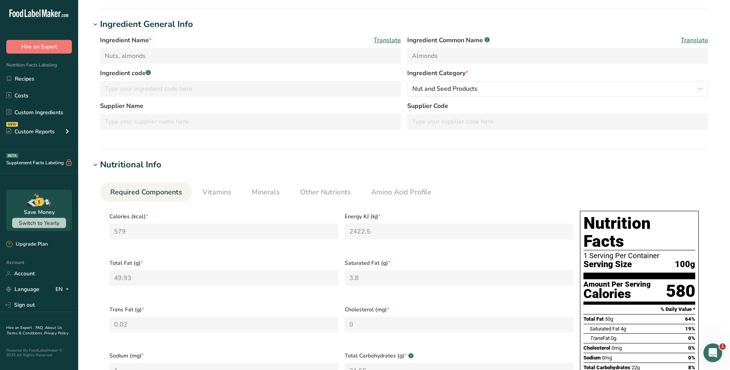
scroll to position [0, 0]
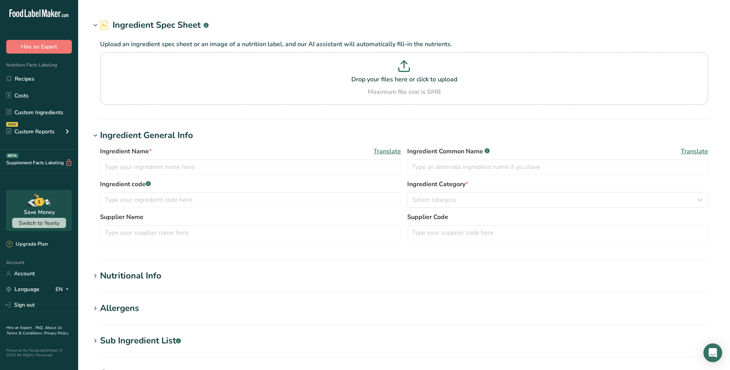
type input "bulk compound dark chocolate"
type input "30"
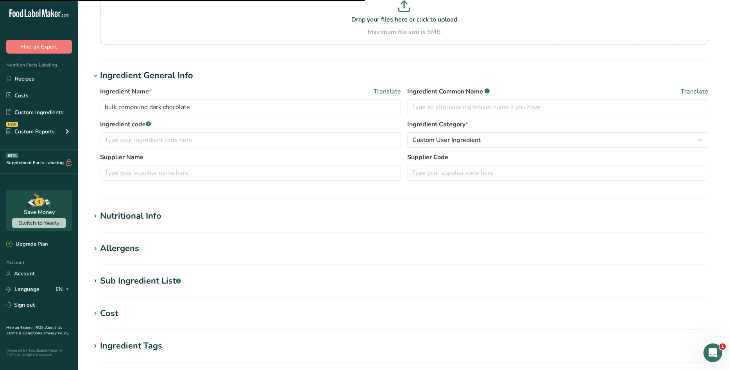
scroll to position [78, 0]
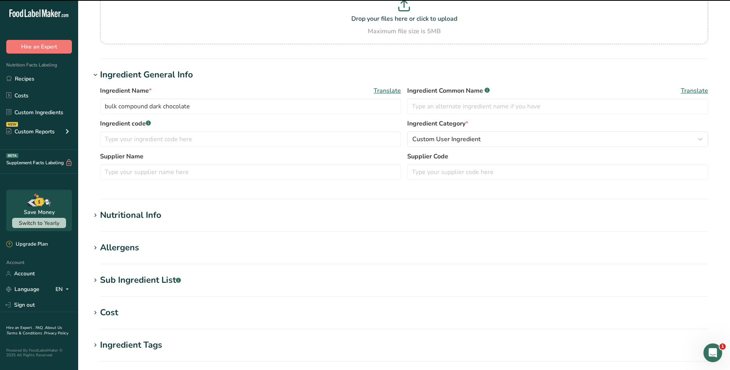
click at [144, 217] on div "Nutritional Info" at bounding box center [130, 215] width 61 height 13
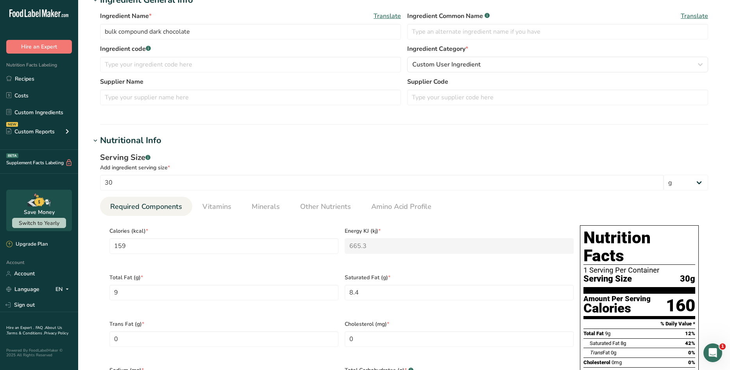
scroll to position [156, 0]
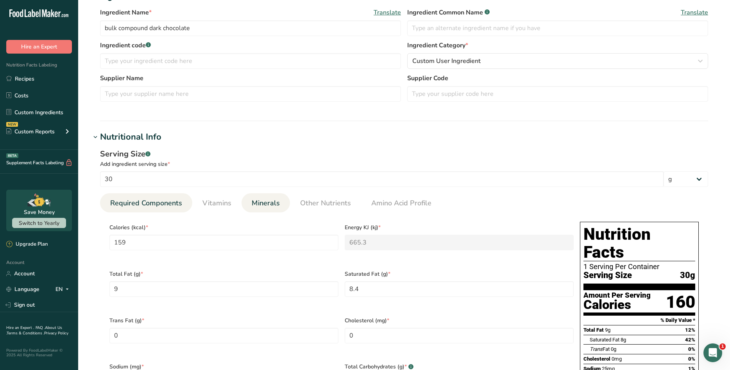
click at [265, 199] on span "Minerals" at bounding box center [266, 203] width 28 height 11
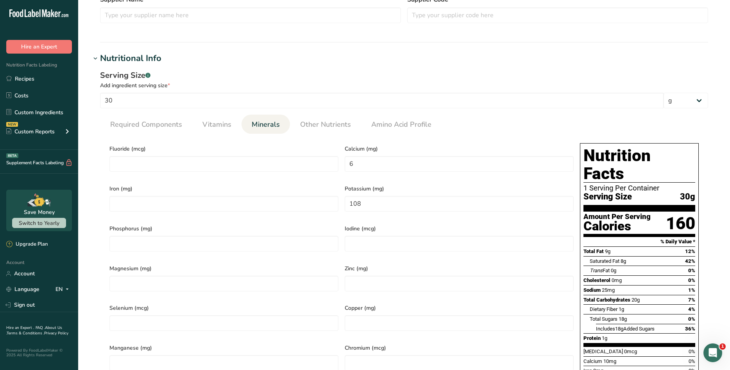
scroll to position [235, 0]
click at [212, 126] on span "Vitamins" at bounding box center [216, 125] width 29 height 11
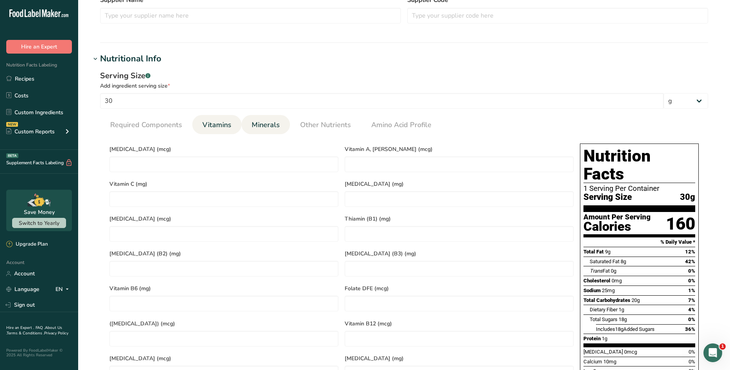
click at [260, 122] on span "Minerals" at bounding box center [266, 125] width 28 height 11
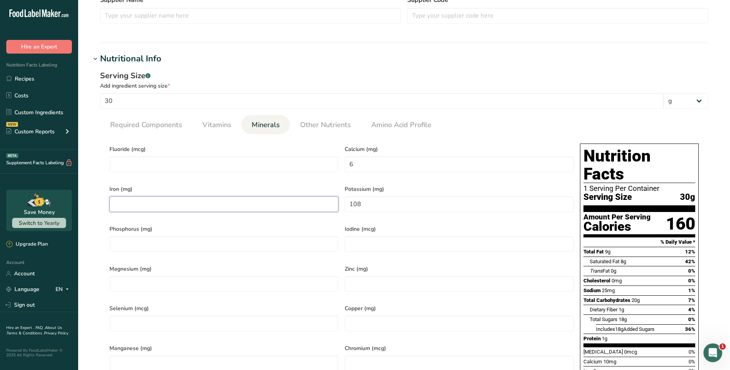
click at [170, 201] on input "number" at bounding box center [223, 204] width 229 height 16
type input "1.2"
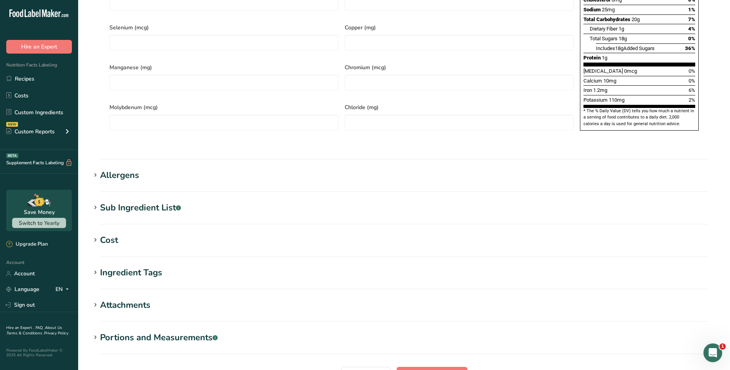
scroll to position [576, 0]
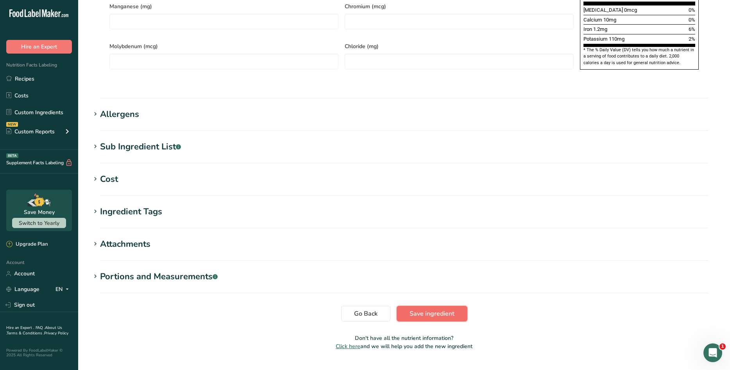
click at [426, 309] on span "Save ingredient" at bounding box center [432, 313] width 45 height 9
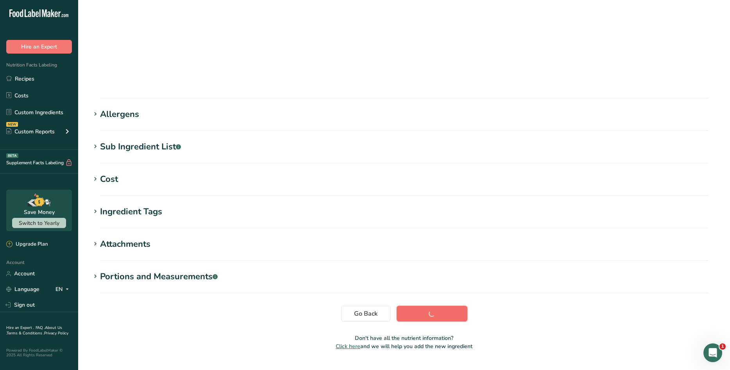
scroll to position [44, 0]
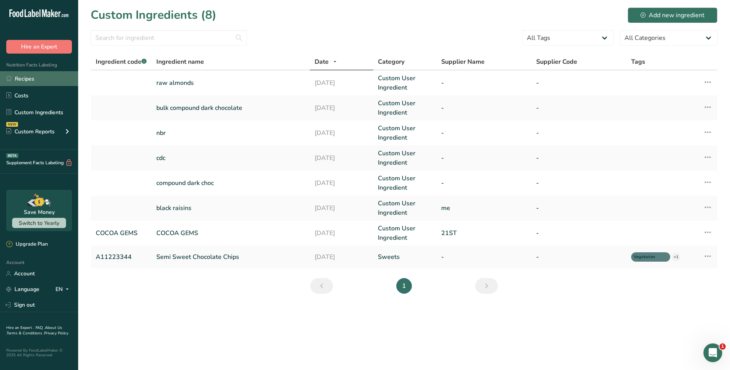
click at [14, 78] on link "Recipes" at bounding box center [39, 78] width 78 height 15
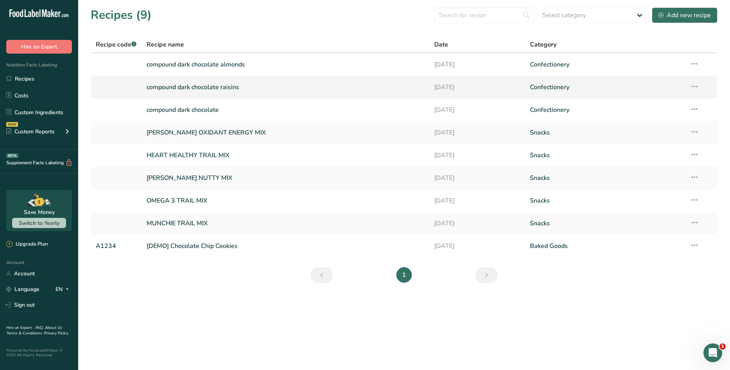
click at [202, 86] on link "compound dark chocolate raisins" at bounding box center [286, 87] width 278 height 16
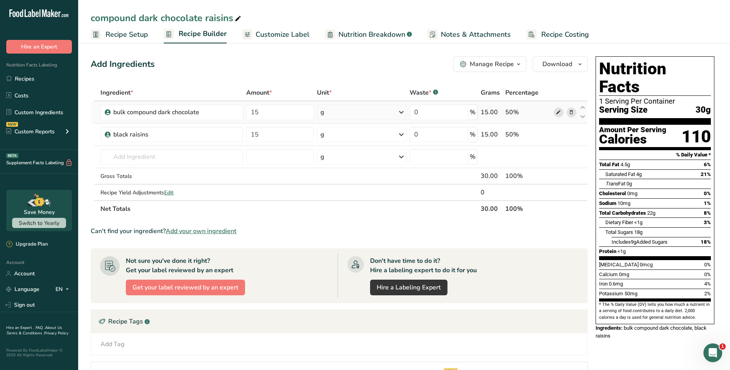
click at [557, 113] on icon at bounding box center [558, 112] width 5 height 8
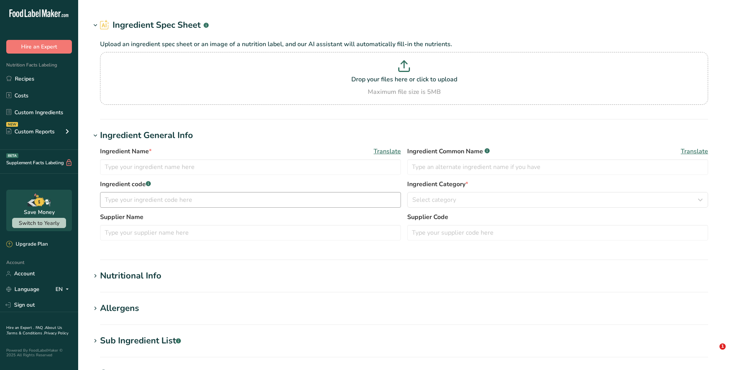
type input "bulk compound dark chocolate"
type input "30"
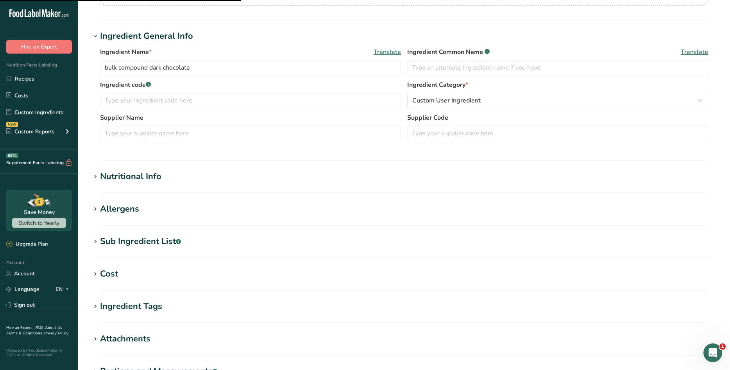
scroll to position [117, 0]
click at [158, 177] on div "Nutritional Info" at bounding box center [130, 176] width 61 height 13
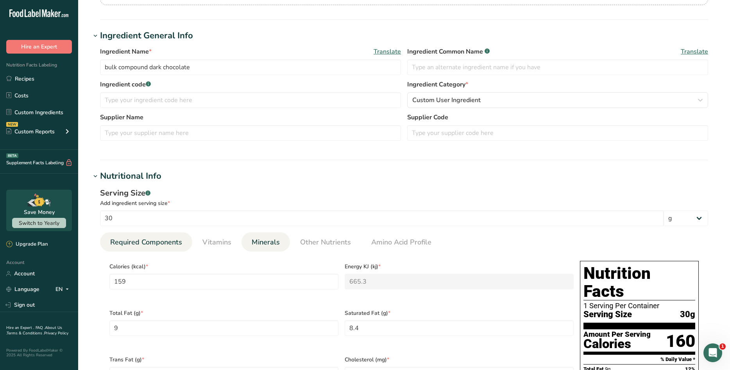
click at [263, 240] on span "Minerals" at bounding box center [266, 242] width 28 height 11
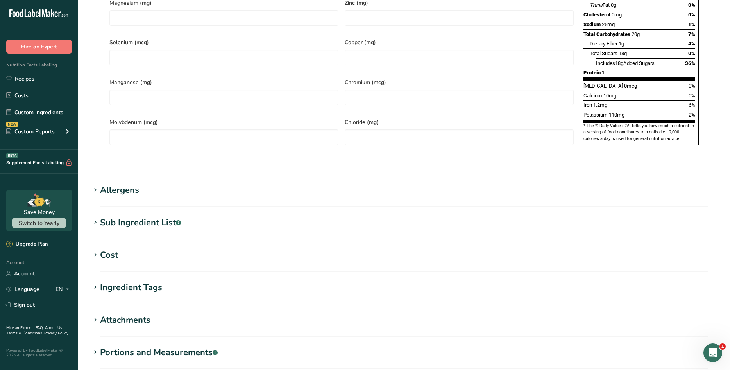
scroll to position [576, 0]
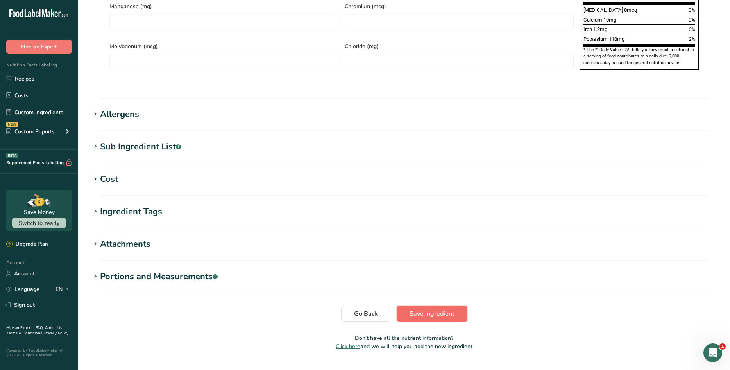
click at [428, 309] on span "Save ingredient" at bounding box center [432, 313] width 45 height 9
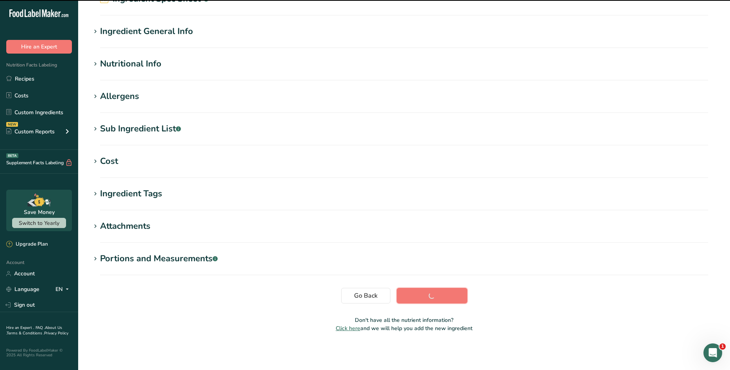
scroll to position [44, 0]
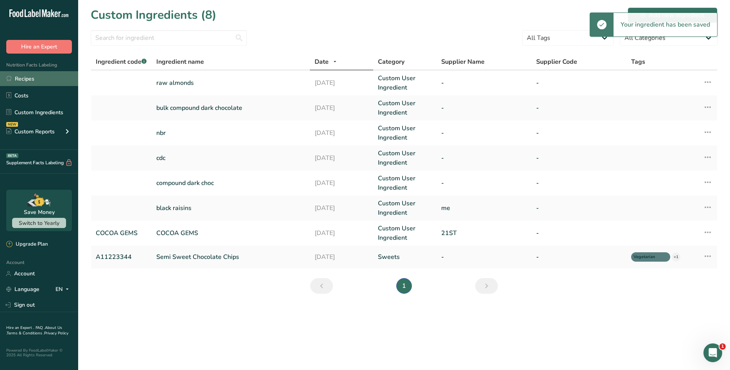
click at [25, 79] on link "Recipes" at bounding box center [39, 78] width 78 height 15
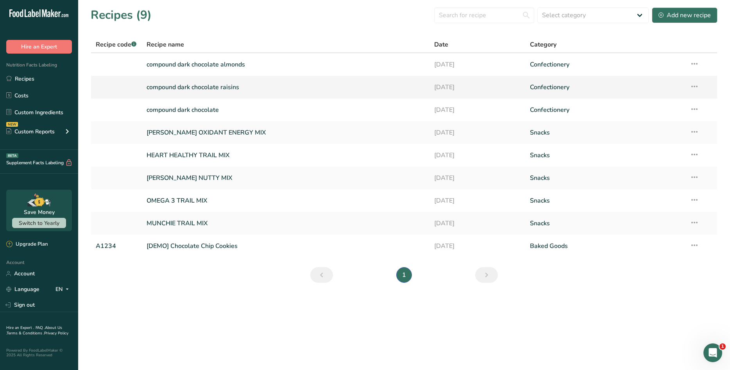
click at [227, 88] on link "compound dark chocolate raisins" at bounding box center [286, 87] width 278 height 16
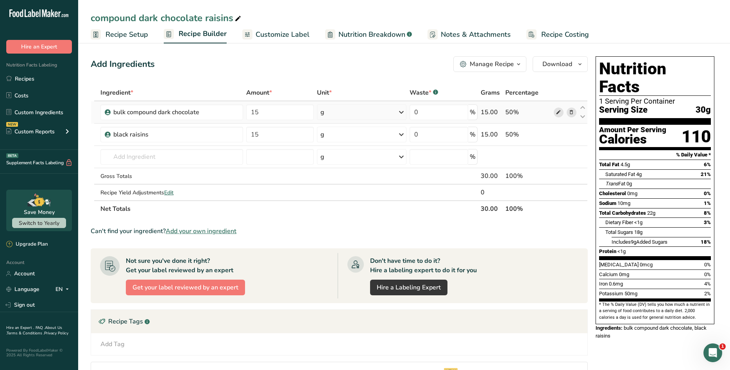
click at [558, 112] on icon at bounding box center [558, 112] width 5 height 8
click at [557, 134] on icon at bounding box center [558, 135] width 5 height 8
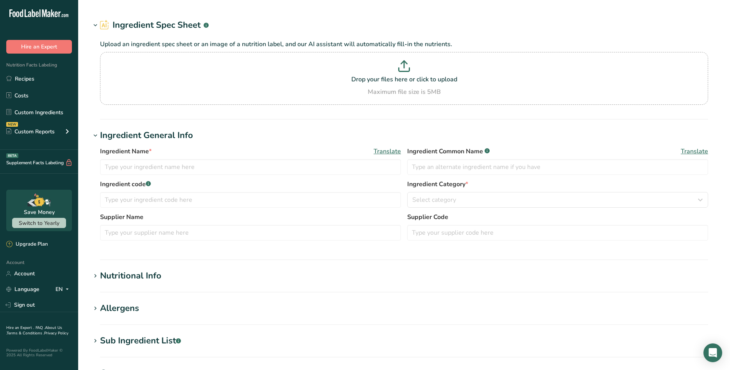
type input "bulk compound dark chocolate"
type input "30"
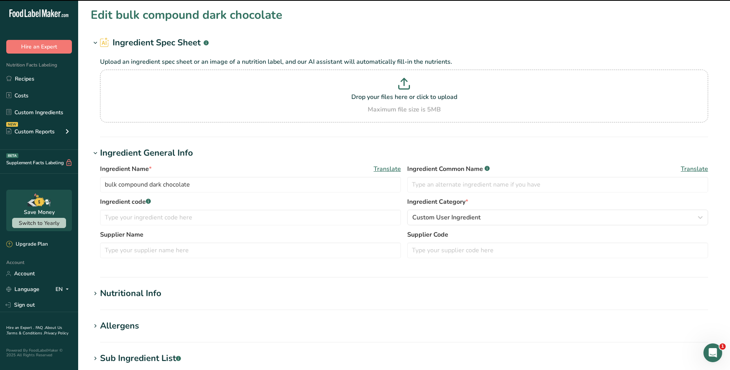
click at [138, 292] on div "Nutritional Info" at bounding box center [130, 293] width 61 height 13
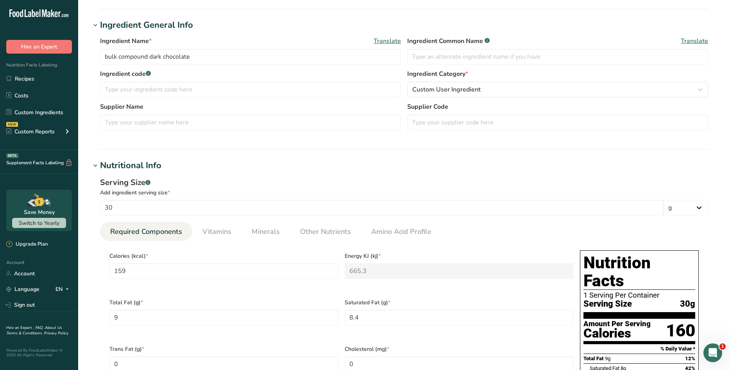
scroll to position [156, 0]
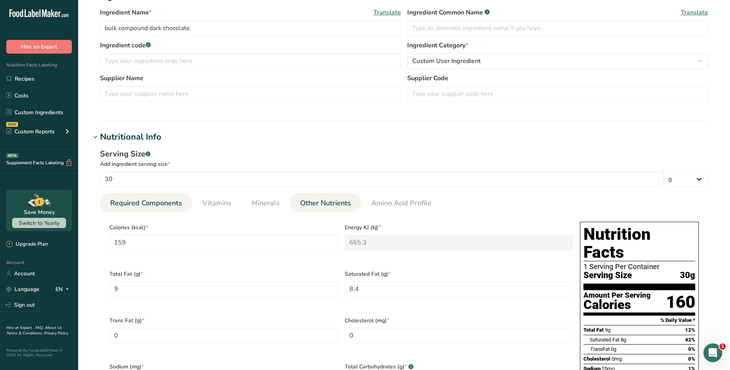
click at [294, 203] on li "Other Nutrients" at bounding box center [325, 202] width 71 height 19
click at [273, 197] on link "Minerals" at bounding box center [266, 203] width 34 height 20
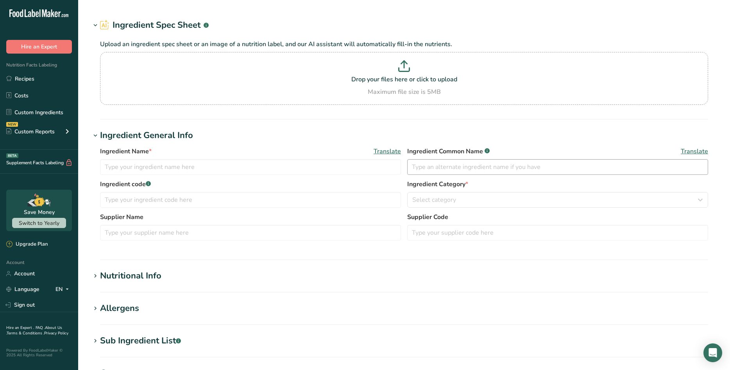
type input "black raisins"
type input "me"
type input "40"
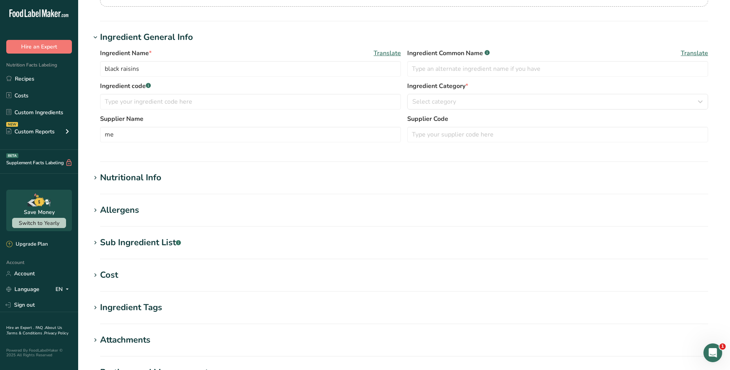
scroll to position [117, 0]
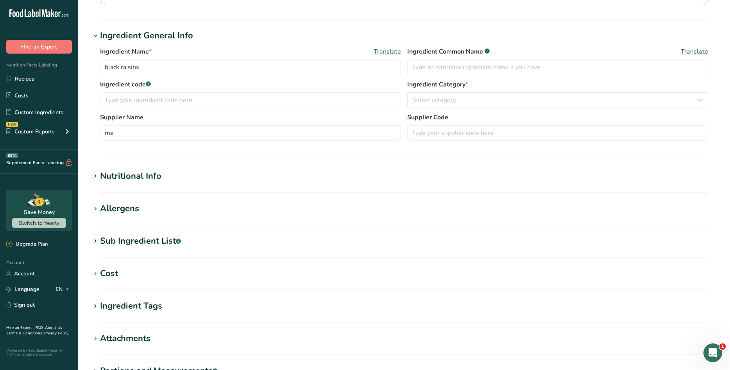
click at [154, 179] on div "Nutritional Info" at bounding box center [130, 176] width 61 height 13
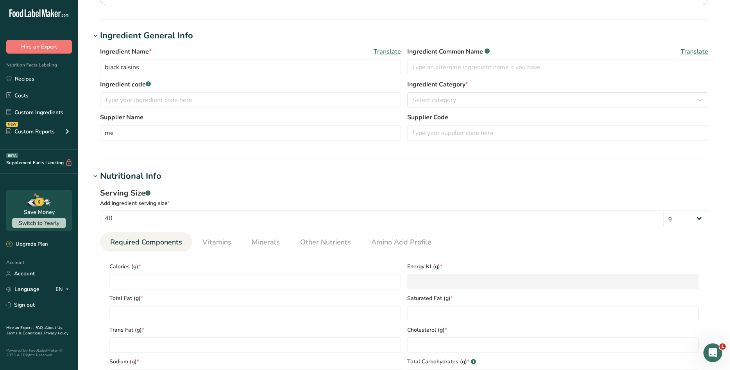
type input "90"
type KJ "376.6"
type Fat "0"
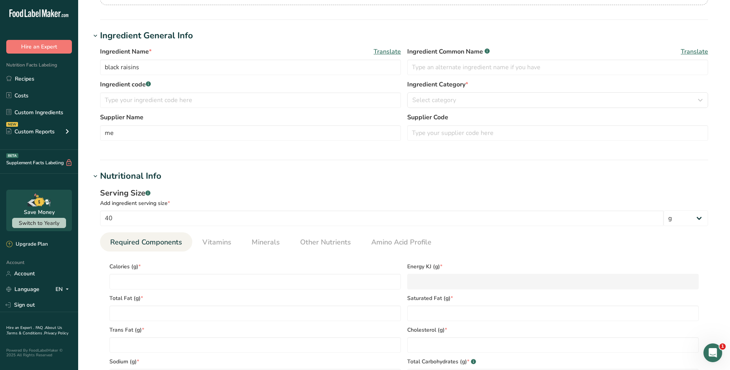
type input "0"
type Carbohydrates "32"
type Fiber "1"
type Sugars "24"
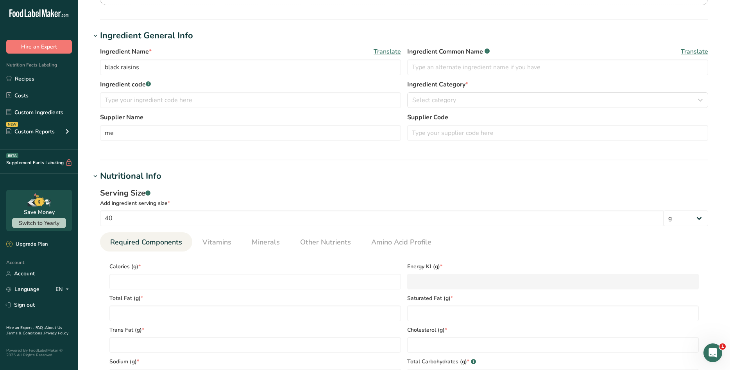
type Sugars "0"
type input "1"
click at [258, 243] on span "Minerals" at bounding box center [266, 242] width 28 height 11
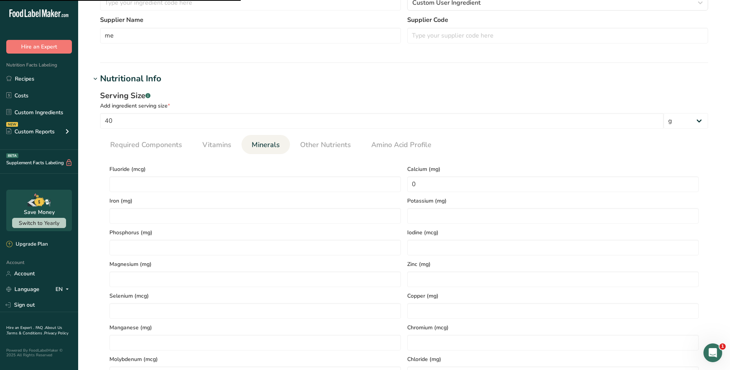
scroll to position [235, 0]
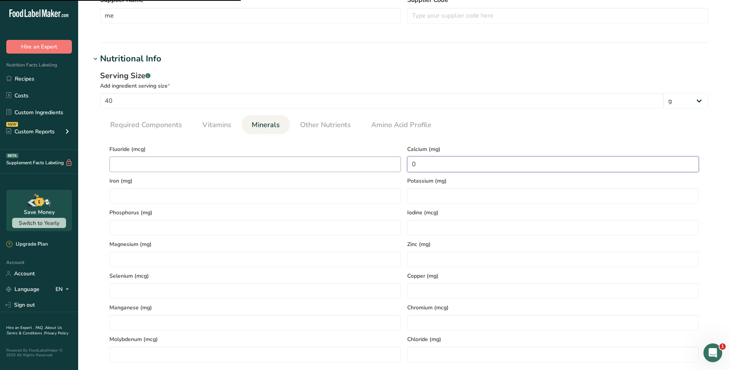
drag, startPoint x: 431, startPoint y: 165, endPoint x: 395, endPoint y: 164, distance: 36.8
click at [395, 164] on div "Fluoride (mcg) Calcium (mg) 0 Iron (mg) Potassium (mg) Phosphorus (mg) Iodine (…" at bounding box center [404, 251] width 596 height 222
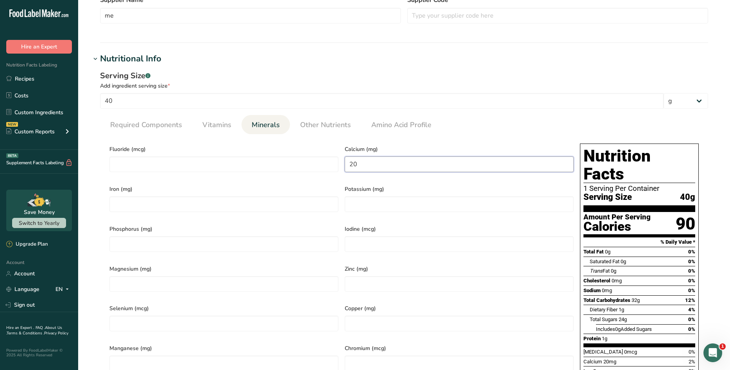
type input "20"
click at [547, 118] on ul "Required Components Vitamins Minerals Other Nutrients Amino Acid Profile" at bounding box center [404, 124] width 608 height 19
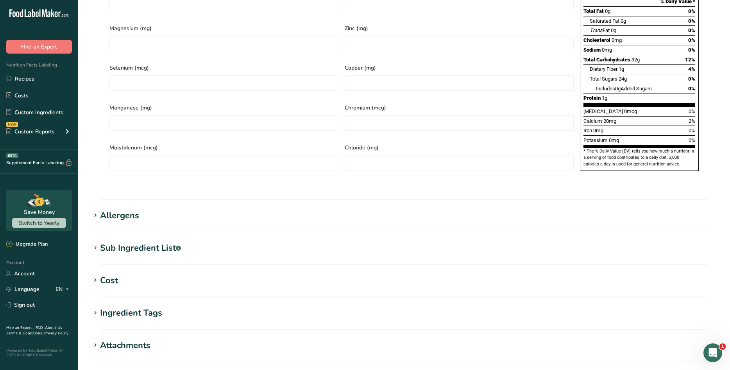
scroll to position [576, 0]
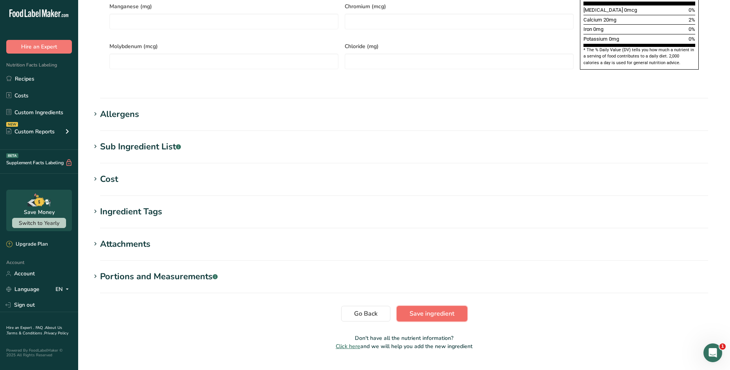
click at [439, 309] on span "Save ingredient" at bounding box center [432, 313] width 45 height 9
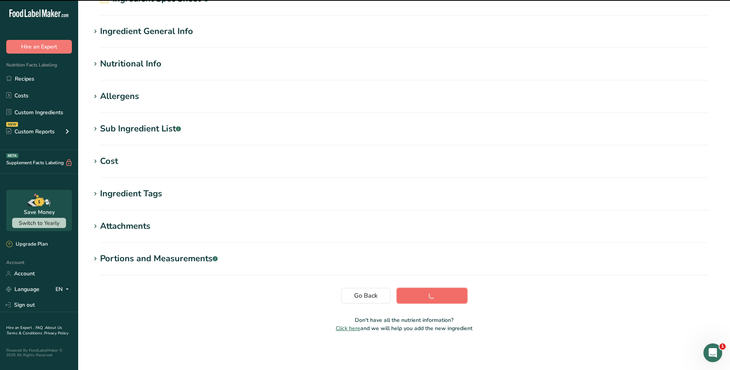
scroll to position [44, 0]
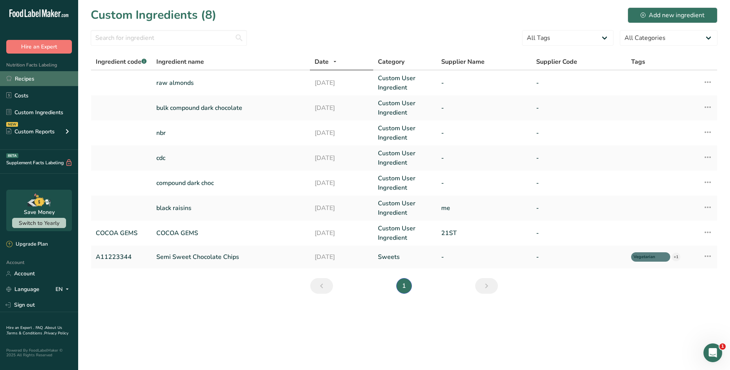
click at [16, 77] on link "Recipes" at bounding box center [39, 78] width 78 height 15
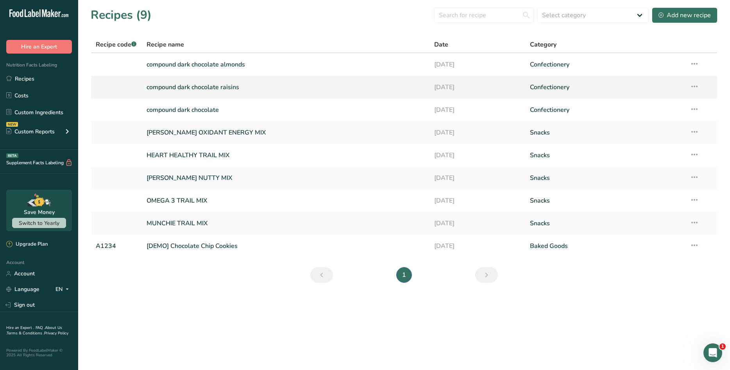
click at [233, 87] on link "compound dark chocolate raisins" at bounding box center [286, 87] width 278 height 16
click at [16, 79] on link "Recipes" at bounding box center [39, 78] width 78 height 15
click at [215, 84] on link "compound dark chocolate raisins" at bounding box center [286, 87] width 278 height 16
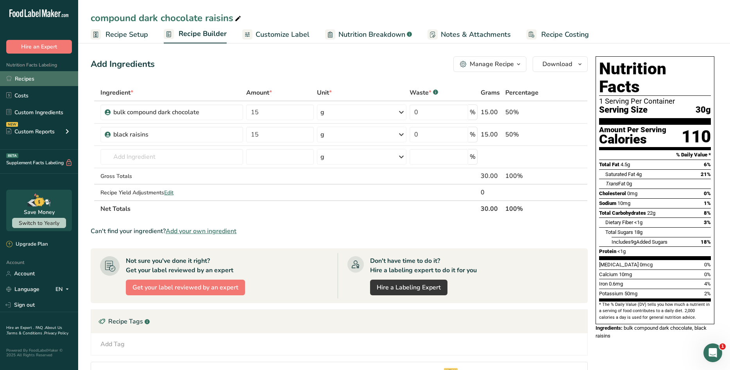
click at [25, 79] on link "Recipes" at bounding box center [39, 78] width 78 height 15
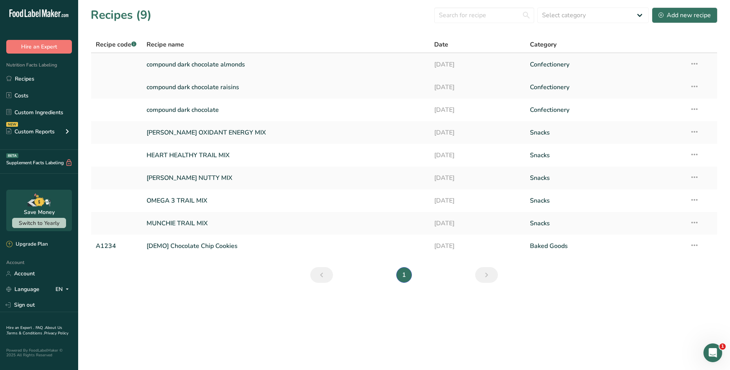
click at [218, 67] on link "compound dark chocolate almonds" at bounding box center [286, 64] width 278 height 16
